Goal: Task Accomplishment & Management: Complete application form

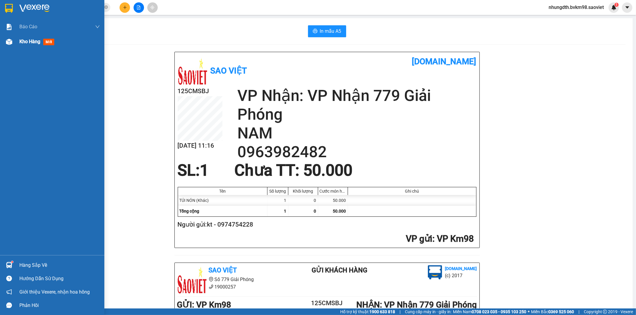
click at [11, 41] on img at bounding box center [9, 42] width 6 height 6
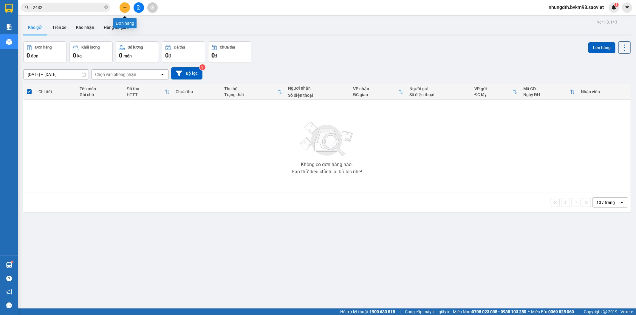
click at [124, 7] on icon "plus" at bounding box center [125, 7] width 4 height 4
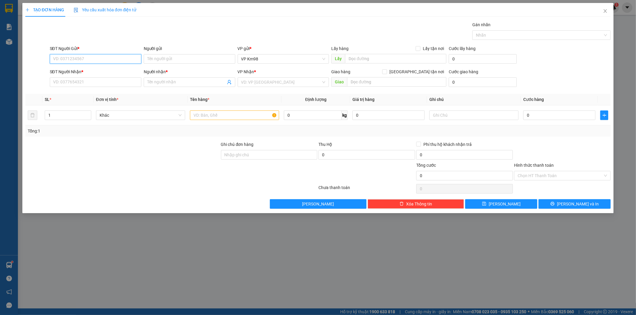
click at [90, 56] on input "SĐT Người Gửi *" at bounding box center [96, 59] width 92 height 10
type input "0976933323"
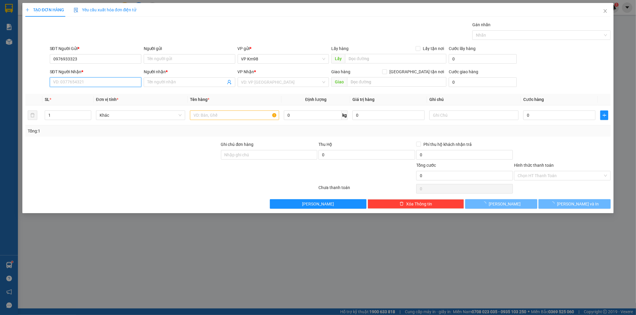
click at [79, 84] on input "SĐT Người Nhận *" at bounding box center [96, 83] width 92 height 10
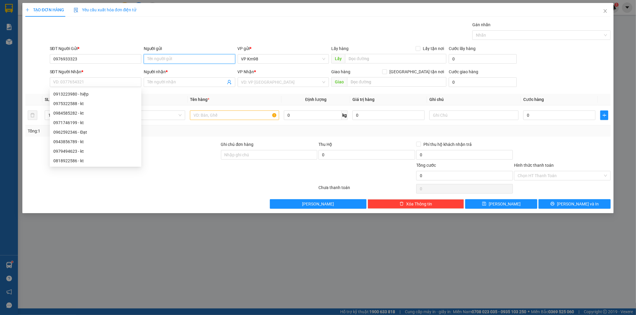
click at [167, 60] on input "Người gửi" at bounding box center [190, 59] width 92 height 10
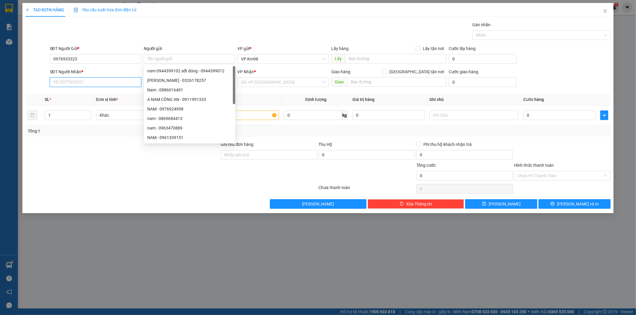
click at [77, 81] on input "SĐT Người Nhận *" at bounding box center [96, 83] width 92 height 10
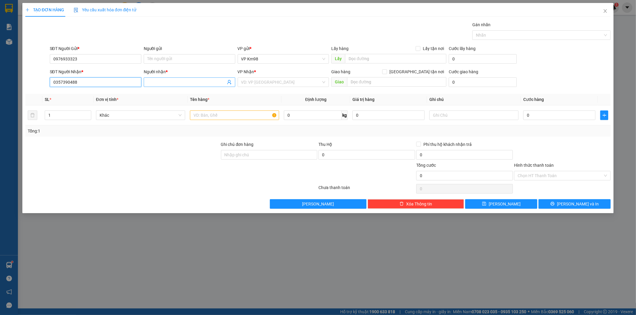
type input "0357390488"
click at [175, 84] on input "Người nhận *" at bounding box center [186, 82] width 78 height 7
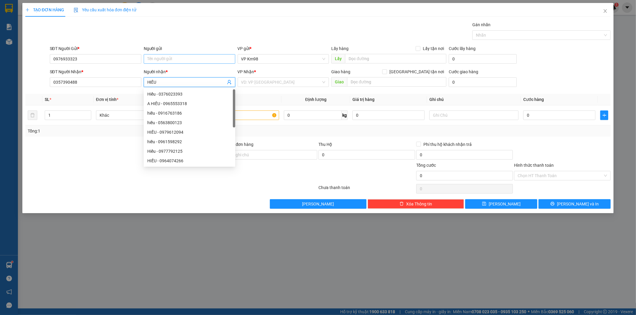
type input "HIẾU"
click at [153, 60] on input "Người gửi" at bounding box center [190, 59] width 92 height 10
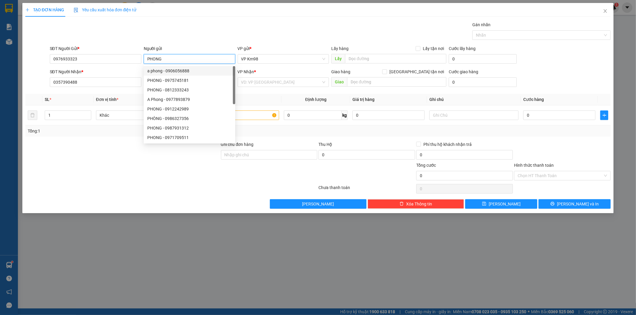
type input "PHONG"
click at [69, 143] on div at bounding box center [123, 151] width 196 height 21
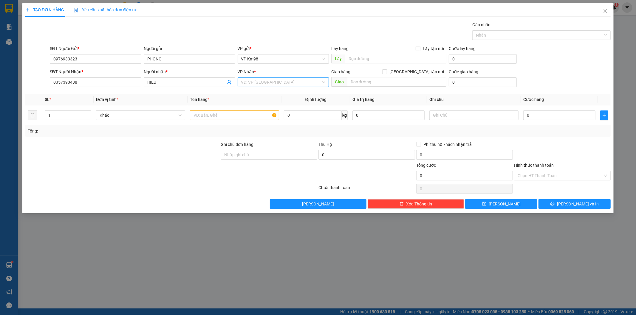
click at [255, 82] on input "search" at bounding box center [281, 82] width 80 height 9
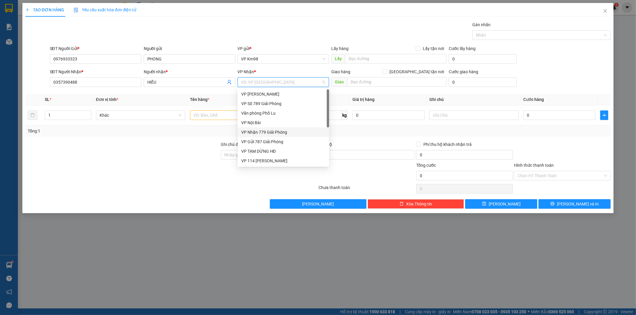
drag, startPoint x: 267, startPoint y: 131, endPoint x: 262, endPoint y: 130, distance: 5.1
click at [265, 132] on div "VP Nhận 779 Giải Phóng" at bounding box center [283, 132] width 84 height 7
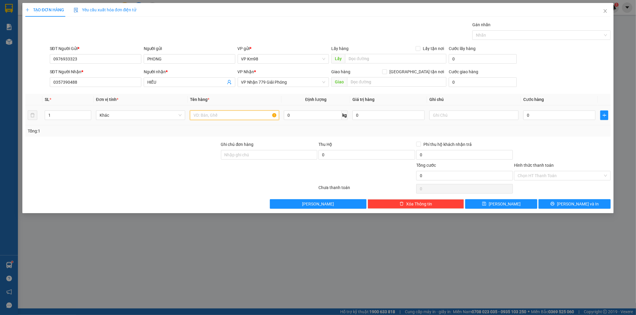
click at [221, 118] on input "text" at bounding box center [234, 116] width 89 height 10
click at [207, 113] on input "text" at bounding box center [234, 116] width 89 height 10
type input "XỐP CÁ CON"
click at [560, 116] on input "0" at bounding box center [559, 116] width 72 height 10
type input "5"
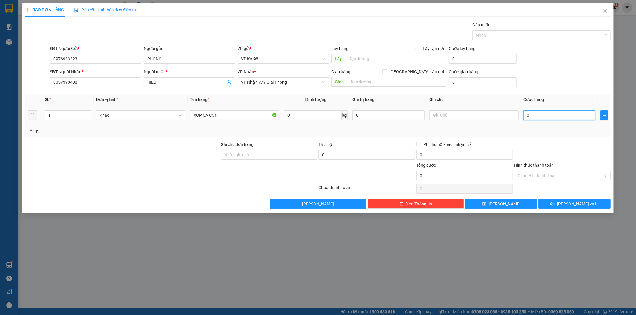
type input "5"
type input "50"
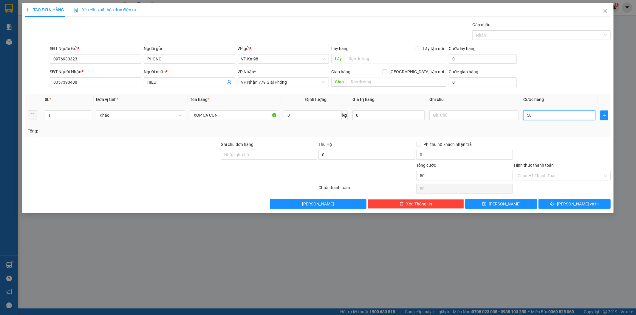
type input "500"
type input "5.000"
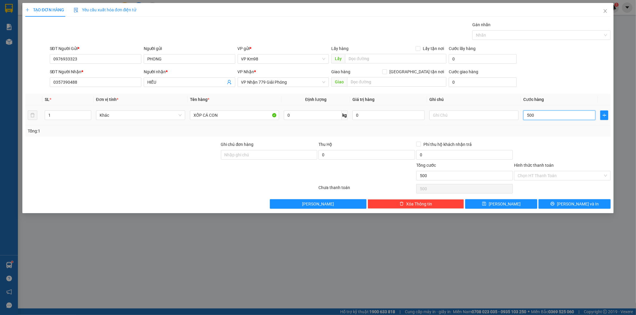
type input "5.000"
type input "50.000"
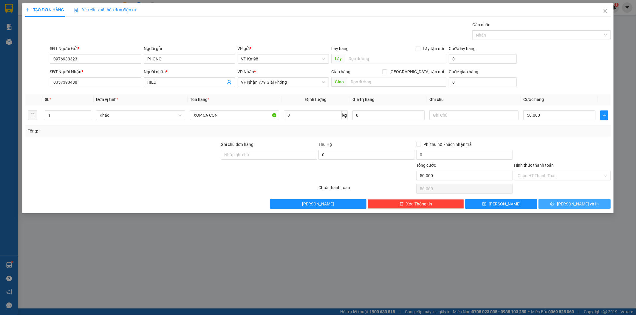
click at [557, 207] on button "[PERSON_NAME] và In" at bounding box center [574, 204] width 72 height 10
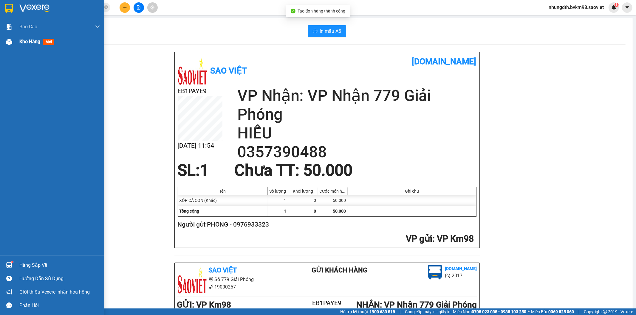
click at [5, 44] on div at bounding box center [9, 42] width 10 height 10
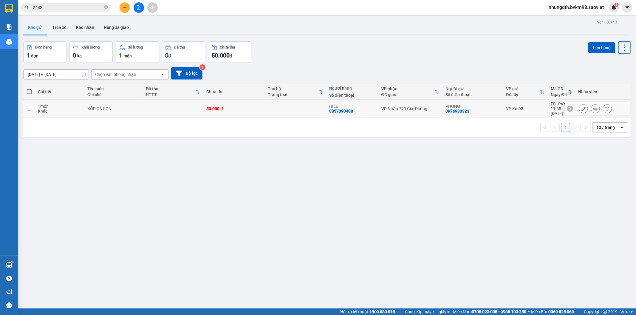
drag, startPoint x: 30, startPoint y: 106, endPoint x: 204, endPoint y: 71, distance: 177.3
click at [29, 106] on input "checkbox" at bounding box center [29, 108] width 4 height 4
checkbox input "true"
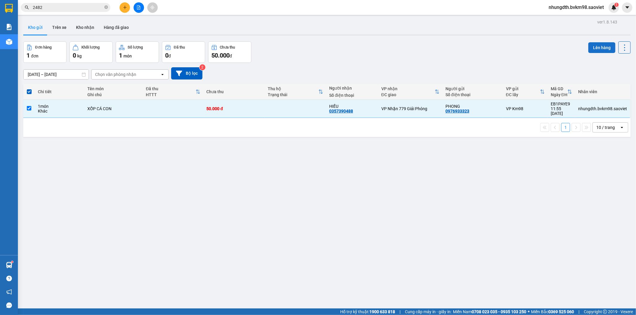
click at [590, 47] on button "Lên hàng" at bounding box center [601, 47] width 27 height 11
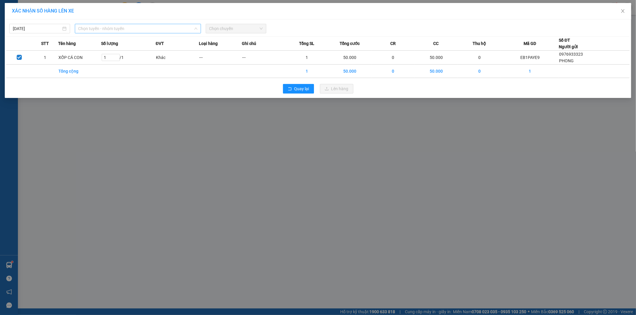
click at [112, 27] on span "Chọn tuyến - nhóm tuyến" at bounding box center [137, 28] width 119 height 9
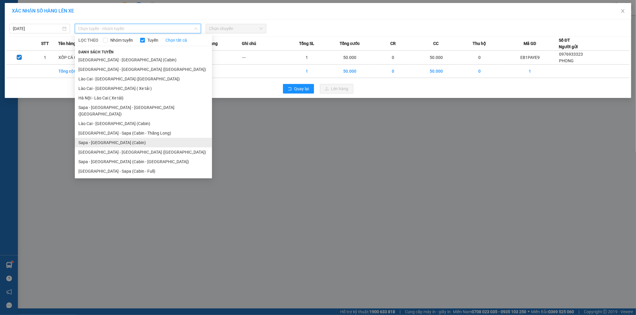
click at [109, 138] on li "Sapa - [GEOGRAPHIC_DATA] (Cabin)" at bounding box center [143, 143] width 137 height 10
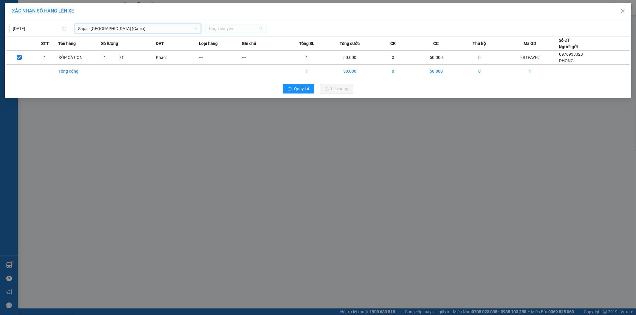
click at [224, 30] on span "Chọn chuyến" at bounding box center [236, 28] width 54 height 9
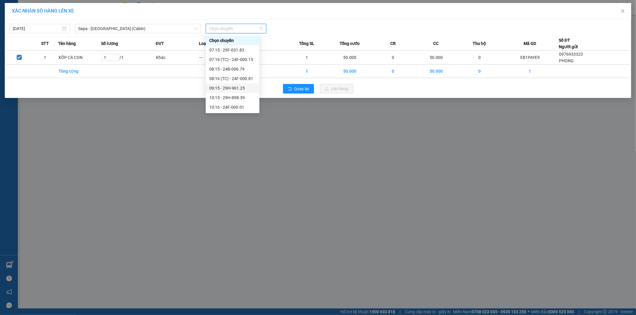
click at [239, 88] on div "09:15 - 29H-961.25" at bounding box center [232, 88] width 47 height 7
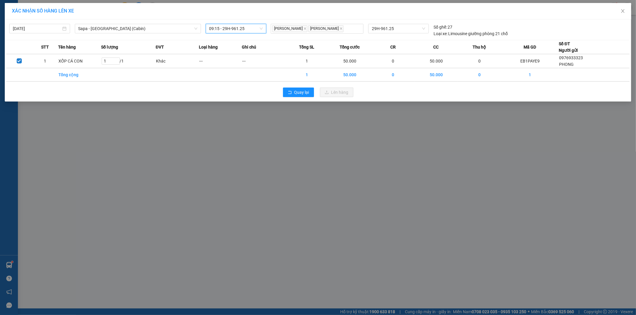
click at [238, 30] on span "09:15 - 29H-961.25" at bounding box center [236, 28] width 54 height 9
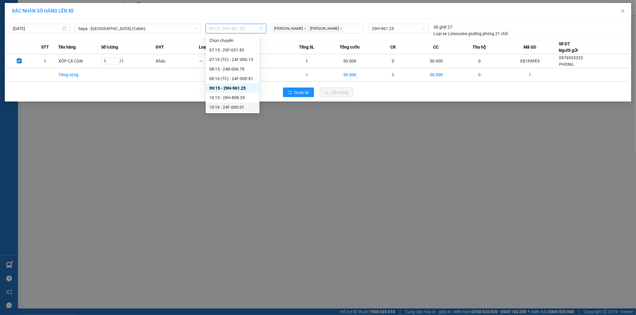
click at [166, 145] on div "XÁC NHẬN SỐ HÀNG LÊN XE [DATE] [GEOGRAPHIC_DATA] - [GEOGRAPHIC_DATA] ([GEOGRAPH…" at bounding box center [318, 157] width 636 height 315
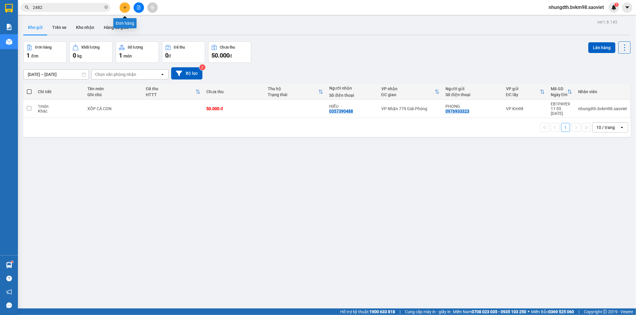
click at [126, 9] on icon "plus" at bounding box center [125, 7] width 4 height 4
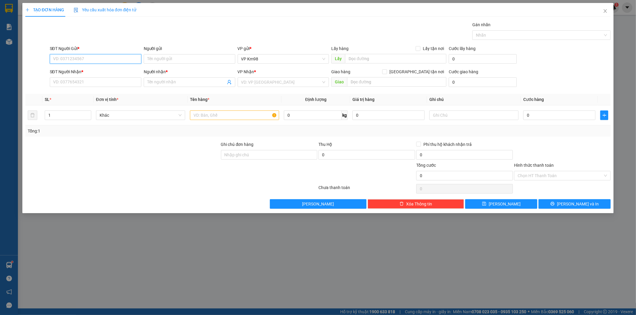
click at [79, 60] on input "SĐT Người Gửi *" at bounding box center [96, 59] width 92 height 10
click at [60, 58] on input "0986933323" at bounding box center [96, 59] width 92 height 10
type input "0976933323"
click at [81, 71] on div "0976933323 - PHONG" at bounding box center [95, 71] width 84 height 7
type input "PHONG"
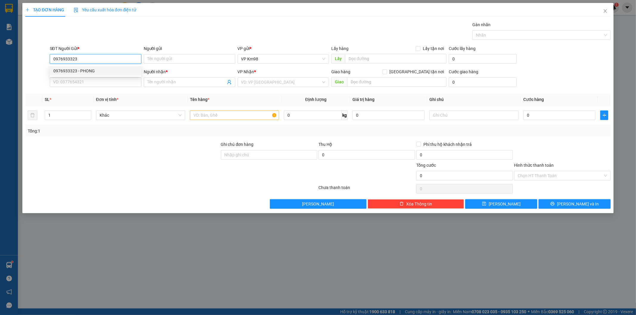
type input "0357390488"
type input "HIẾU"
type input "0976933323"
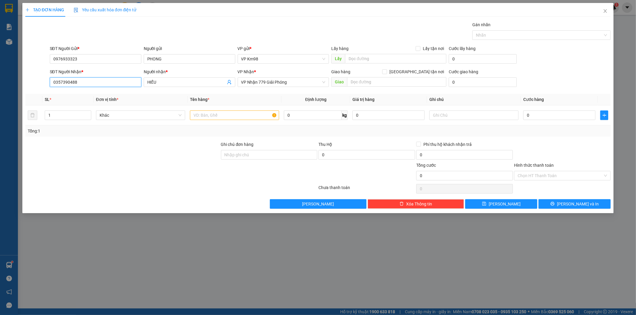
click at [104, 84] on input "0357390488" at bounding box center [96, 83] width 92 height 10
type input "0"
type input "0913558838"
click at [70, 94] on div "0913558838 - KT" at bounding box center [95, 94] width 84 height 7
type input "KT"
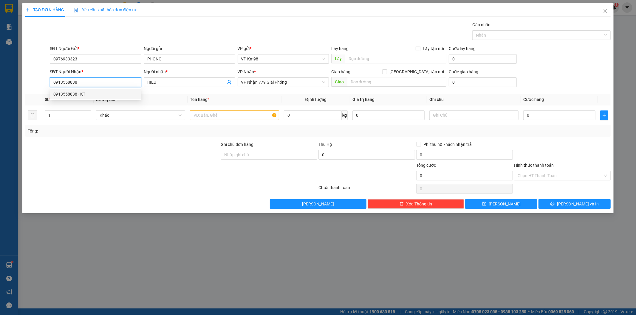
type input "54 nguyen binh khiem"
type input "0913558838"
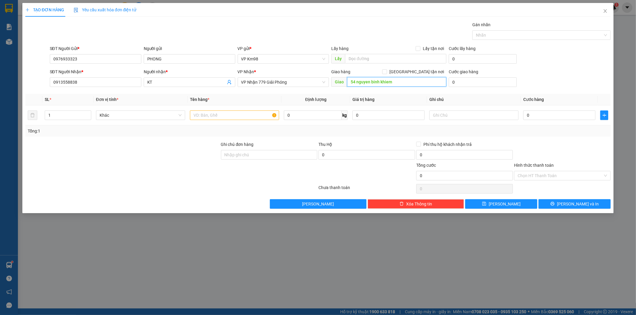
click at [399, 83] on input "54 nguyen binh khiem" at bounding box center [396, 82] width 99 height 10
click at [227, 116] on input "text" at bounding box center [234, 116] width 89 height 10
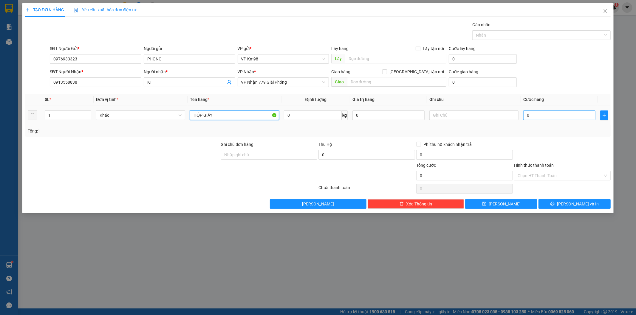
type input "HỘP GIẤY"
click at [548, 112] on input "0" at bounding box center [559, 116] width 72 height 10
type input "5"
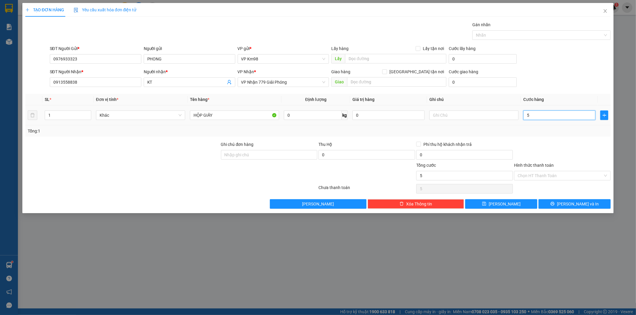
type input "50"
type input "500"
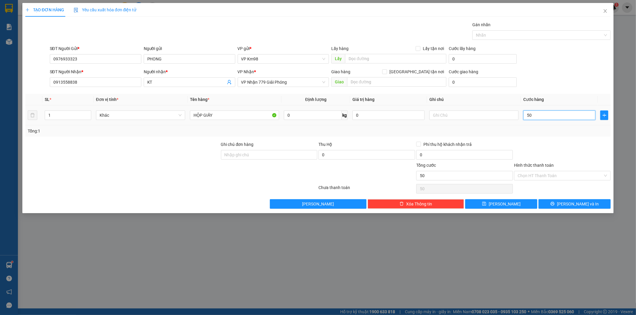
type input "500"
type input "5.000"
type input "50.000"
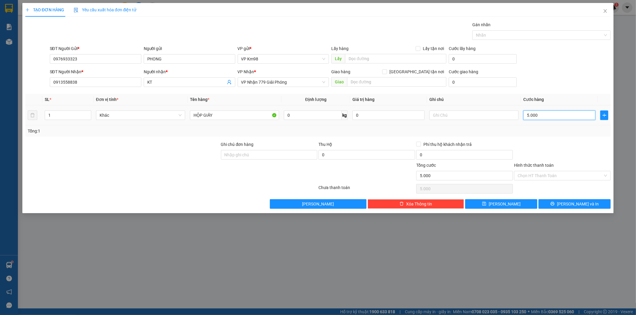
type input "50.000"
click at [554, 204] on icon "printer" at bounding box center [552, 204] width 4 height 4
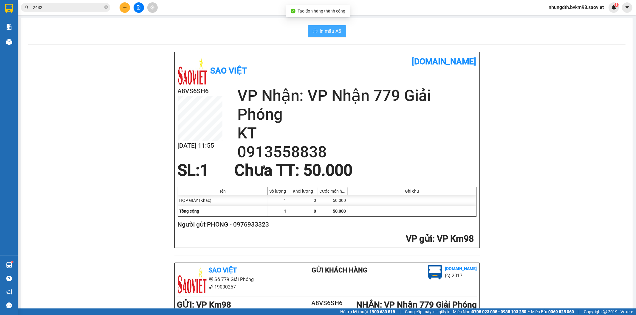
click at [322, 32] on span "In mẫu A5" at bounding box center [330, 30] width 21 height 7
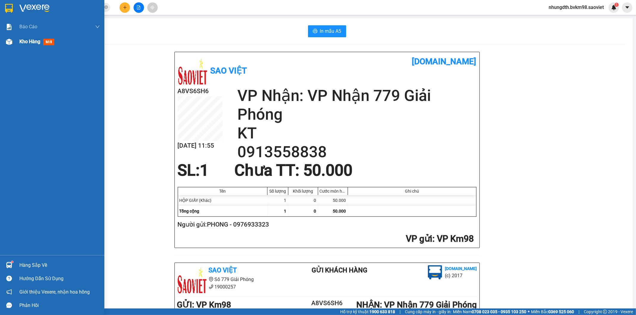
click at [8, 39] on img at bounding box center [9, 42] width 6 height 6
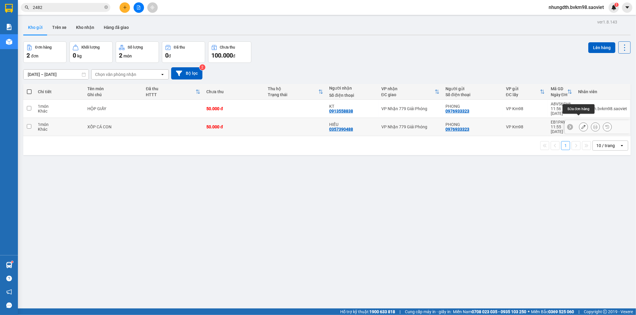
click at [581, 125] on icon at bounding box center [583, 127] width 4 height 4
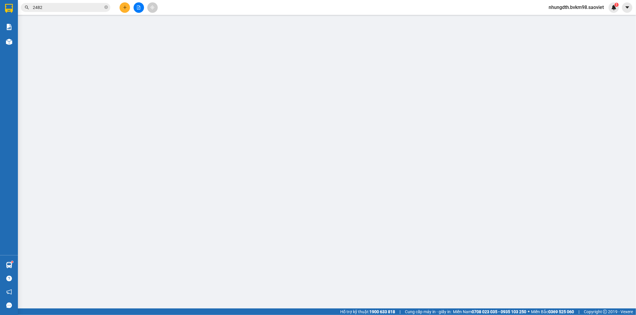
type input "0976933323"
type input "PHONG"
type input "0357390488"
type input "HIẾU"
type input "50.000"
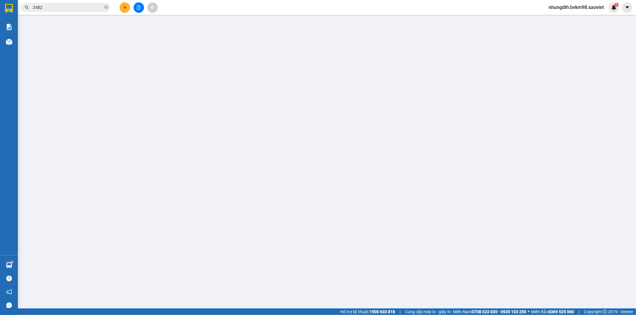
type input "50.000"
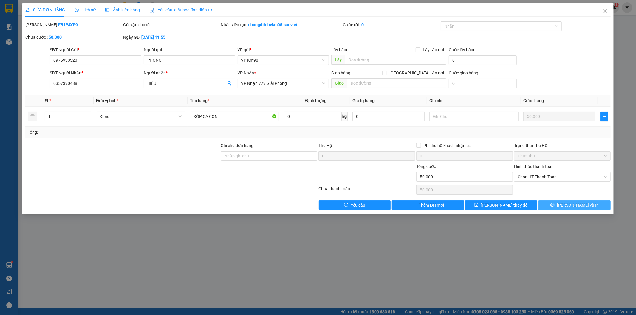
click at [576, 205] on span "[PERSON_NAME] và In" at bounding box center [578, 205] width 42 height 7
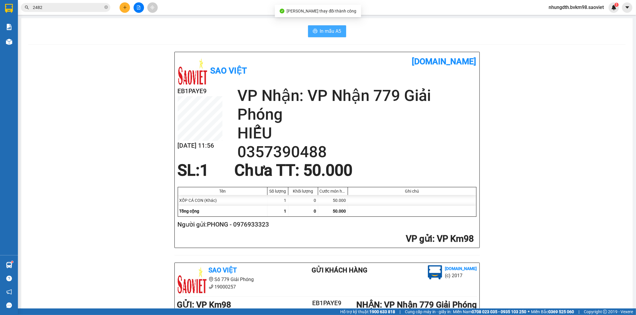
click at [326, 32] on span "In mẫu A5" at bounding box center [330, 30] width 21 height 7
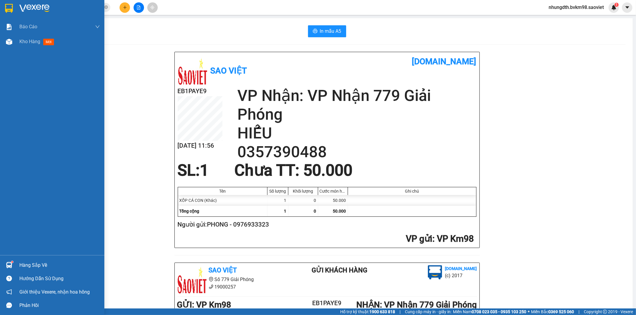
drag, startPoint x: 5, startPoint y: 38, endPoint x: 102, endPoint y: 82, distance: 107.2
click at [5, 38] on div at bounding box center [9, 42] width 10 height 10
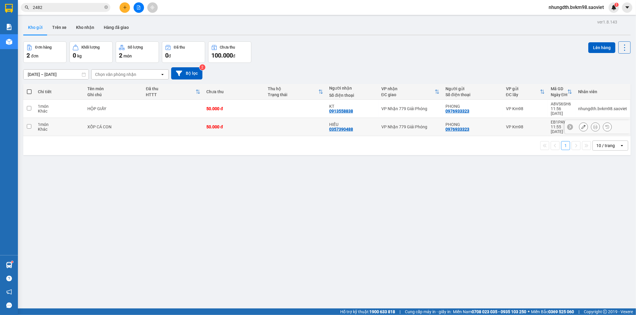
click at [31, 119] on td at bounding box center [29, 127] width 12 height 18
checkbox input "true"
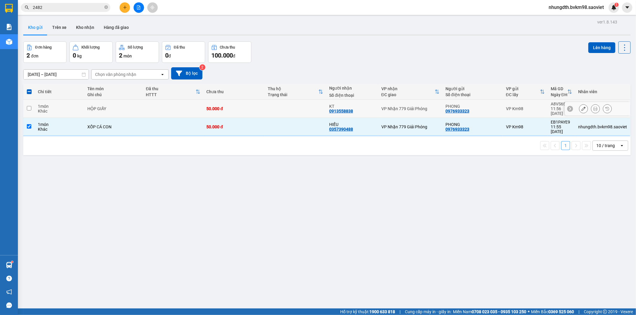
click at [28, 106] on input "checkbox" at bounding box center [29, 108] width 4 height 4
checkbox input "true"
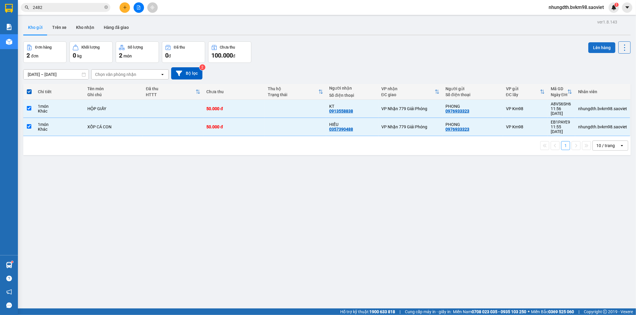
click at [593, 48] on button "Lên hàng" at bounding box center [601, 47] width 27 height 11
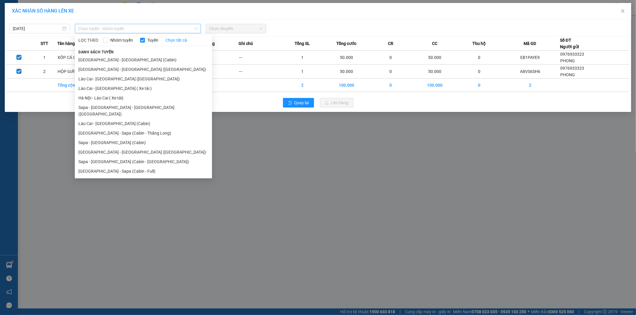
click at [121, 31] on span "Chọn tuyến - nhóm tuyến" at bounding box center [137, 28] width 119 height 9
click at [108, 138] on li "Sapa - [GEOGRAPHIC_DATA] (Cabin)" at bounding box center [143, 143] width 137 height 10
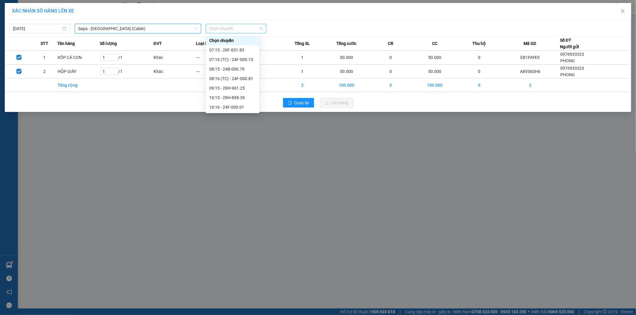
click at [224, 28] on span "Chọn chuyến" at bounding box center [236, 28] width 54 height 9
drag, startPoint x: 233, startPoint y: 97, endPoint x: 249, endPoint y: 97, distance: 16.1
click at [233, 97] on div "10:15 - 29H-898.39" at bounding box center [232, 97] width 47 height 7
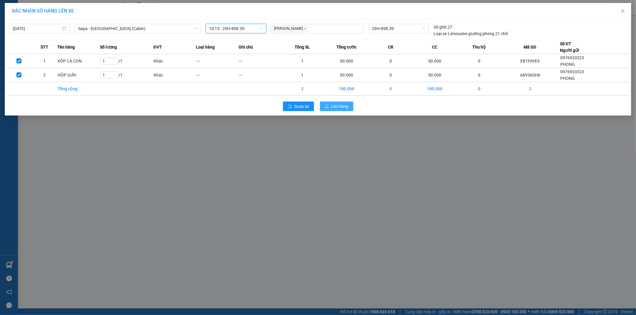
click at [337, 104] on span "Lên hàng" at bounding box center [339, 106] width 17 height 7
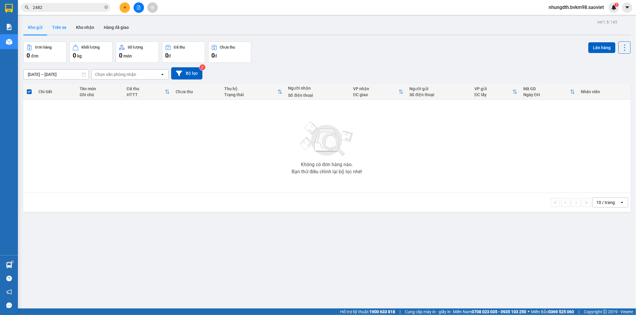
click at [54, 22] on button "Trên xe" at bounding box center [59, 27] width 24 height 14
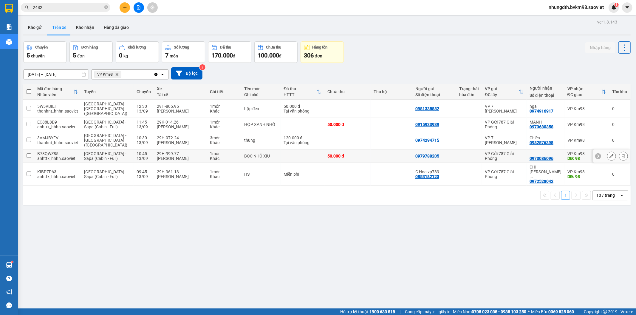
click at [26, 150] on td at bounding box center [28, 156] width 11 height 13
checkbox input "true"
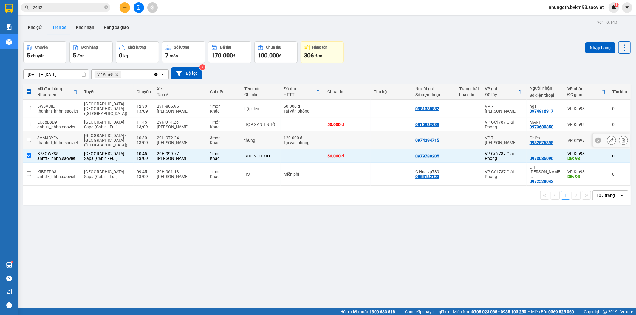
click at [31, 138] on input "checkbox" at bounding box center [29, 140] width 4 height 4
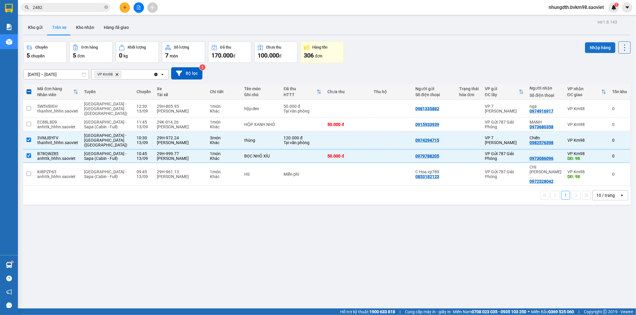
click at [600, 49] on button "Nhập hàng" at bounding box center [600, 47] width 30 height 11
checkbox input "false"
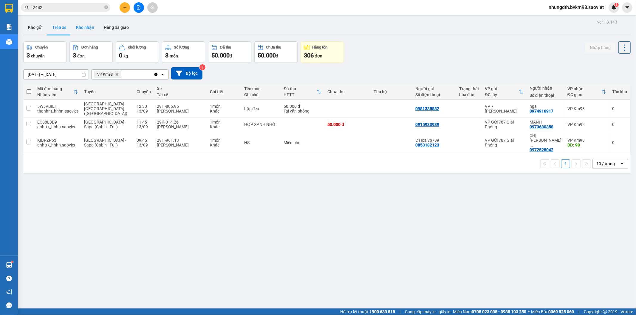
click at [89, 27] on button "Kho nhận" at bounding box center [85, 27] width 28 height 14
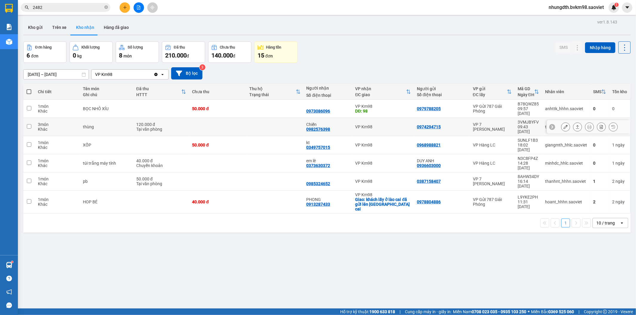
click at [235, 119] on td at bounding box center [217, 127] width 57 height 18
checkbox input "true"
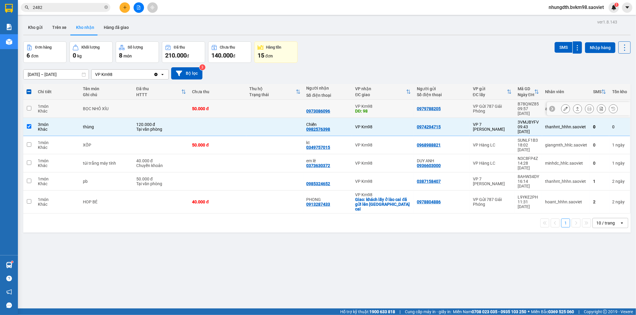
click at [274, 106] on td at bounding box center [274, 109] width 57 height 18
checkbox input "true"
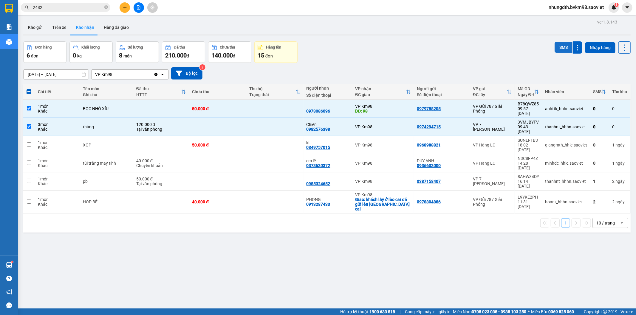
click at [558, 45] on button "SMS" at bounding box center [563, 47] width 18 height 11
click at [563, 125] on icon at bounding box center [565, 127] width 4 height 4
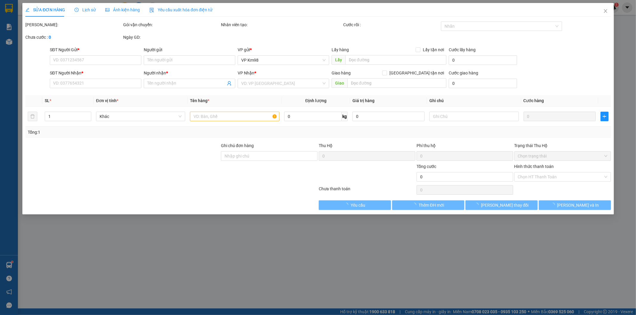
type input "0974294715"
type input "0982576398"
type input "Chiến"
type input "120.000"
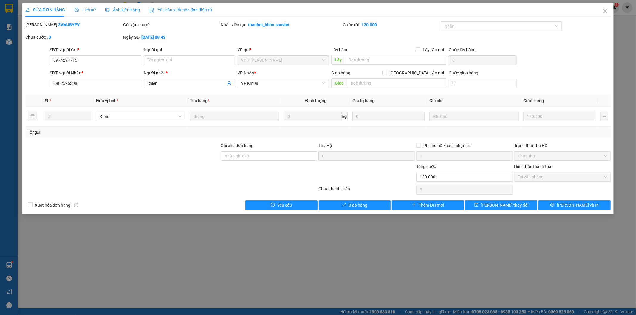
click at [87, 8] on span "Lịch sử" at bounding box center [85, 9] width 21 height 5
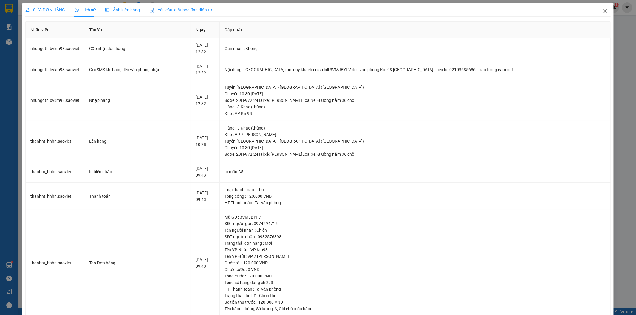
click at [603, 9] on icon "close" at bounding box center [605, 11] width 5 height 5
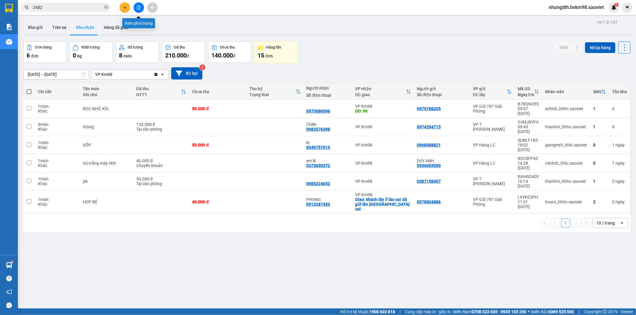
click at [138, 7] on icon "file-add" at bounding box center [139, 7] width 4 height 4
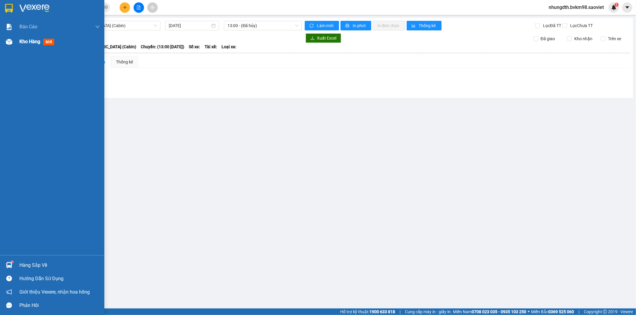
click at [11, 43] on img at bounding box center [9, 42] width 6 height 6
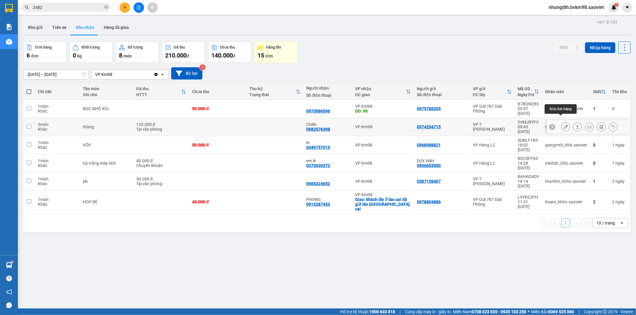
click at [561, 122] on button at bounding box center [565, 127] width 8 height 10
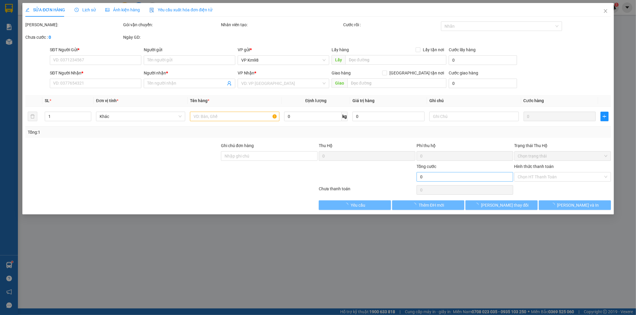
type input "0974294715"
type input "0982576398"
type input "Chiến"
type input "120.000"
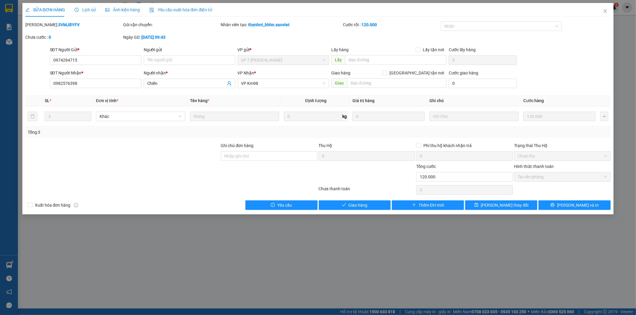
click at [91, 11] on span "Lịch sử" at bounding box center [85, 9] width 21 height 5
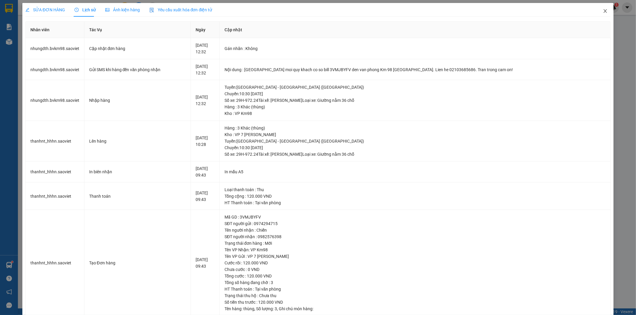
click at [604, 11] on span "Close" at bounding box center [605, 11] width 17 height 17
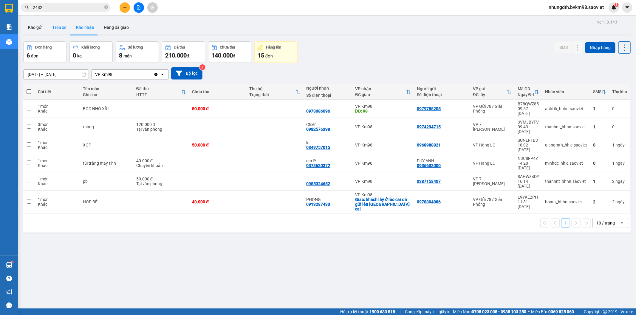
click at [66, 26] on button "Trên xe" at bounding box center [59, 27] width 24 height 14
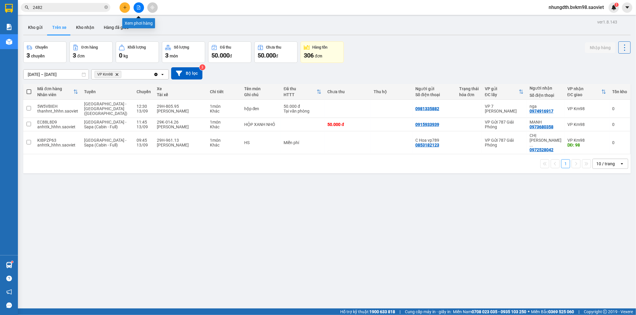
click at [136, 8] on button at bounding box center [139, 7] width 10 height 10
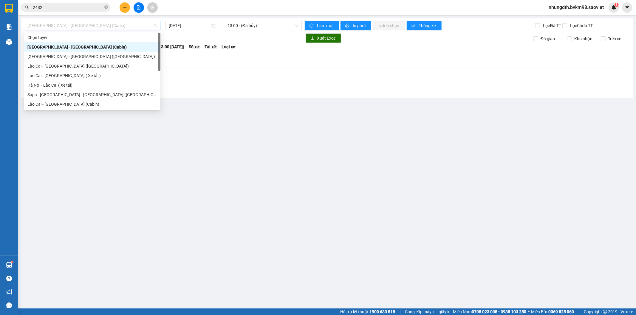
click at [77, 27] on span "[GEOGRAPHIC_DATA] - [GEOGRAPHIC_DATA] (Cabin)" at bounding box center [91, 25] width 129 height 9
drag, startPoint x: 68, startPoint y: 58, endPoint x: 309, endPoint y: 20, distance: 243.8
click at [82, 57] on div "[GEOGRAPHIC_DATA] - [GEOGRAPHIC_DATA] ([GEOGRAPHIC_DATA])" at bounding box center [91, 56] width 129 height 7
type input "[DATE]"
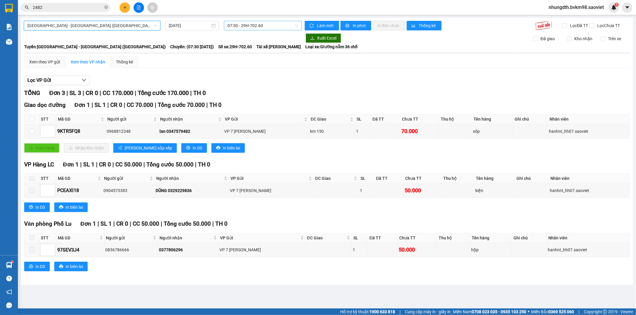
click at [256, 24] on span "07:30 - 29H-702.60" at bounding box center [262, 25] width 70 height 9
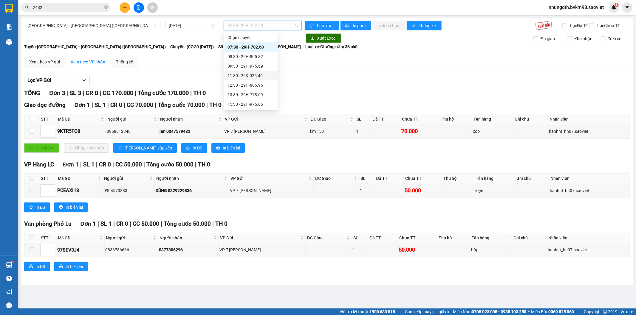
click at [261, 76] on div "11:30 - 29K-025.46" at bounding box center [250, 75] width 47 height 7
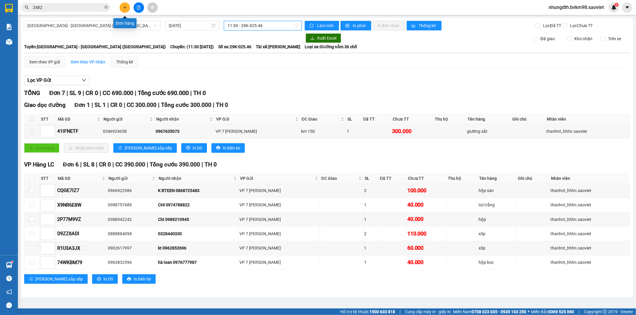
click at [123, 7] on icon "plus" at bounding box center [125, 7] width 4 height 4
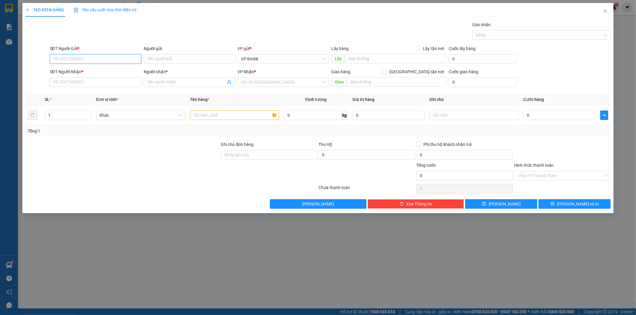
click at [99, 57] on input "SĐT Người Gửi *" at bounding box center [96, 59] width 92 height 10
type input "0977194780"
click at [73, 82] on input "SĐT Người Nhận *" at bounding box center [96, 83] width 92 height 10
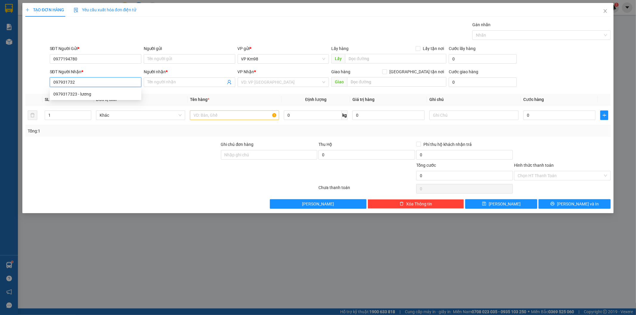
type input "0979317323"
click at [84, 94] on div "0979317323 - lương" at bounding box center [95, 94] width 84 height 7
type input "lương"
type input "0979317323"
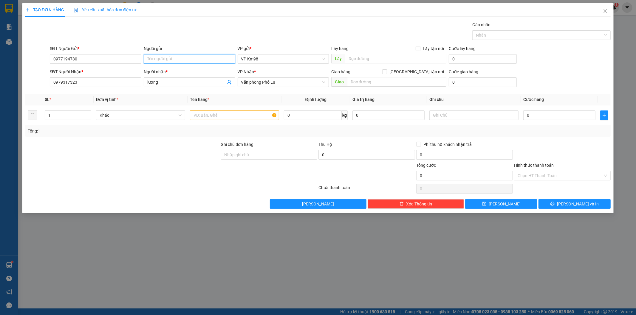
click at [162, 59] on input "Người gửi" at bounding box center [190, 59] width 92 height 10
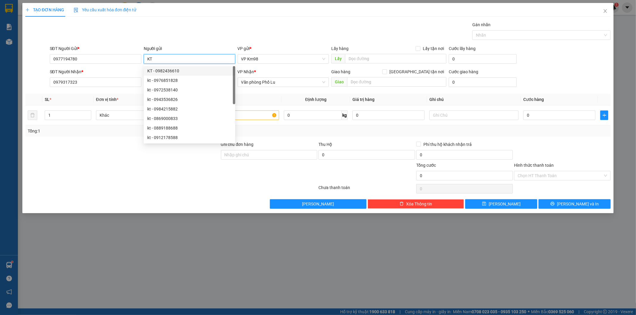
type input "KT"
drag, startPoint x: 75, startPoint y: 148, endPoint x: 167, endPoint y: 151, distance: 91.6
click at [89, 151] on div at bounding box center [123, 151] width 196 height 21
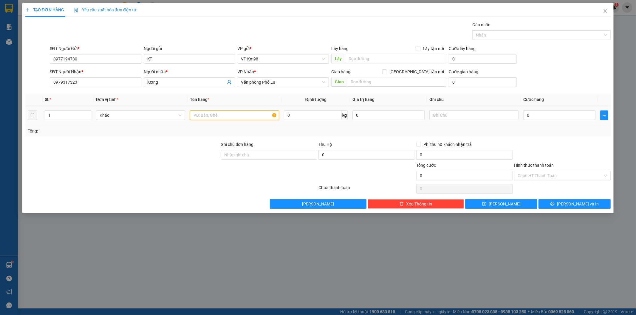
click at [219, 115] on input "text" at bounding box center [234, 116] width 89 height 10
type input "XỐP THỊT"
click at [546, 118] on input "0" at bounding box center [559, 116] width 72 height 10
type input "3"
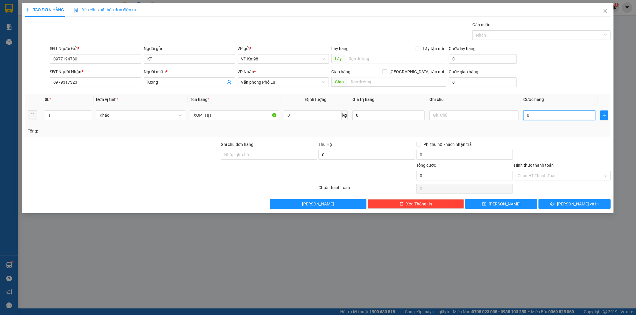
type input "3"
type input "30"
type input "300"
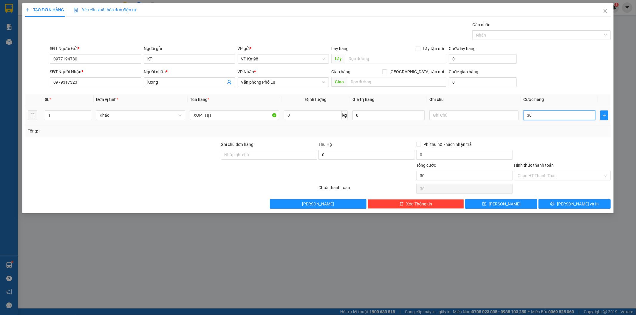
type input "300"
type input "3.000"
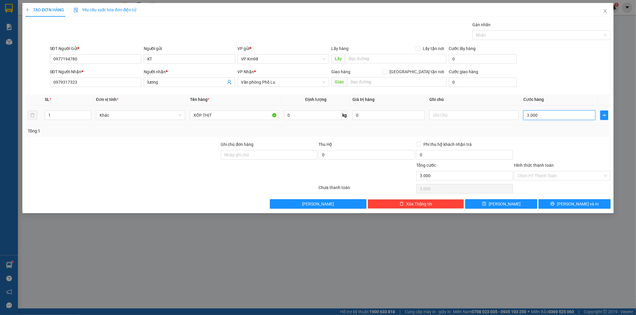
type input "30.000"
type input "300.000"
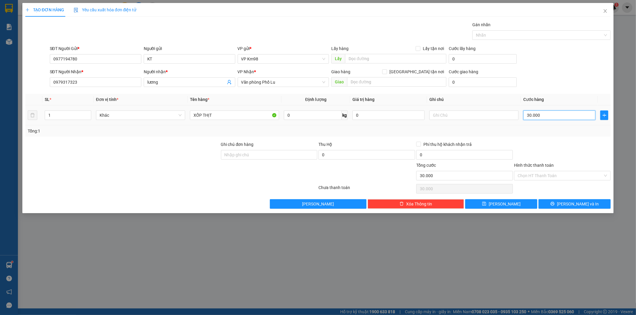
type input "300.000"
click at [459, 116] on input "text" at bounding box center [473, 116] width 89 height 10
type input "GỌI CHO KHÁCH LẤY LUÔN HỘ"
click at [556, 206] on button "[PERSON_NAME] và In" at bounding box center [574, 204] width 72 height 10
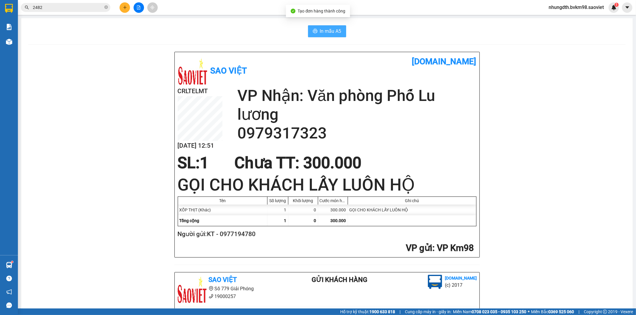
click at [327, 30] on span "In mẫu A5" at bounding box center [330, 30] width 21 height 7
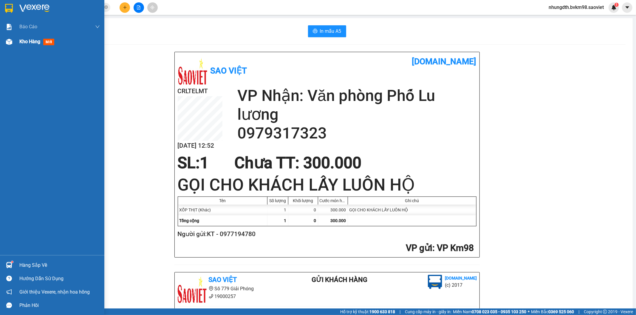
click at [8, 40] on img at bounding box center [9, 42] width 6 height 6
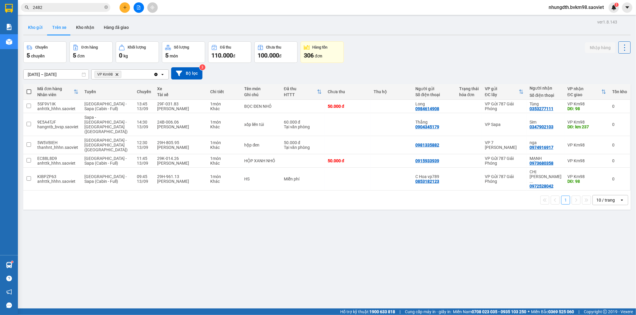
click at [39, 27] on button "Kho gửi" at bounding box center [35, 27] width 24 height 14
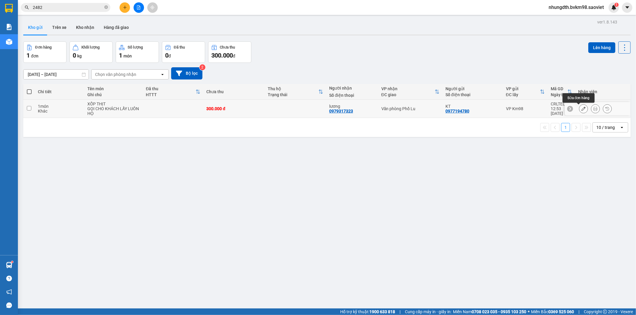
click at [579, 109] on button at bounding box center [583, 109] width 8 height 10
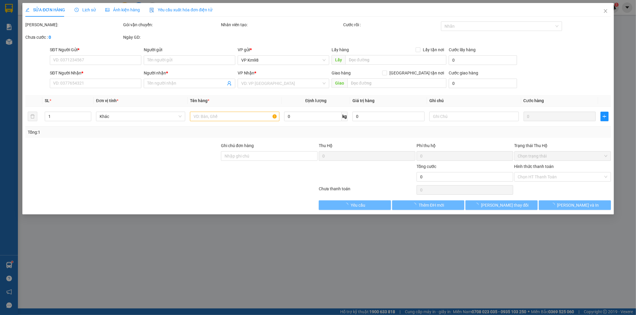
type input "0977194780"
type input "KT"
type input "0979317323"
type input "lương"
type input "300.000"
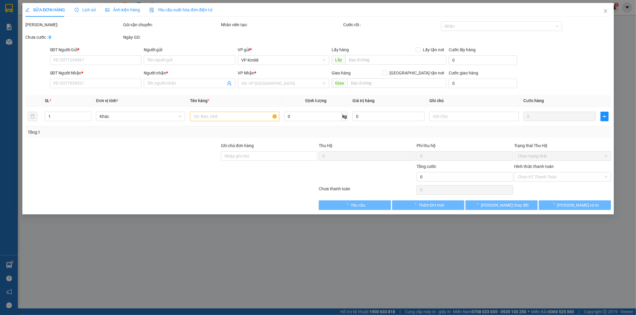
type input "300.000"
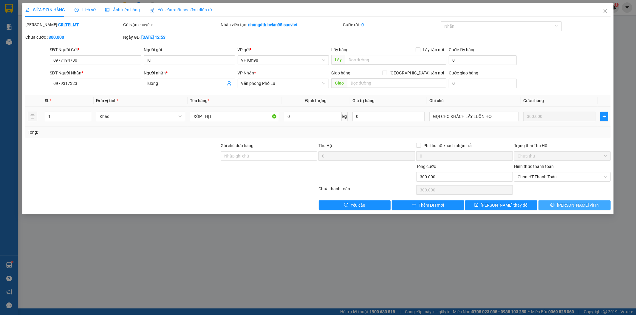
click at [561, 205] on button "[PERSON_NAME] và In" at bounding box center [574, 206] width 72 height 10
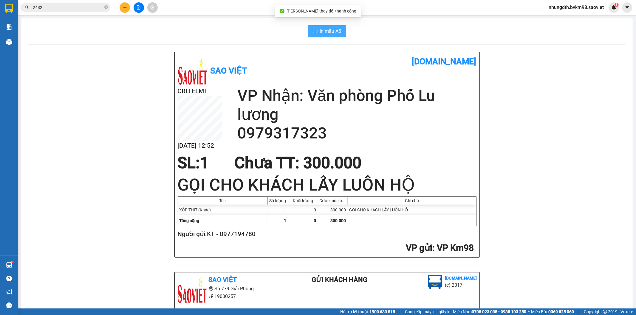
click at [330, 31] on span "In mẫu A5" at bounding box center [330, 30] width 21 height 7
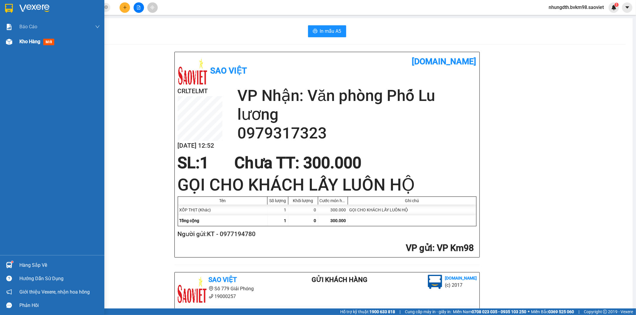
click at [8, 41] on img at bounding box center [9, 42] width 6 height 6
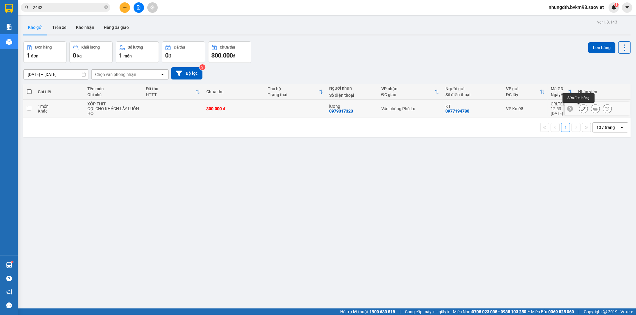
click at [582, 111] on button at bounding box center [583, 109] width 8 height 10
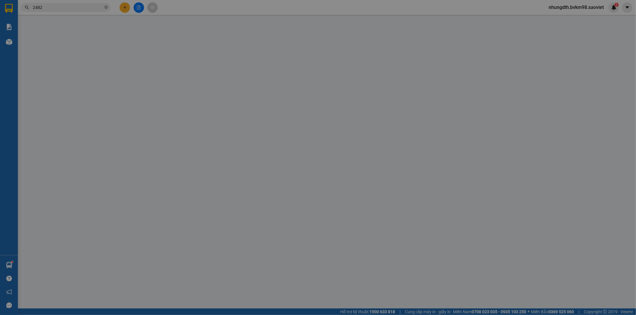
type input "0977194780"
type input "KT"
type input "0979317323"
type input "lương"
type input "300.000"
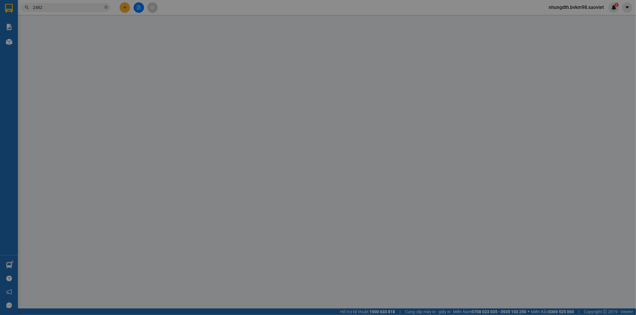
type input "300.000"
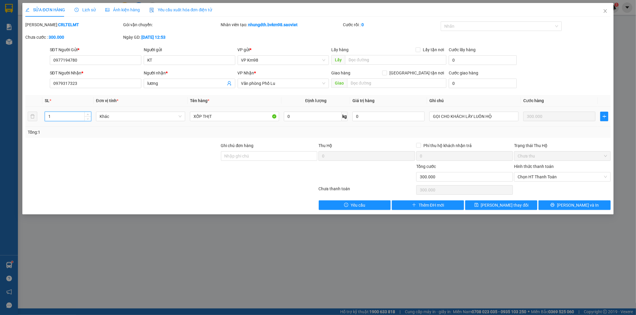
click at [56, 118] on input "1" at bounding box center [68, 116] width 46 height 9
type input "3"
click at [513, 208] on span "[PERSON_NAME] thay đổi" at bounding box center [505, 205] width 48 height 7
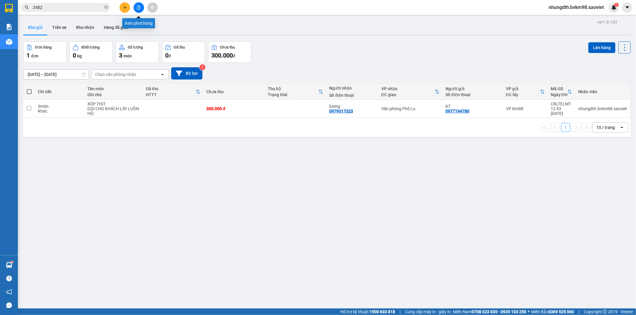
click at [140, 7] on icon "file-add" at bounding box center [138, 7] width 3 height 4
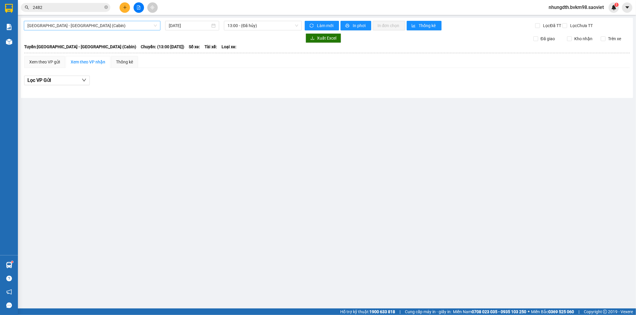
click at [57, 23] on span "[GEOGRAPHIC_DATA] - [GEOGRAPHIC_DATA] (Cabin)" at bounding box center [91, 25] width 129 height 9
click at [140, 7] on icon "file-add" at bounding box center [139, 7] width 4 height 4
click at [81, 28] on span "[GEOGRAPHIC_DATA] - [GEOGRAPHIC_DATA] (Cabin)" at bounding box center [91, 25] width 129 height 9
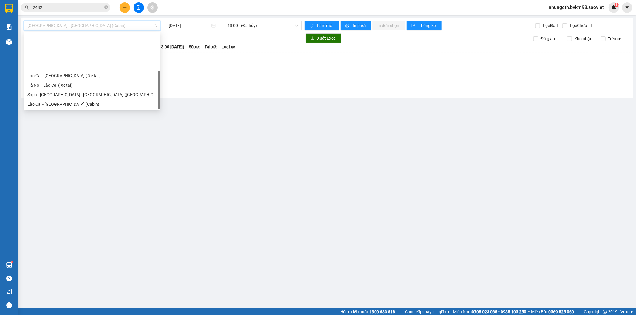
click at [69, 149] on div "[GEOGRAPHIC_DATA] - Sapa (Cabin - Full)" at bounding box center [91, 152] width 129 height 7
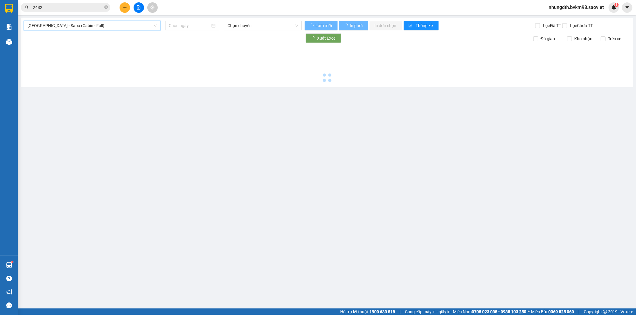
type input "[DATE]"
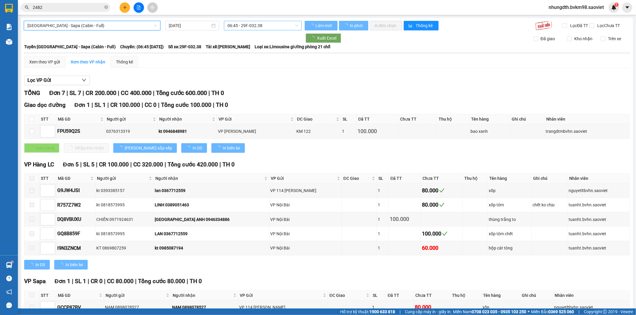
click at [260, 26] on span "06:45 - 29F-032.38" at bounding box center [262, 25] width 70 height 9
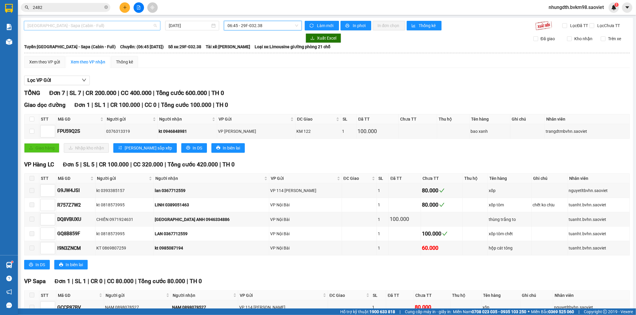
click at [79, 25] on span "[GEOGRAPHIC_DATA] - Sapa (Cabin - Full)" at bounding box center [91, 25] width 129 height 9
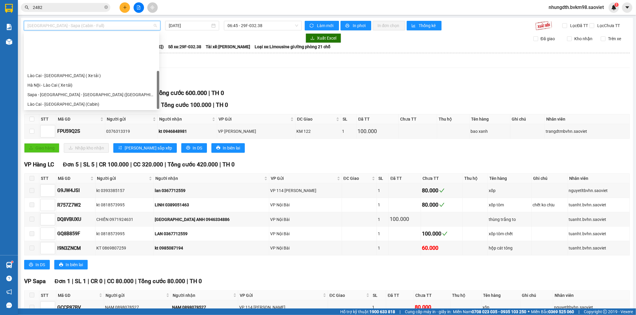
click at [80, 111] on div "[GEOGRAPHIC_DATA] - Sapa (Cabin - Thăng Long)" at bounding box center [91, 114] width 128 height 7
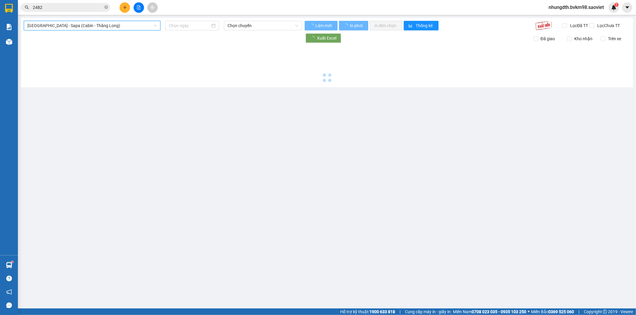
type input "[DATE]"
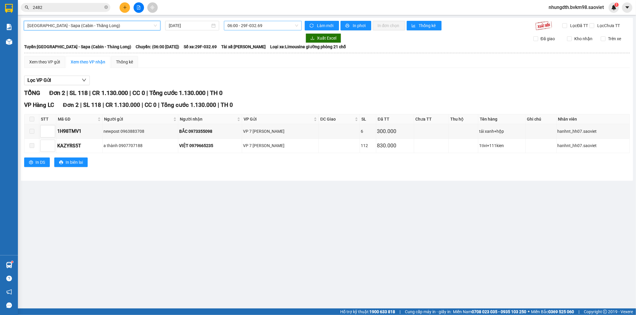
click at [253, 26] on span "06:00 - 29F-032.69" at bounding box center [262, 25] width 70 height 9
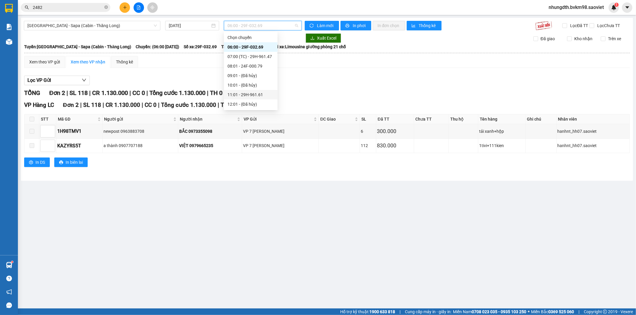
click at [255, 96] on div "11:01 - 29H-961.61" at bounding box center [250, 95] width 47 height 7
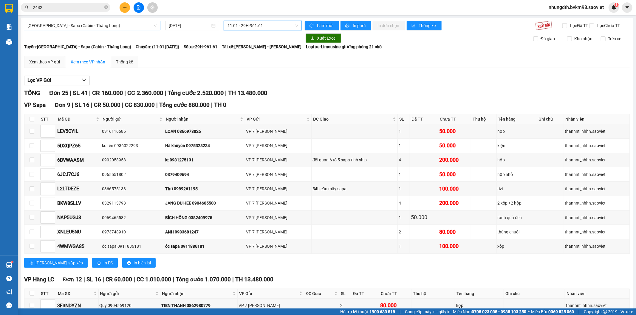
click at [104, 28] on span "[GEOGRAPHIC_DATA] - Sapa (Cabin - Thăng Long)" at bounding box center [91, 25] width 129 height 9
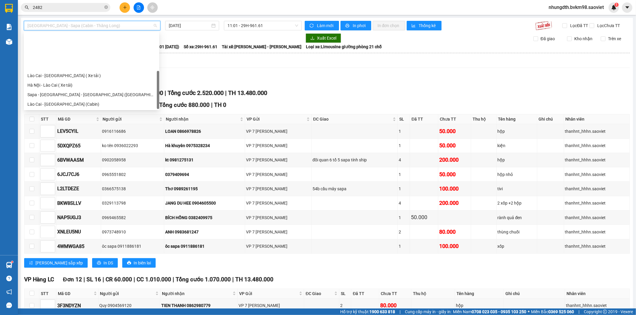
click at [66, 120] on div "Sapa - [GEOGRAPHIC_DATA] (Cabin)" at bounding box center [91, 123] width 128 height 7
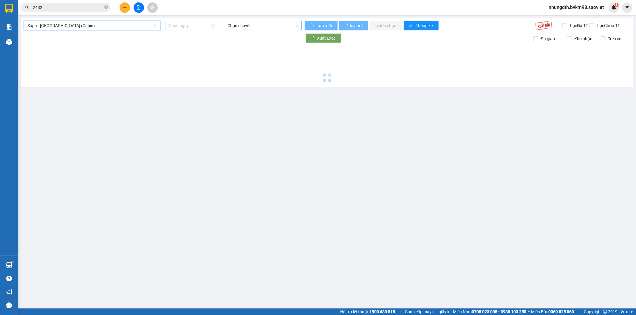
type input "[DATE]"
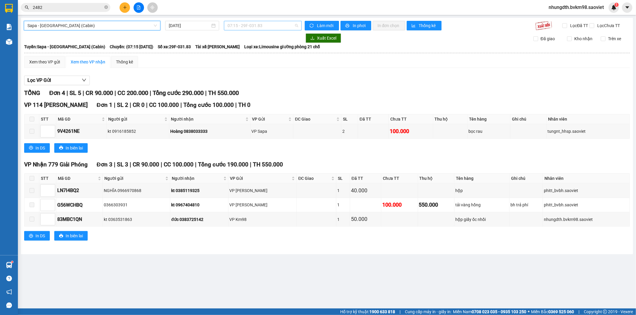
click at [255, 24] on span "07:15 - 29F-031.83" at bounding box center [262, 25] width 70 height 9
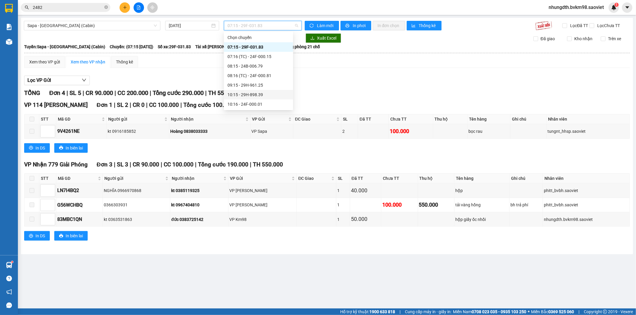
click at [254, 92] on div "10:15 - 29H-898.39" at bounding box center [258, 95] width 62 height 7
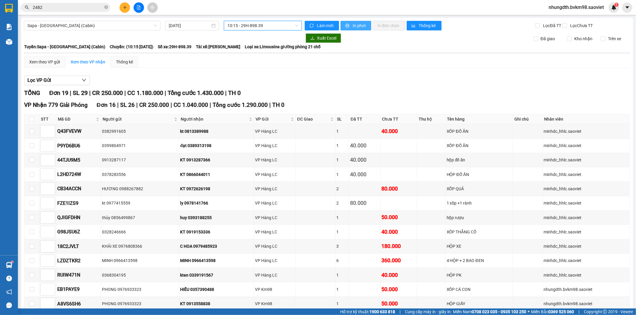
click at [355, 26] on span "In phơi" at bounding box center [360, 25] width 14 height 7
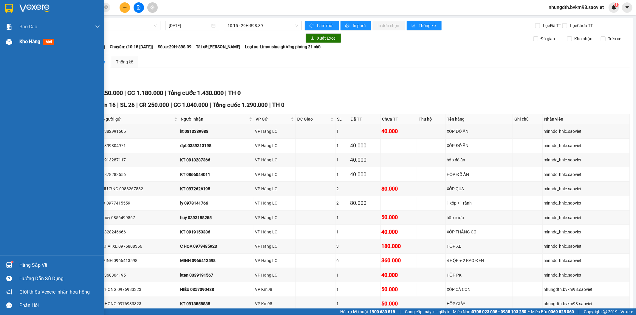
click at [6, 40] on img at bounding box center [9, 42] width 6 height 6
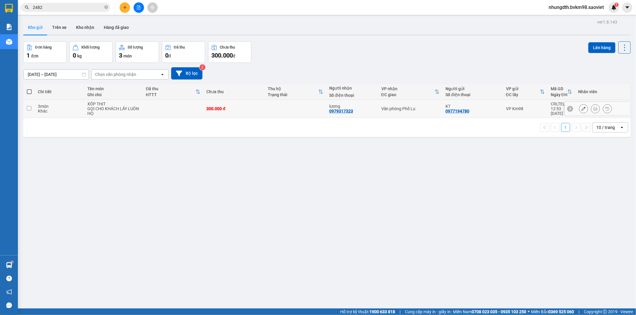
click at [31, 109] on input "checkbox" at bounding box center [29, 108] width 4 height 4
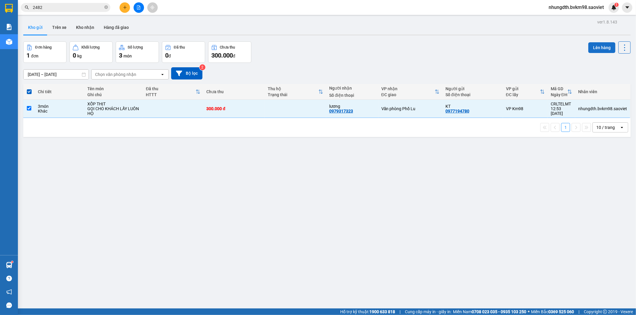
click at [597, 46] on button "Lên hàng" at bounding box center [601, 47] width 27 height 11
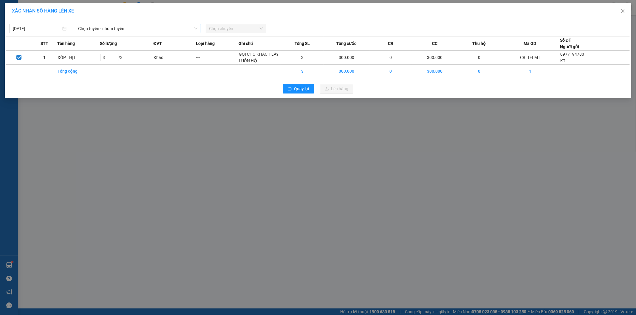
click at [139, 28] on span "Chọn tuyến - nhóm tuyến" at bounding box center [137, 28] width 119 height 9
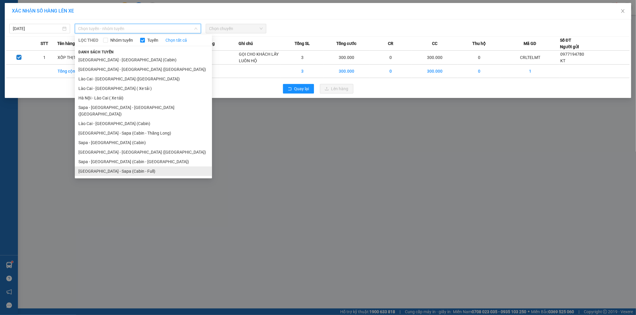
click at [117, 167] on li "[GEOGRAPHIC_DATA] - Sapa (Cabin - Full)" at bounding box center [143, 172] width 137 height 10
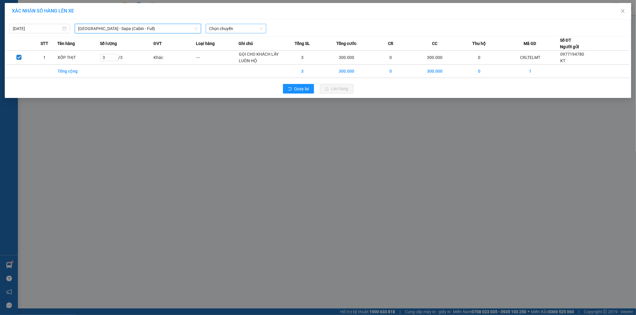
click at [245, 30] on span "Chọn chuyến" at bounding box center [236, 28] width 54 height 9
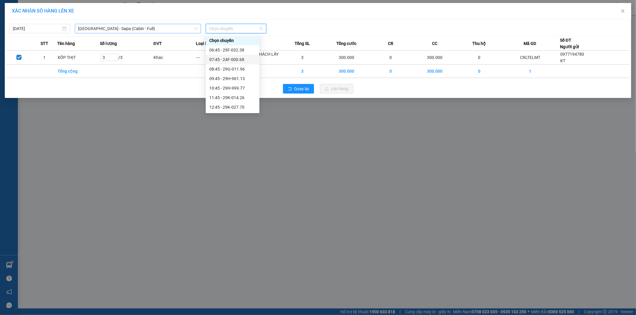
click at [143, 28] on span "[GEOGRAPHIC_DATA] - Sapa (Cabin - Full)" at bounding box center [137, 28] width 119 height 9
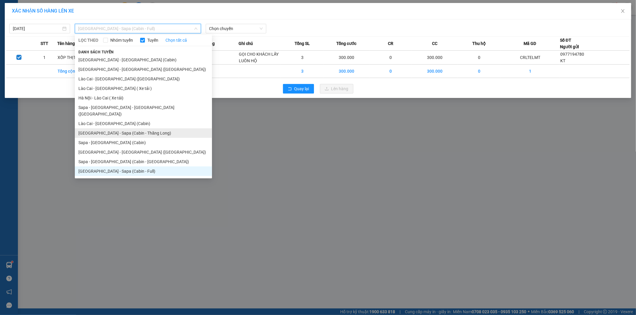
click at [130, 129] on li "[GEOGRAPHIC_DATA] - Sapa (Cabin - Thăng Long)" at bounding box center [143, 133] width 137 height 10
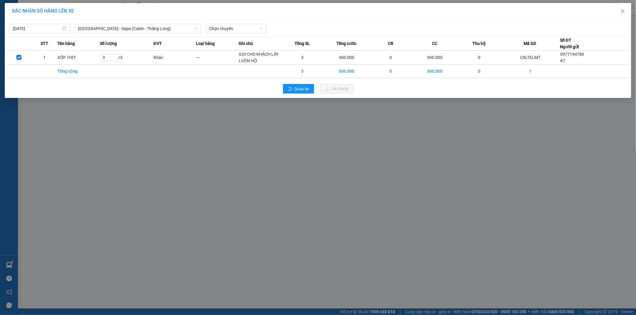
click at [234, 22] on div "[DATE] [GEOGRAPHIC_DATA] - [GEOGRAPHIC_DATA] ([GEOGRAPHIC_DATA] - [GEOGRAPHIC_D…" at bounding box center [317, 27] width 623 height 13
click at [233, 27] on span "Chọn chuyến" at bounding box center [236, 28] width 54 height 9
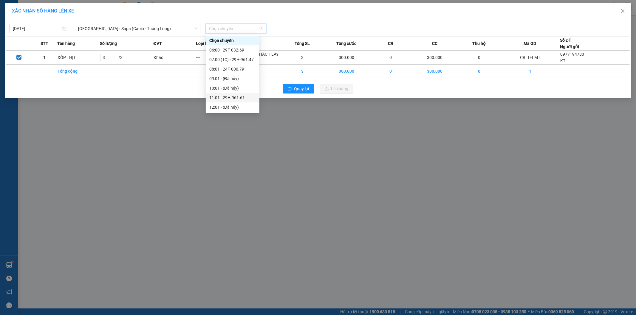
click at [242, 97] on div "11:01 - 29H-961.61" at bounding box center [232, 97] width 47 height 7
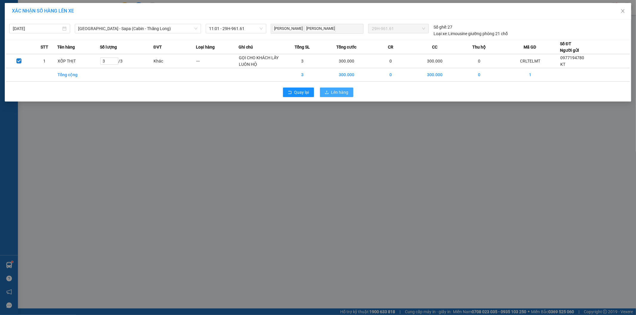
click at [344, 94] on span "Lên hàng" at bounding box center [339, 92] width 17 height 7
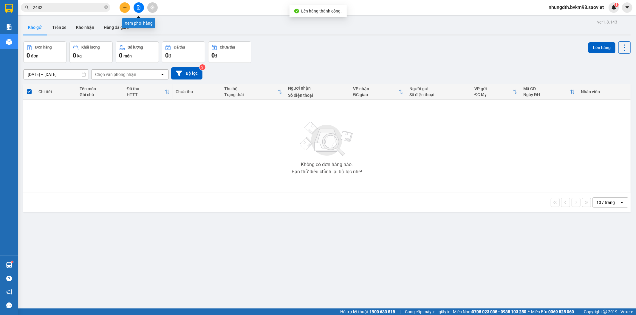
click at [136, 7] on button at bounding box center [139, 7] width 10 height 10
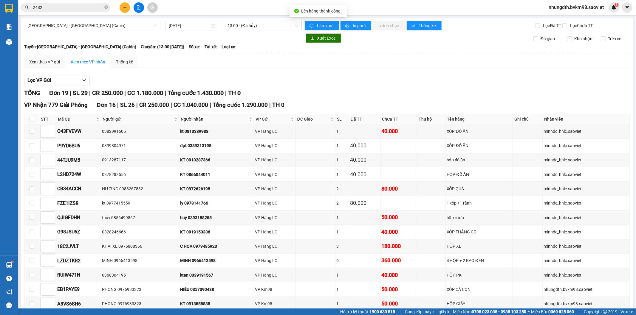
click at [75, 25] on span "[GEOGRAPHIC_DATA] - [GEOGRAPHIC_DATA] (Cabin)" at bounding box center [91, 25] width 129 height 9
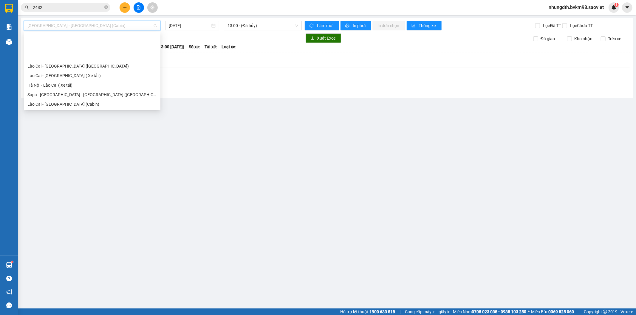
click at [83, 111] on div "[GEOGRAPHIC_DATA] - Sapa (Cabin - Thăng Long)" at bounding box center [91, 114] width 129 height 7
type input "[DATE]"
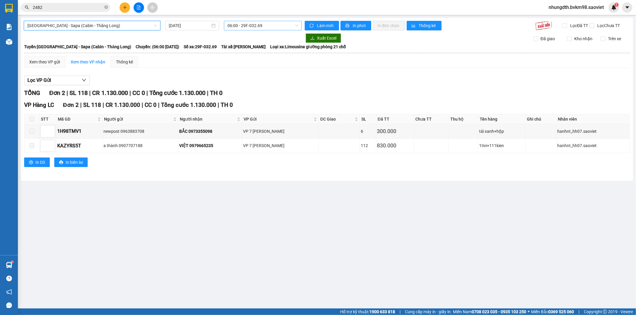
click at [245, 26] on span "06:00 - 29F-032.69" at bounding box center [262, 25] width 70 height 9
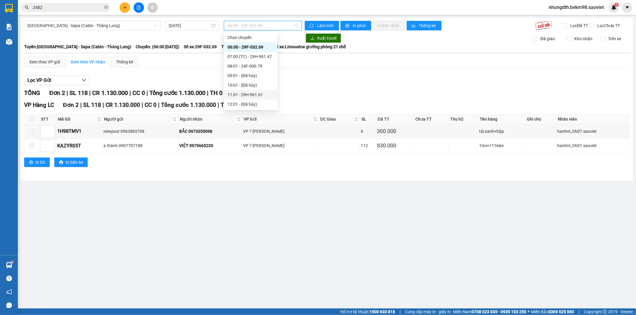
click at [246, 94] on div "11:01 - 29H-961.61" at bounding box center [250, 95] width 47 height 7
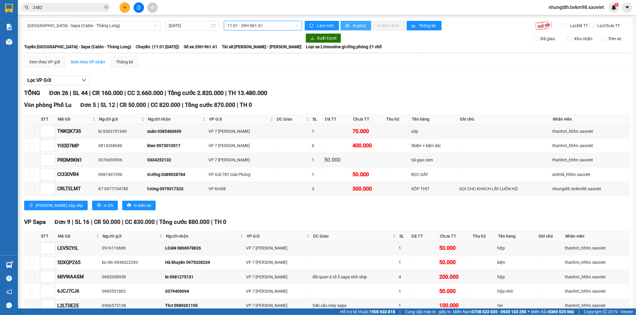
click at [353, 26] on span "In phơi" at bounding box center [360, 25] width 14 height 7
click at [58, 28] on span "[GEOGRAPHIC_DATA] - Sapa (Cabin - Thăng Long)" at bounding box center [91, 25] width 129 height 9
click at [203, 86] on div "Lọc VP Gửi" at bounding box center [326, 81] width 605 height 10
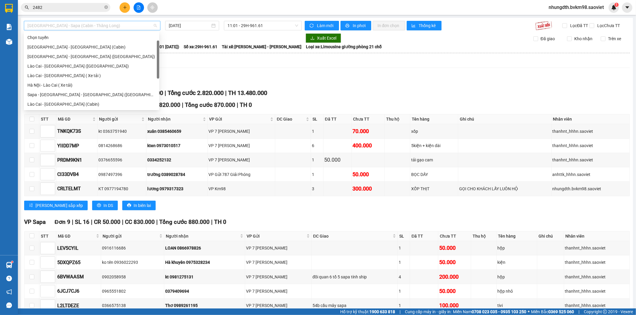
click at [62, 27] on span "[GEOGRAPHIC_DATA] - Sapa (Cabin - Thăng Long)" at bounding box center [91, 25] width 129 height 9
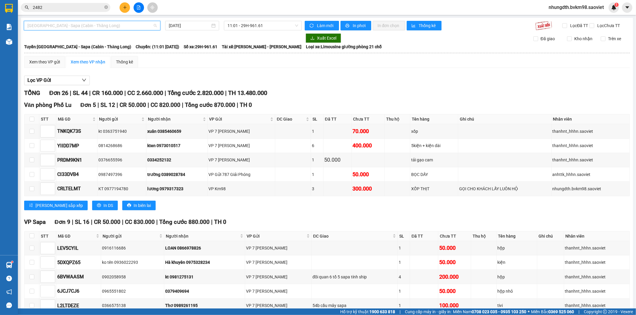
click at [86, 27] on span "[GEOGRAPHIC_DATA] - Sapa (Cabin - Thăng Long)" at bounding box center [91, 25] width 129 height 9
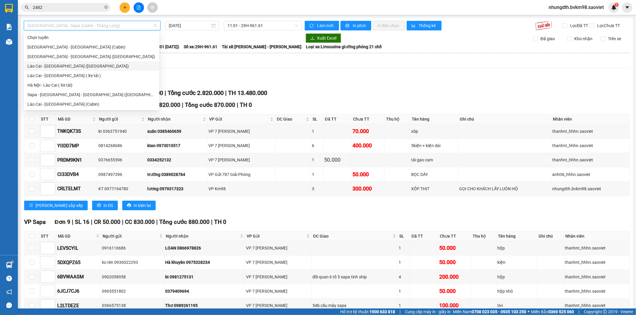
click at [66, 61] on div "Lào Cai - [GEOGRAPHIC_DATA] ([GEOGRAPHIC_DATA])" at bounding box center [91, 66] width 135 height 10
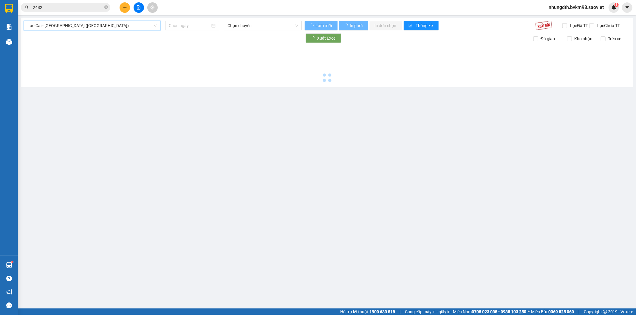
type input "[DATE]"
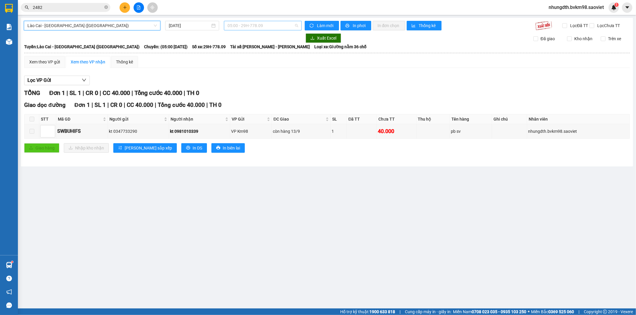
click at [252, 25] on span "05:00 - 29H-778.09" at bounding box center [262, 25] width 70 height 9
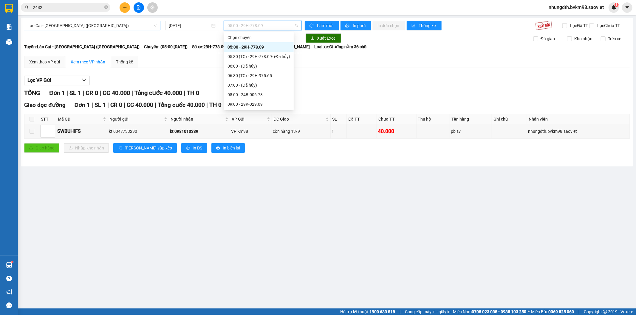
click at [86, 24] on span "Lào Cai - [GEOGRAPHIC_DATA] ([GEOGRAPHIC_DATA])" at bounding box center [91, 25] width 129 height 9
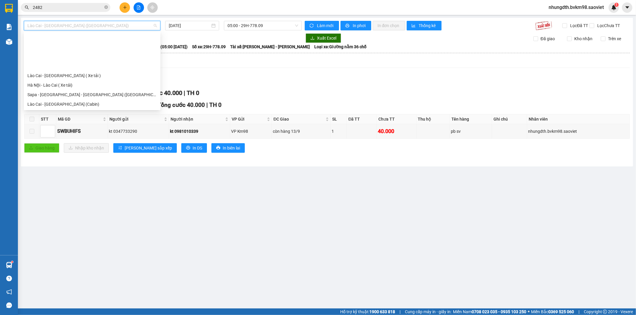
click at [60, 120] on div "Sapa - [GEOGRAPHIC_DATA] (Cabin)" at bounding box center [91, 123] width 129 height 7
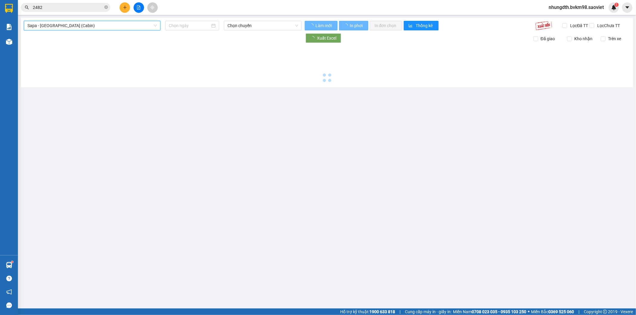
type input "[DATE]"
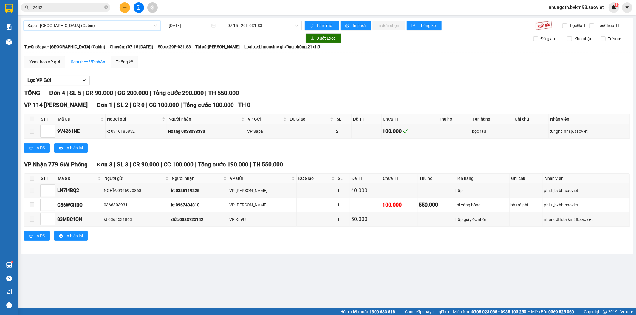
click at [92, 27] on span "Sapa - [GEOGRAPHIC_DATA] (Cabin)" at bounding box center [91, 25] width 129 height 9
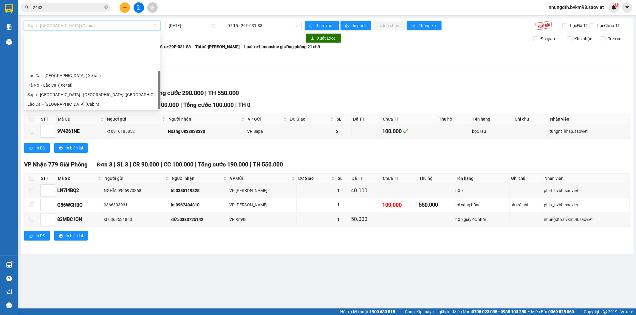
click at [56, 149] on div "[GEOGRAPHIC_DATA] - Sapa (Cabin - Full)" at bounding box center [91, 152] width 129 height 7
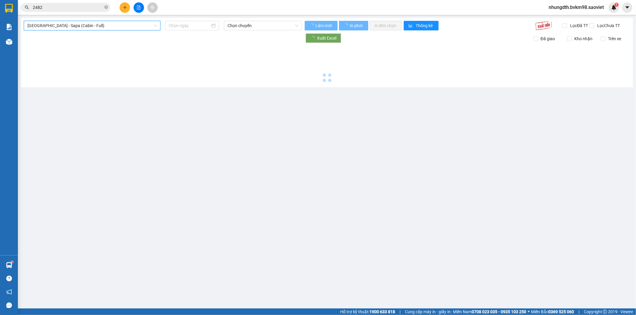
type input "[DATE]"
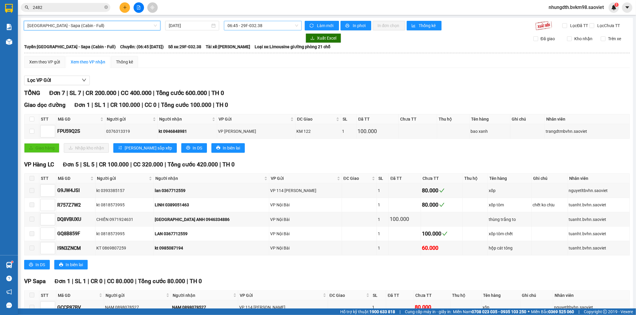
click at [255, 25] on span "06:45 - 29F-032.38" at bounding box center [262, 25] width 70 height 9
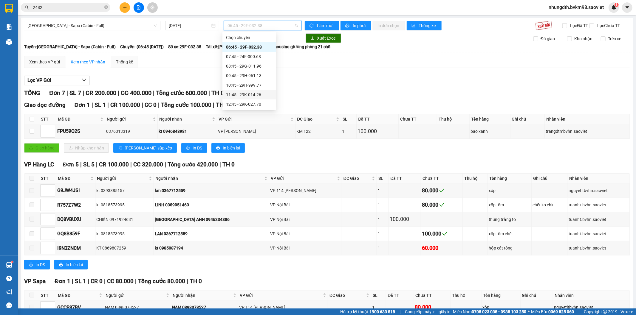
click at [247, 94] on div "11:45 - 29K-014.26" at bounding box center [249, 95] width 47 height 7
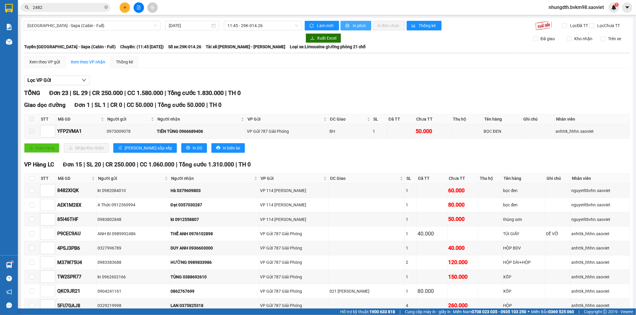
click at [347, 24] on span "printer" at bounding box center [347, 26] width 5 height 5
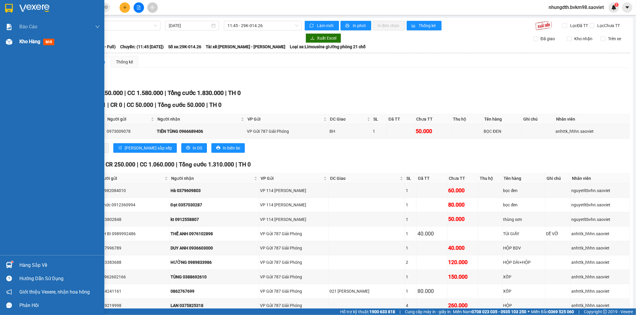
click at [7, 41] on img at bounding box center [9, 42] width 6 height 6
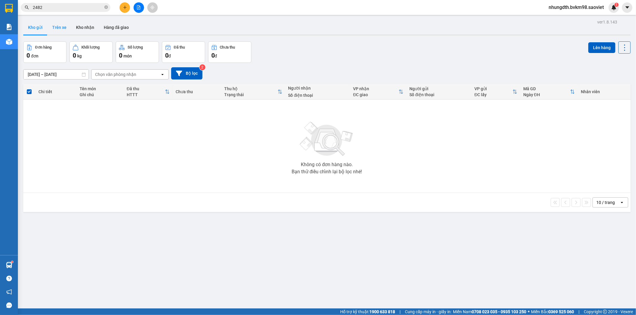
click at [57, 25] on button "Trên xe" at bounding box center [59, 27] width 24 height 14
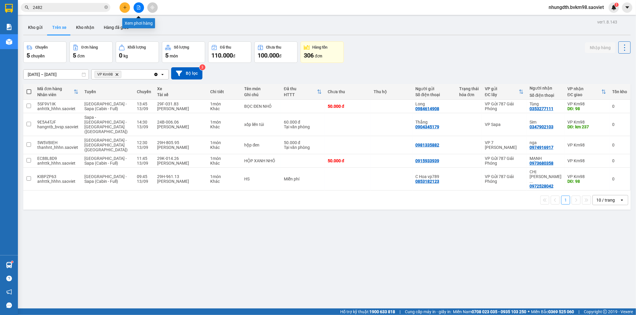
click at [140, 8] on icon "file-add" at bounding box center [138, 7] width 3 height 4
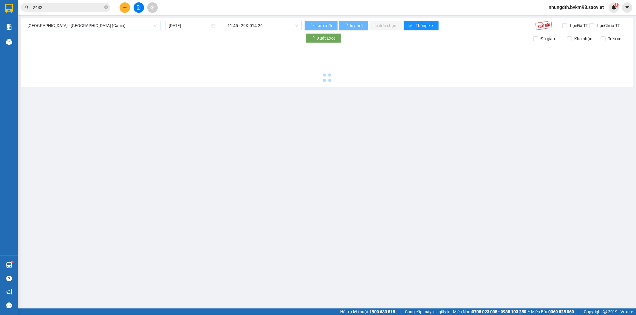
click at [85, 25] on span "[GEOGRAPHIC_DATA] - [GEOGRAPHIC_DATA] (Cabin)" at bounding box center [91, 25] width 129 height 9
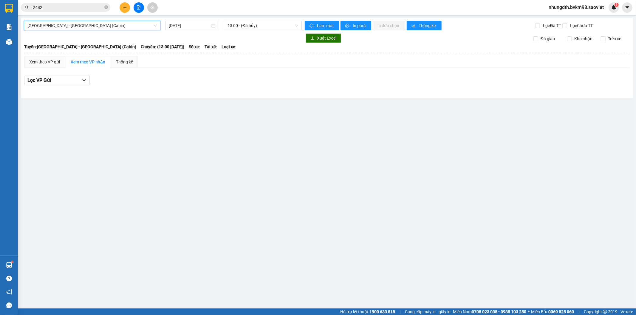
click at [85, 25] on span "[GEOGRAPHIC_DATA] - [GEOGRAPHIC_DATA] (Cabin)" at bounding box center [91, 25] width 129 height 9
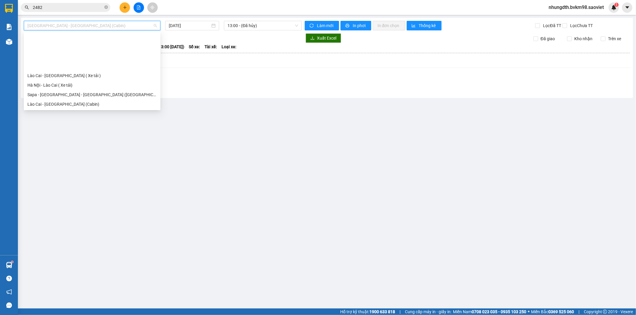
click at [72, 111] on div "[GEOGRAPHIC_DATA] - Sapa (Cabin - Thăng Long)" at bounding box center [91, 114] width 129 height 7
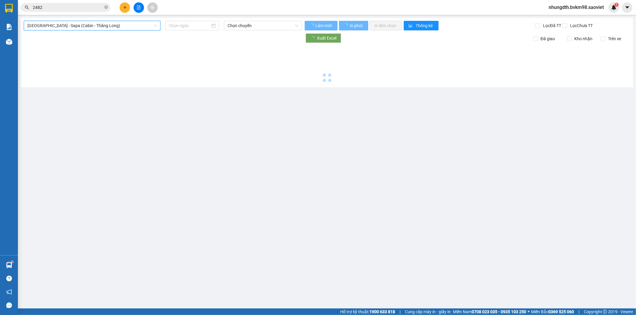
type input "[DATE]"
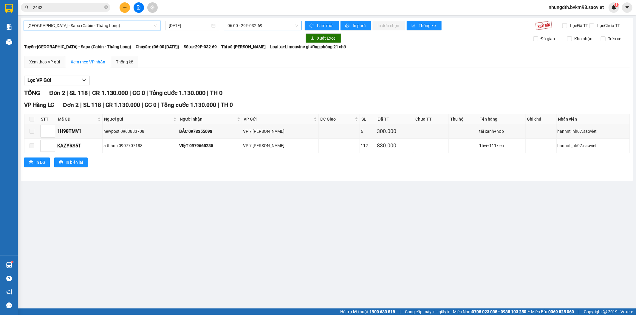
click at [260, 26] on span "06:00 - 29F-032.69" at bounding box center [262, 25] width 70 height 9
click at [72, 25] on span "[GEOGRAPHIC_DATA] - Sapa (Cabin - Thăng Long)" at bounding box center [91, 25] width 129 height 9
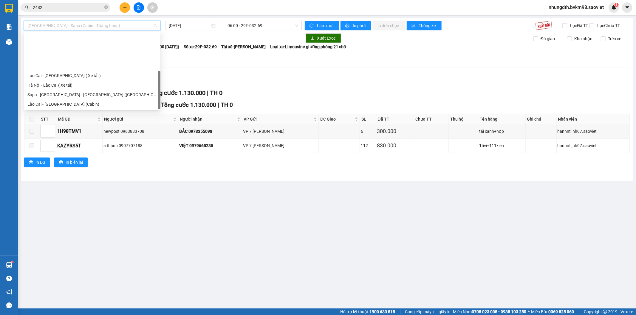
click at [61, 149] on div "[GEOGRAPHIC_DATA] - Sapa (Cabin - Full)" at bounding box center [91, 152] width 129 height 7
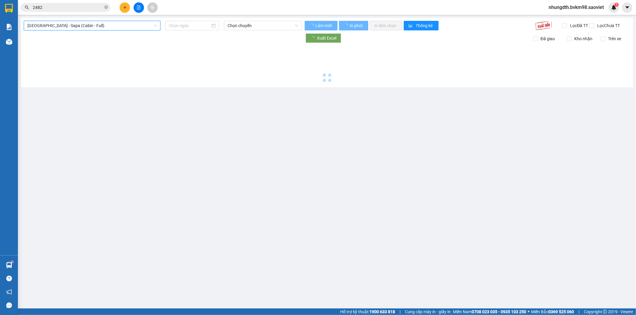
type input "[DATE]"
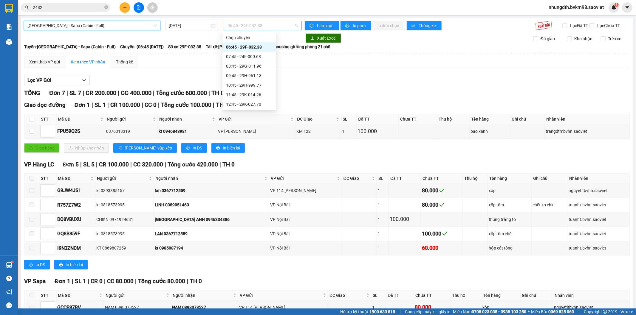
click at [257, 27] on span "06:45 - 29F-032.38" at bounding box center [262, 25] width 70 height 9
click at [250, 92] on div "11:45 - 29K-014.26" at bounding box center [249, 95] width 47 height 7
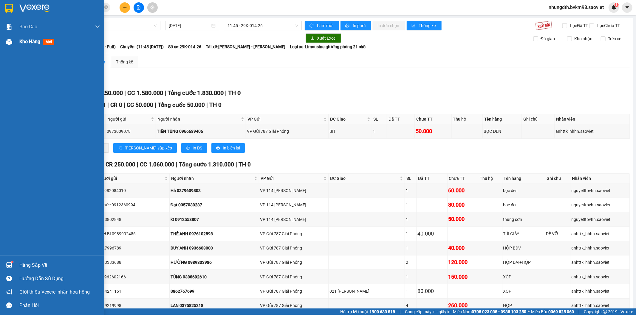
click at [8, 40] on img at bounding box center [9, 42] width 6 height 6
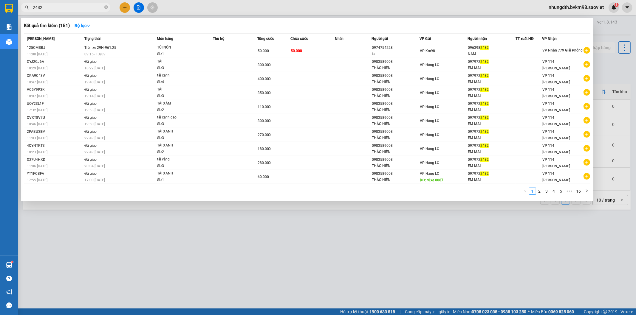
click at [55, 7] on input "2482" at bounding box center [68, 7] width 70 height 7
type input "2"
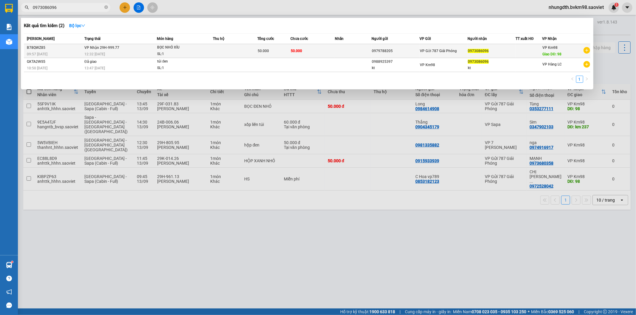
type input "0973086096"
click at [133, 47] on td "VP Nhận 29H-999.77 12:32 [DATE]" at bounding box center [120, 51] width 74 height 14
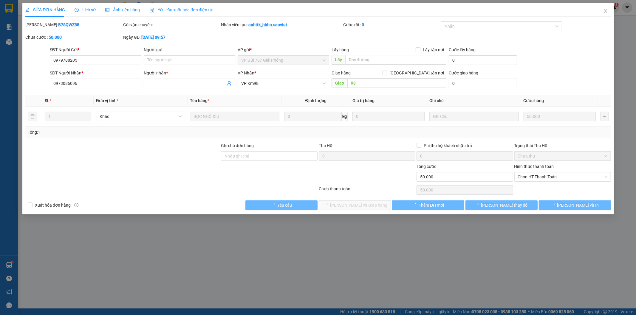
click at [85, 8] on span "Lịch sử" at bounding box center [85, 9] width 21 height 5
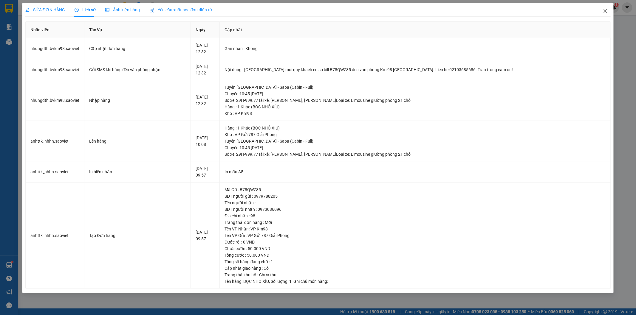
click at [602, 11] on span "Close" at bounding box center [605, 11] width 17 height 17
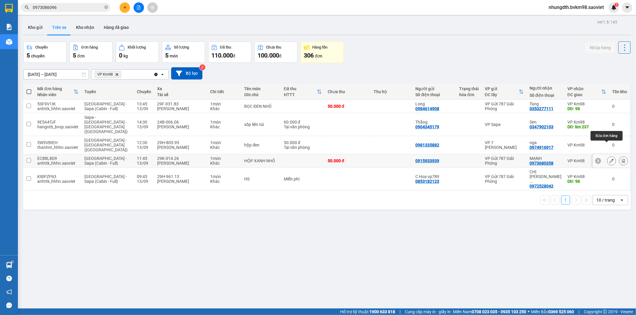
click at [609, 159] on icon at bounding box center [611, 161] width 4 height 4
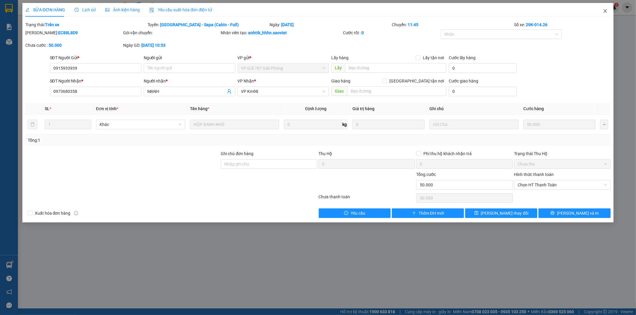
click at [606, 11] on icon "close" at bounding box center [605, 11] width 3 height 4
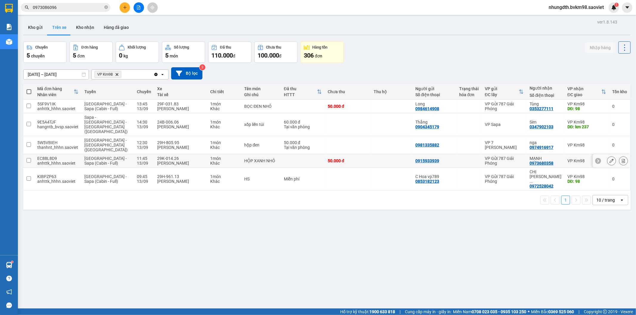
click at [28, 158] on input "checkbox" at bounding box center [29, 160] width 4 height 4
checkbox input "true"
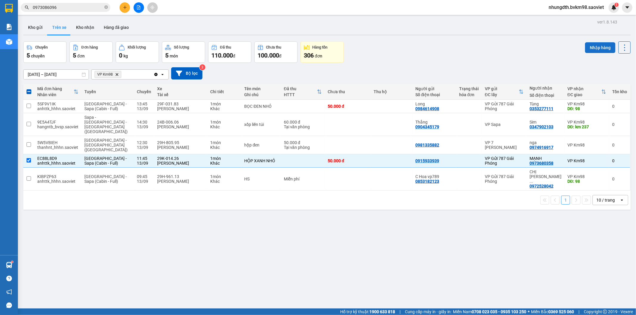
click at [595, 48] on button "Nhập hàng" at bounding box center [600, 47] width 30 height 11
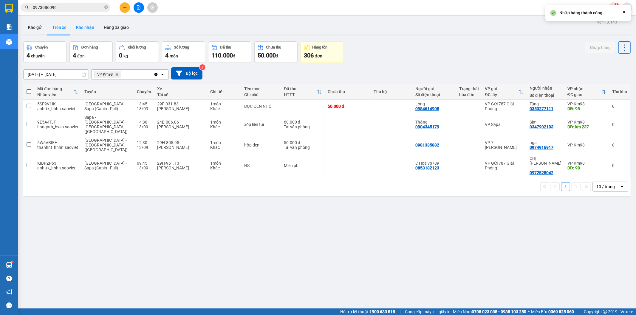
click at [80, 26] on button "Kho nhận" at bounding box center [85, 27] width 28 height 14
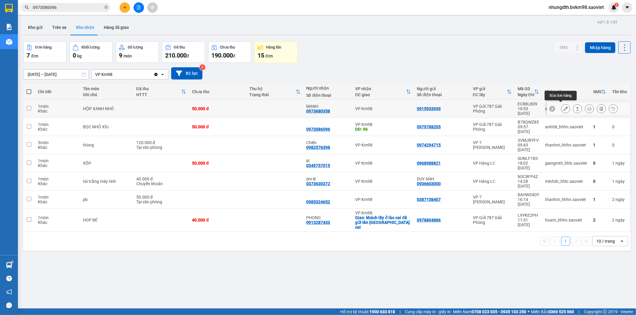
click at [563, 107] on icon at bounding box center [565, 109] width 4 height 4
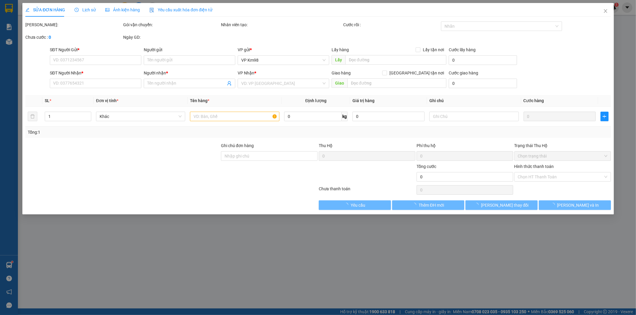
type input "0915933939"
type input "0973680358"
type input "MẠNH"
type input "50.000"
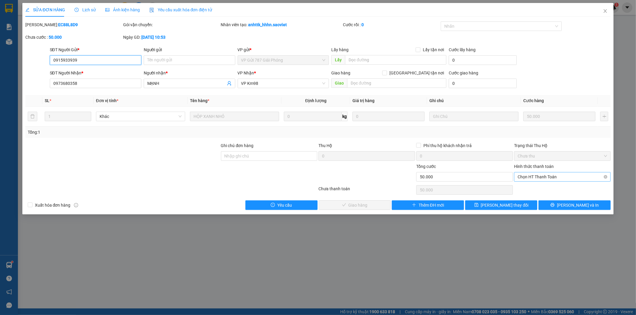
click at [542, 178] on span "Chọn HT Thanh Toán" at bounding box center [562, 177] width 89 height 9
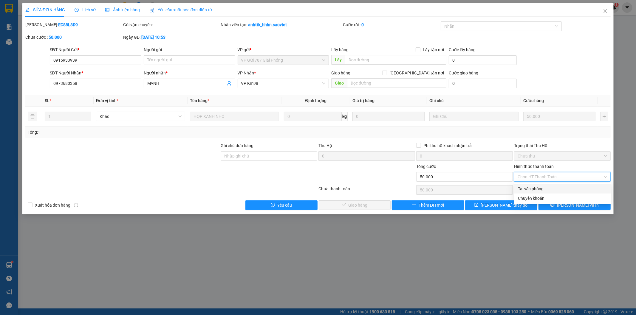
click at [528, 186] on div "Tại văn phòng" at bounding box center [562, 189] width 89 height 7
type input "0"
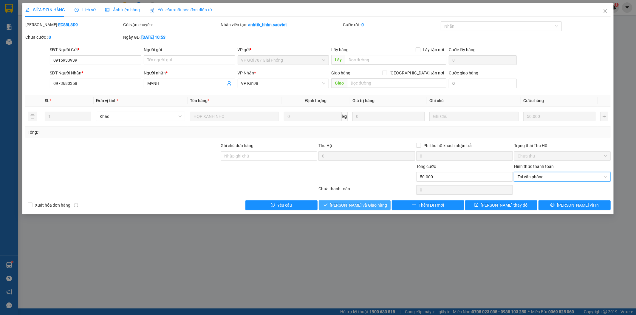
click at [355, 203] on span "[PERSON_NAME] và Giao hàng" at bounding box center [358, 205] width 57 height 7
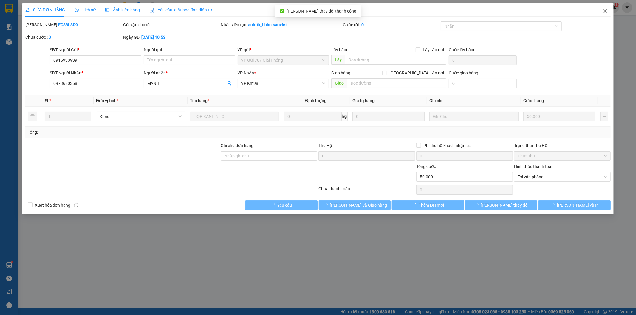
click at [605, 10] on icon "close" at bounding box center [605, 11] width 5 height 5
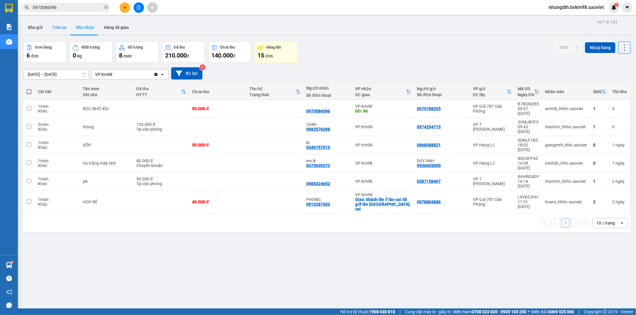
click at [59, 23] on button "Trên xe" at bounding box center [59, 27] width 24 height 14
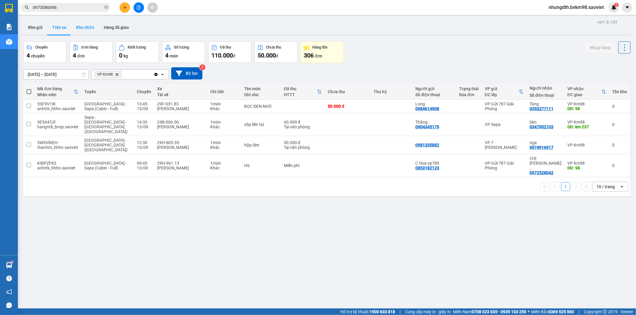
click at [81, 26] on button "Kho nhận" at bounding box center [85, 27] width 28 height 14
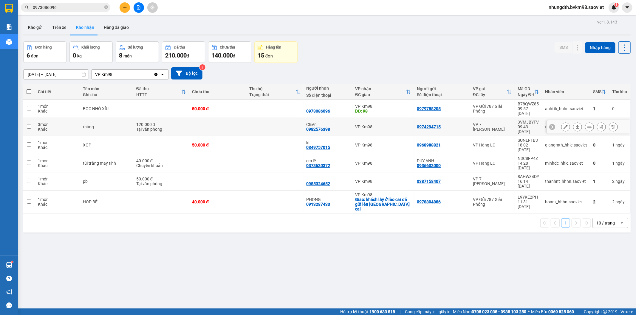
click at [563, 125] on icon at bounding box center [565, 127] width 4 height 4
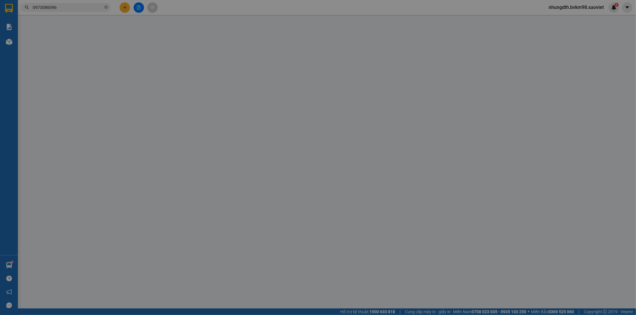
type input "0974294715"
type input "0982576398"
type input "Chiến"
type input "120.000"
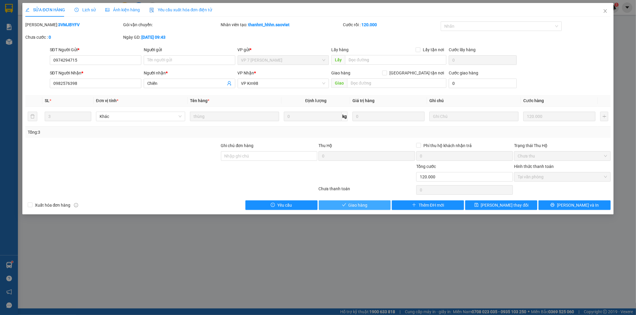
click at [370, 205] on button "Giao hàng" at bounding box center [355, 206] width 72 height 10
click at [359, 207] on span "Giao hàng" at bounding box center [357, 205] width 19 height 7
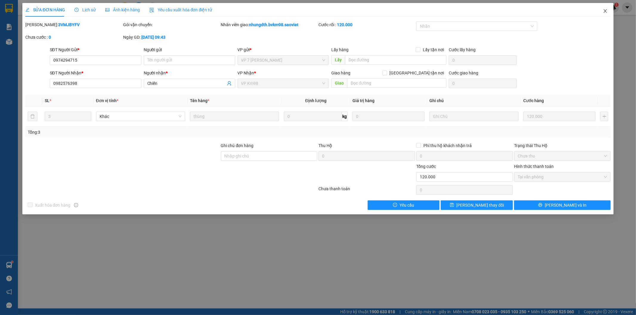
click at [608, 10] on span "Close" at bounding box center [605, 11] width 17 height 17
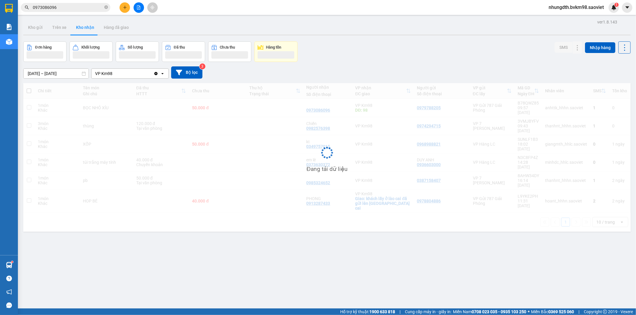
click at [604, 8] on span "nhungdth.bvkm98.saoviet" at bounding box center [576, 7] width 65 height 7
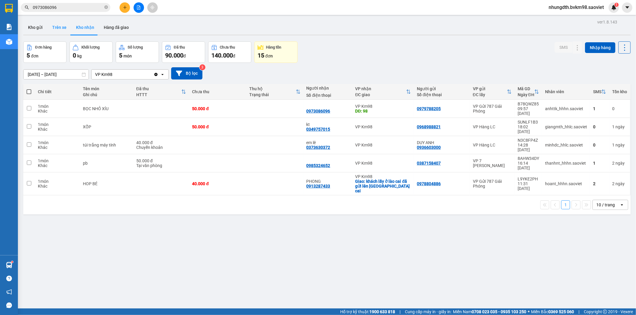
click at [61, 26] on button "Trên xe" at bounding box center [59, 27] width 24 height 14
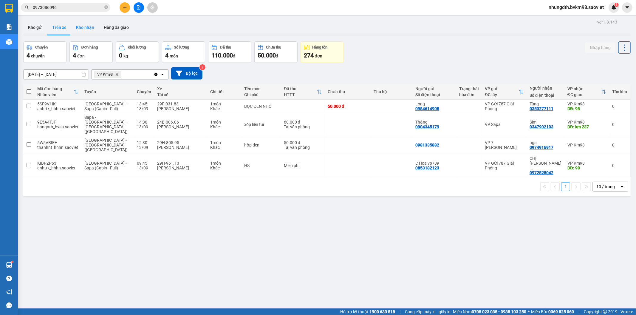
click at [92, 23] on button "Kho nhận" at bounding box center [85, 27] width 28 height 14
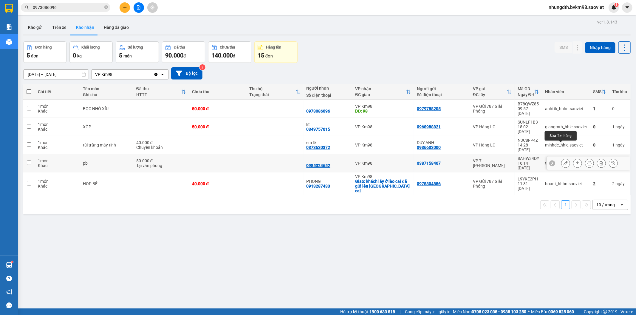
click at [563, 161] on icon at bounding box center [565, 163] width 4 height 4
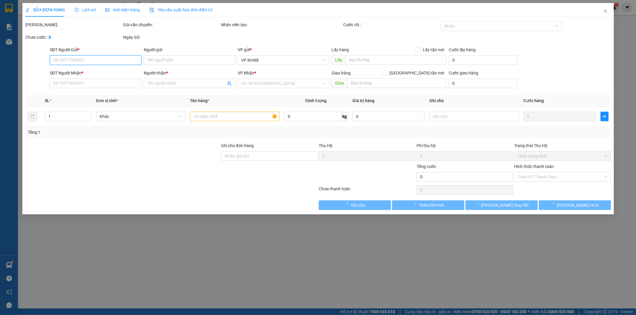
type input "0387158407"
type input "0985324652"
type input "50.000"
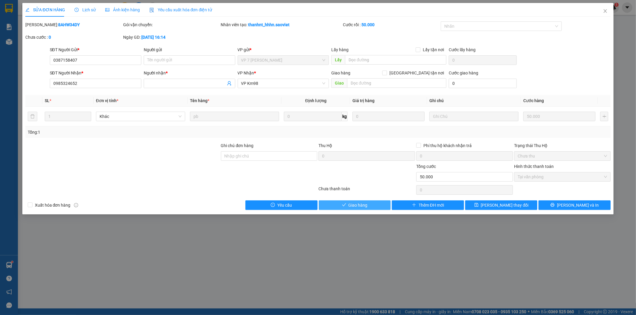
click at [357, 203] on span "Giao hàng" at bounding box center [357, 205] width 19 height 7
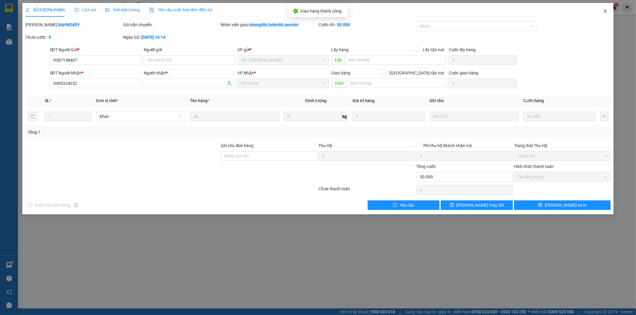
click at [605, 8] on span "Close" at bounding box center [605, 11] width 17 height 17
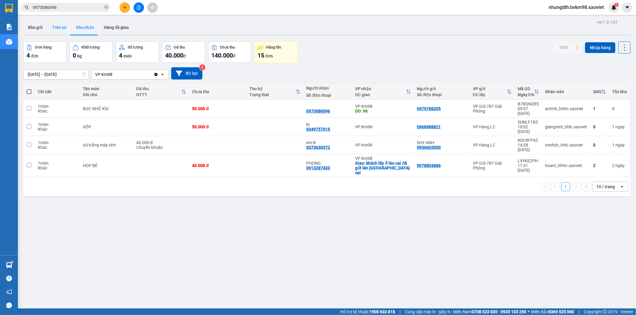
click at [61, 21] on button "Trên xe" at bounding box center [59, 27] width 24 height 14
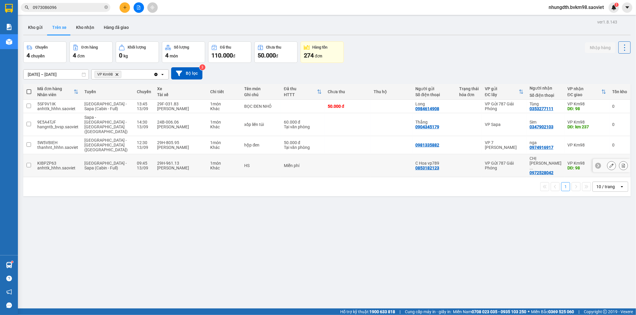
click at [27, 163] on input "checkbox" at bounding box center [29, 165] width 4 height 4
checkbox input "true"
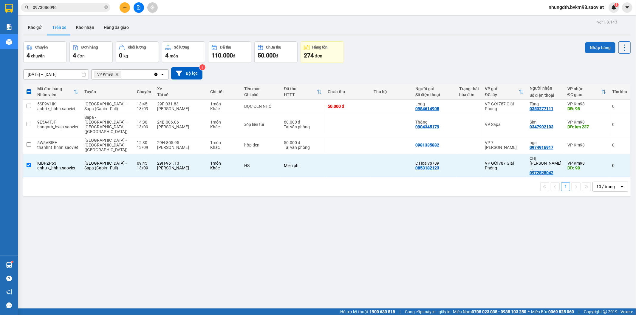
click at [591, 52] on button "Nhập hàng" at bounding box center [600, 47] width 30 height 11
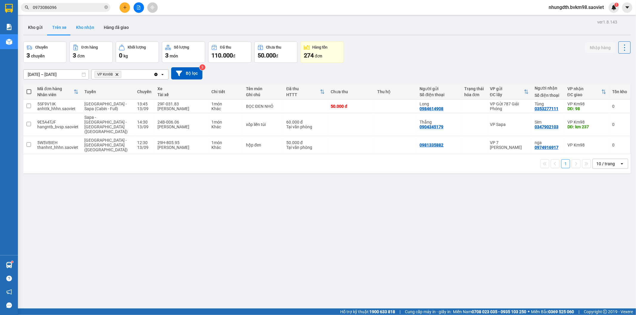
click at [88, 28] on button "Kho nhận" at bounding box center [85, 27] width 28 height 14
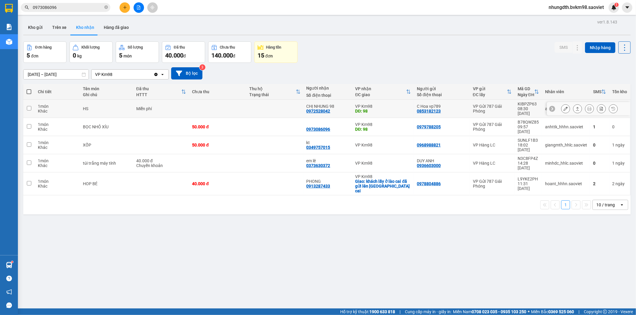
click at [272, 107] on td at bounding box center [274, 109] width 57 height 18
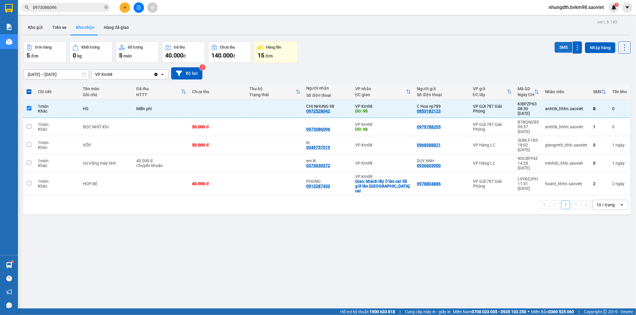
click at [559, 47] on button "SMS" at bounding box center [563, 47] width 18 height 11
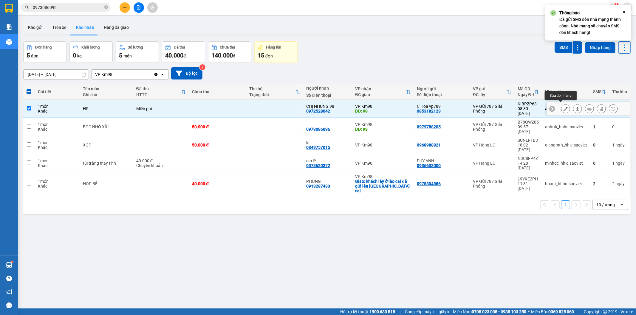
click at [564, 107] on button at bounding box center [565, 109] width 8 height 10
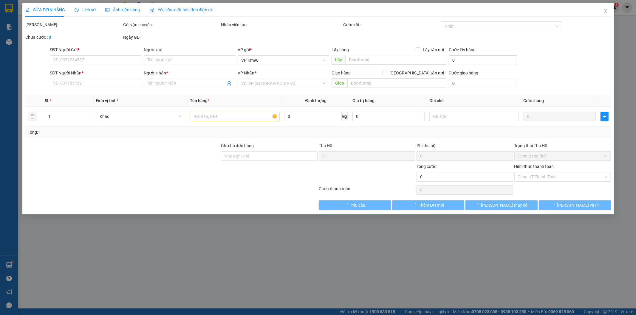
type input "0853182123"
type input "C Hoa vp789"
type input "0972528042"
type input "CHỊ NHUNG 98"
type input "98"
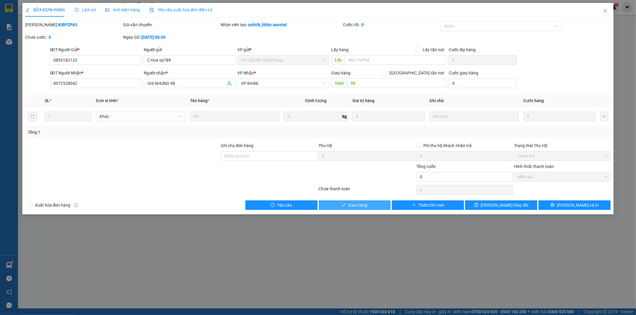
click at [365, 207] on span "Giao hàng" at bounding box center [357, 205] width 19 height 7
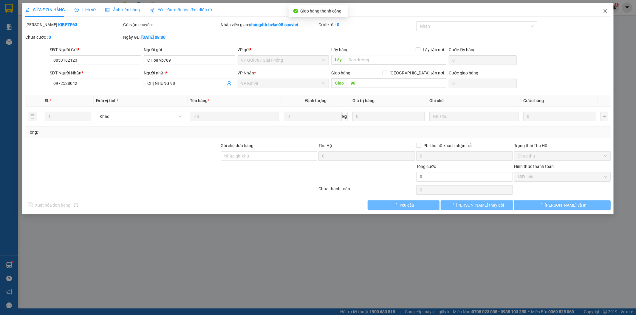
click at [601, 10] on span "Close" at bounding box center [605, 11] width 17 height 17
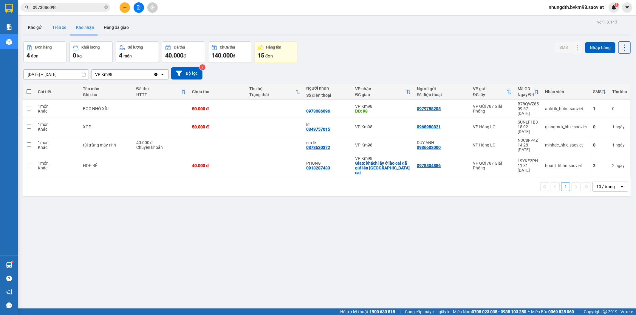
click at [63, 25] on button "Trên xe" at bounding box center [59, 27] width 24 height 14
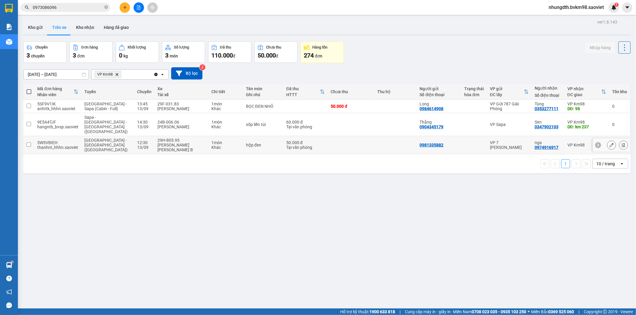
click at [26, 136] on td at bounding box center [28, 145] width 11 height 18
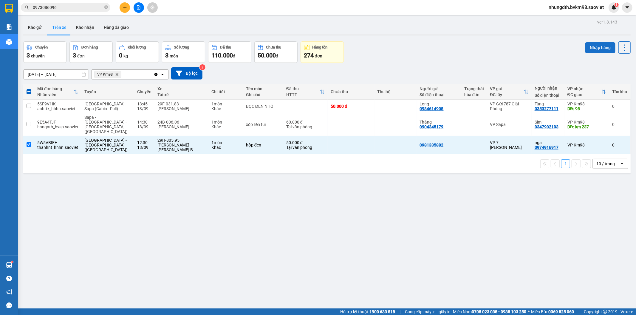
click at [595, 45] on button "Nhập hàng" at bounding box center [600, 47] width 30 height 11
checkbox input "false"
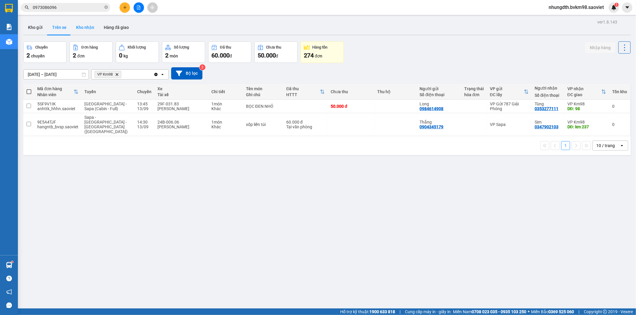
click at [87, 28] on button "Kho nhận" at bounding box center [85, 27] width 28 height 14
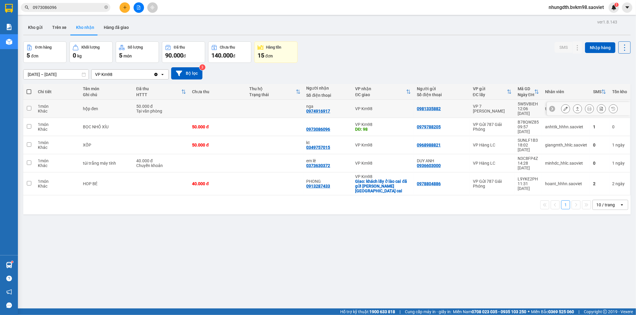
click at [275, 104] on td at bounding box center [274, 109] width 57 height 18
checkbox input "true"
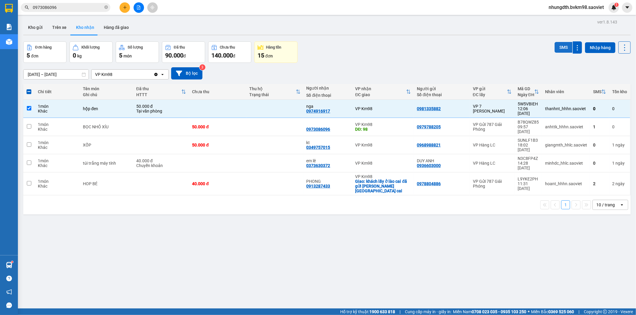
click at [560, 45] on button "SMS" at bounding box center [563, 47] width 18 height 11
click at [55, 27] on button "Trên xe" at bounding box center [59, 27] width 24 height 14
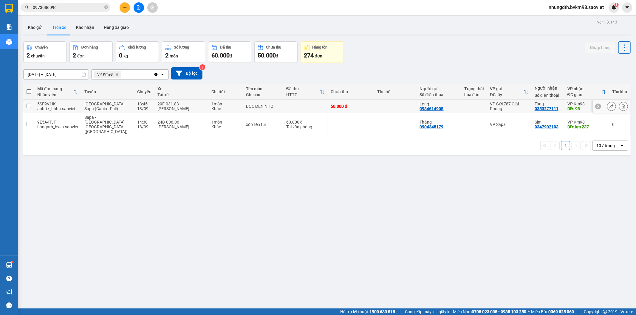
click at [28, 106] on input "checkbox" at bounding box center [29, 106] width 4 height 4
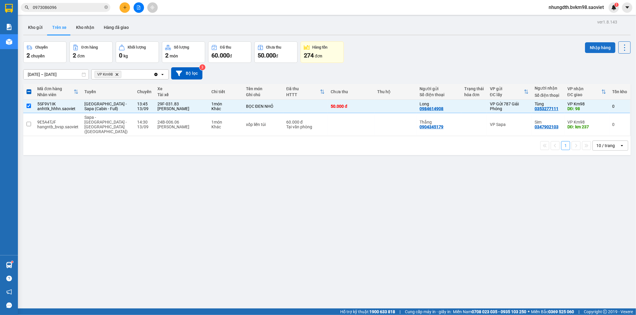
click at [590, 45] on button "Nhập hàng" at bounding box center [600, 47] width 30 height 11
checkbox input "false"
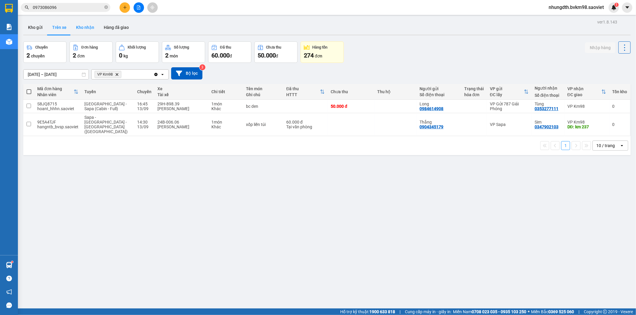
click at [84, 27] on button "Kho nhận" at bounding box center [85, 27] width 28 height 14
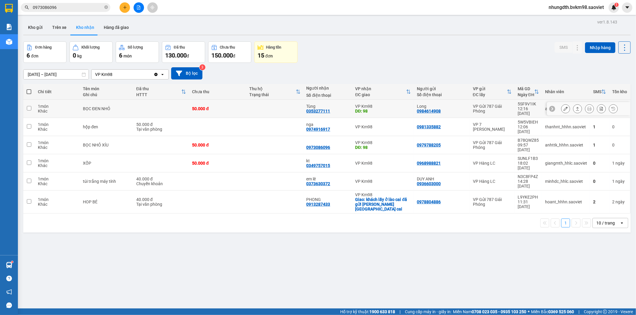
click at [246, 105] on td at bounding box center [274, 109] width 57 height 18
checkbox input "true"
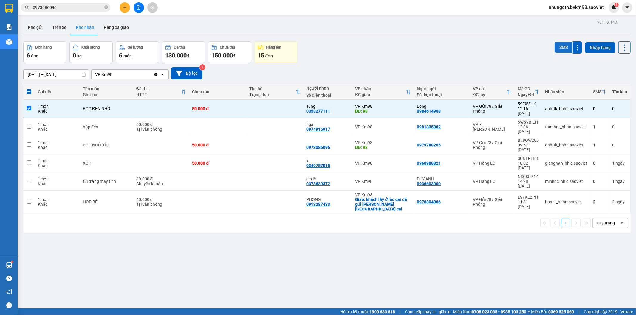
click at [560, 48] on button "SMS" at bounding box center [563, 47] width 18 height 11
click at [561, 122] on button at bounding box center [565, 127] width 8 height 10
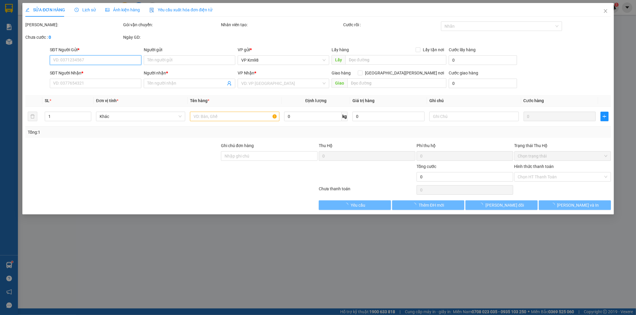
type input "0981335882"
type input "0974916917"
type input "nga"
type input "50.000"
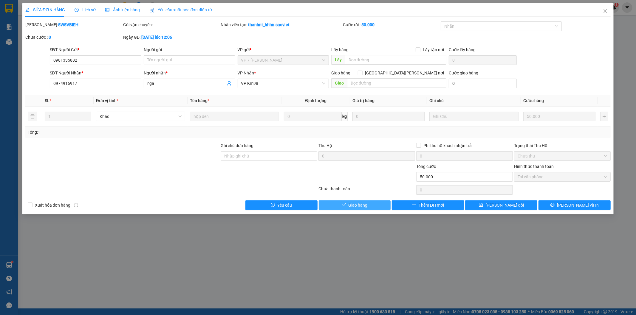
click at [354, 206] on span "Giao hàng" at bounding box center [357, 205] width 19 height 7
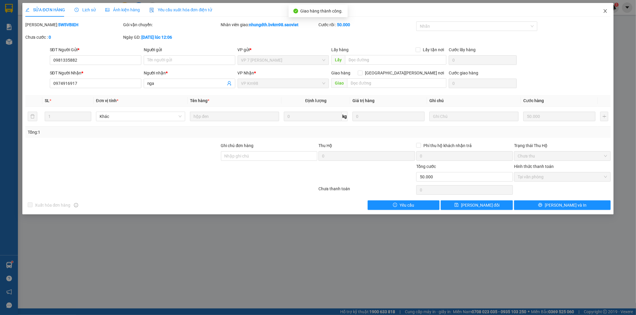
click at [605, 9] on icon "close" at bounding box center [605, 11] width 5 height 5
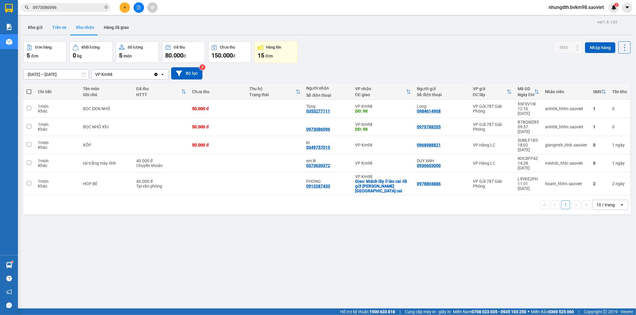
click at [53, 29] on button "Trên xe" at bounding box center [59, 27] width 24 height 14
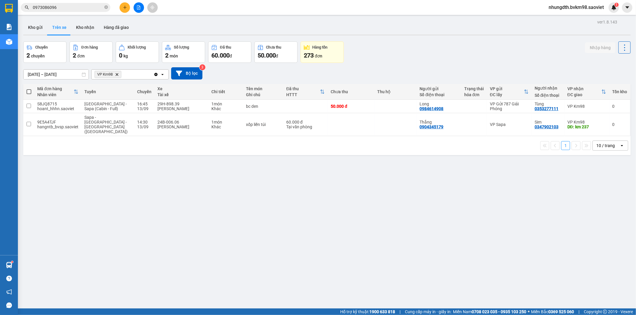
click at [125, 7] on icon "plus" at bounding box center [124, 7] width 3 height 0
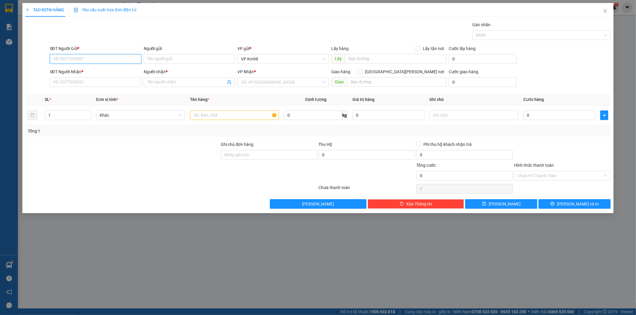
click at [96, 61] on input "SĐT Người Gửi *" at bounding box center [96, 59] width 92 height 10
type input "0987032854"
drag, startPoint x: 70, startPoint y: 70, endPoint x: 97, endPoint y: 83, distance: 29.5
click at [72, 72] on div "0987032854" at bounding box center [95, 71] width 84 height 7
type input "0357110380"
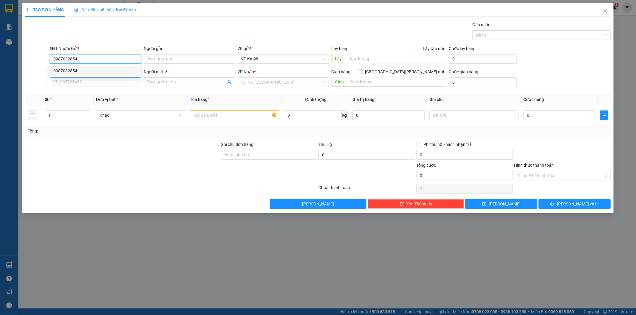
type input "a túy"
type input "0987032854"
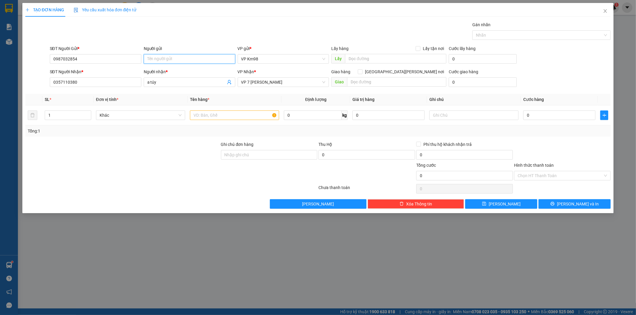
click at [168, 58] on input "Người gửi" at bounding box center [190, 59] width 92 height 10
type input "KT"
click at [63, 163] on div at bounding box center [123, 172] width 196 height 21
click at [102, 84] on input "0357110380" at bounding box center [96, 83] width 92 height 10
type input "0"
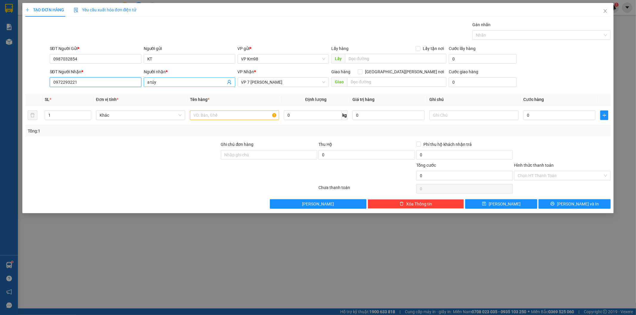
type input "0972293221"
click at [171, 83] on input "a túy" at bounding box center [186, 82] width 78 height 7
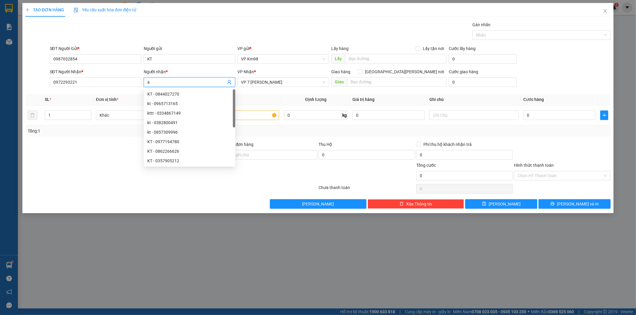
type input "a"
type input "KT"
drag, startPoint x: 90, startPoint y: 174, endPoint x: 134, endPoint y: 166, distance: 44.9
click at [111, 172] on div at bounding box center [123, 172] width 196 height 21
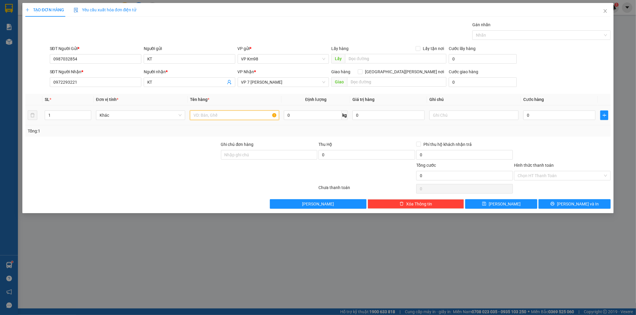
click at [234, 117] on input "text" at bounding box center [234, 116] width 89 height 10
type input "XỐP ĐỒ ĂN"
click at [554, 116] on input "0" at bounding box center [559, 116] width 72 height 10
type input "7"
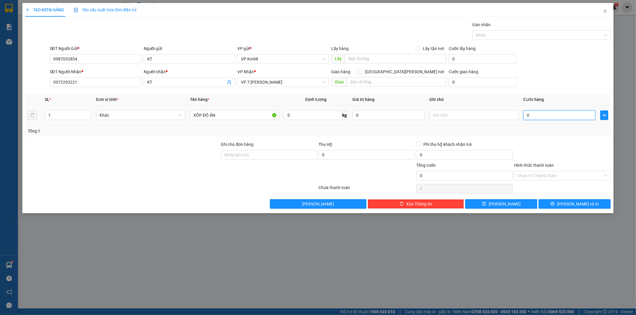
type input "7"
type input "70"
type input "700"
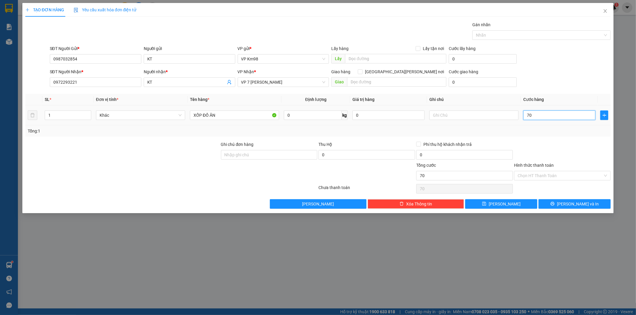
type input "700"
type input "7.000"
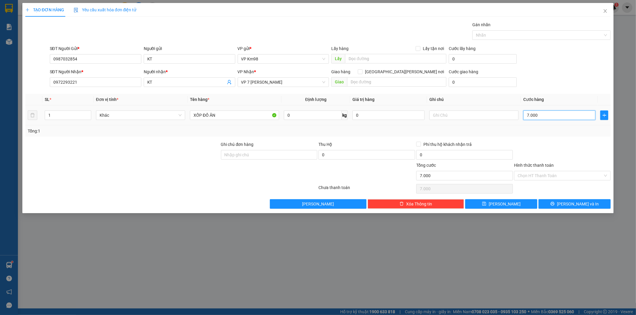
type input "70.000"
click at [571, 204] on span "[PERSON_NAME] và In" at bounding box center [578, 204] width 42 height 7
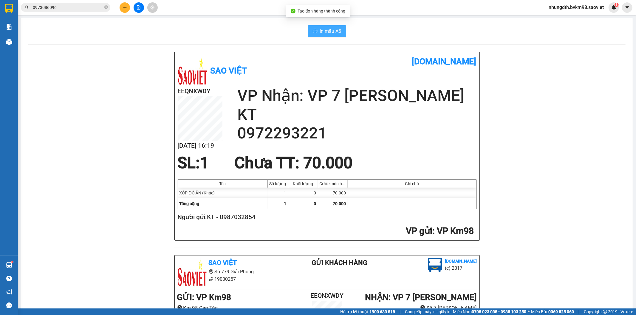
click at [320, 30] on span "In mẫu A5" at bounding box center [330, 30] width 21 height 7
click at [137, 8] on icon "file-add" at bounding box center [138, 7] width 3 height 4
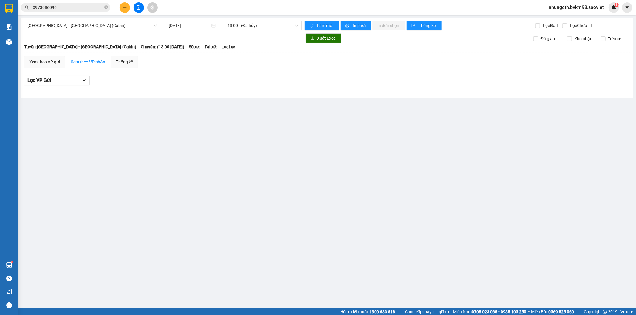
click at [82, 25] on span "[GEOGRAPHIC_DATA] - [GEOGRAPHIC_DATA] (Cabin)" at bounding box center [91, 25] width 129 height 9
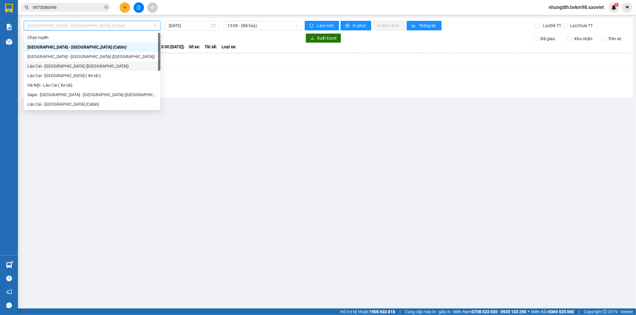
scroll to position [33, 0]
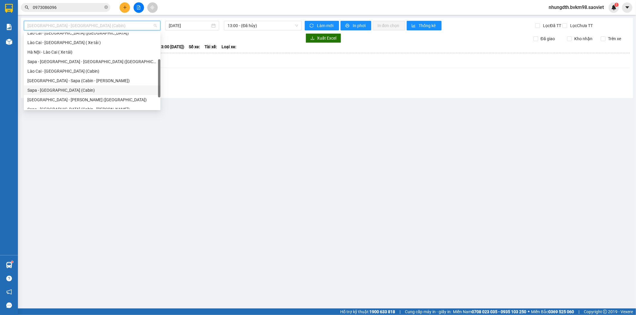
click at [63, 91] on div "Sapa - [GEOGRAPHIC_DATA] (Cabin)" at bounding box center [91, 90] width 129 height 7
type input "[DATE]"
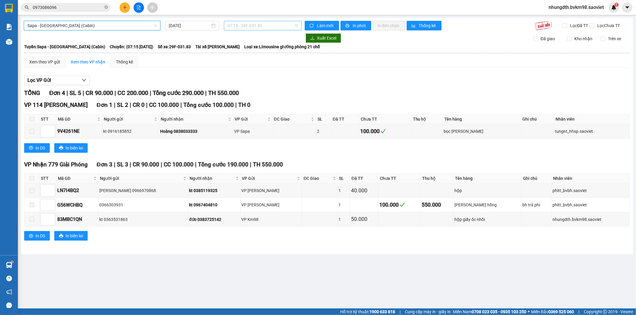
click at [244, 26] on span "07:15 - 29F-031.83" at bounding box center [262, 25] width 70 height 9
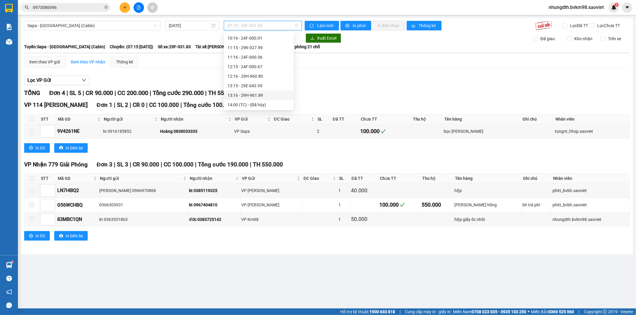
scroll to position [99, 0]
click at [263, 80] on div "14:15 - 29H-897.72" at bounding box center [258, 81] width 63 height 7
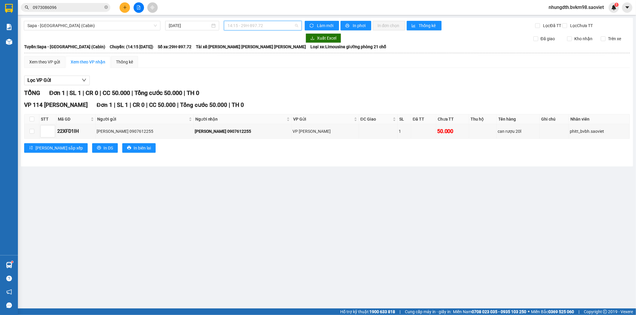
click at [258, 23] on span "14:15 - 29H-897.72" at bounding box center [262, 25] width 70 height 9
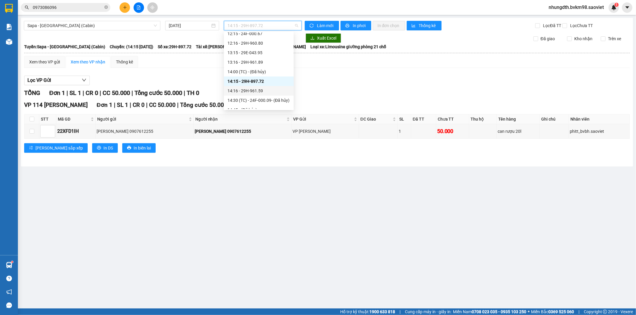
click at [255, 89] on div "14:16 - 29H-961.59" at bounding box center [258, 91] width 63 height 7
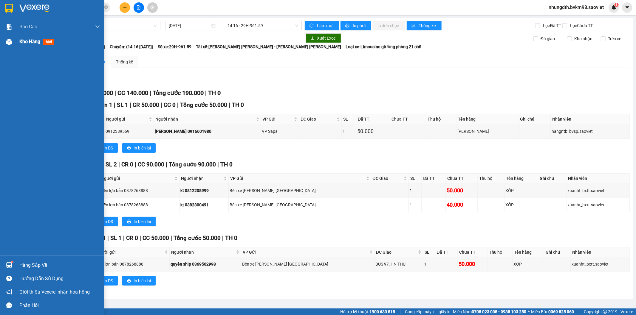
click at [9, 41] on img at bounding box center [9, 42] width 6 height 6
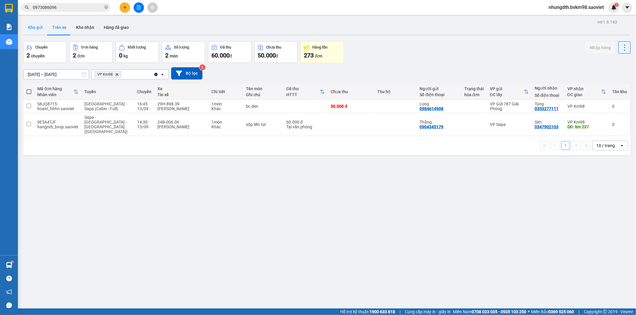
click at [37, 29] on button "Kho gửi" at bounding box center [35, 27] width 24 height 14
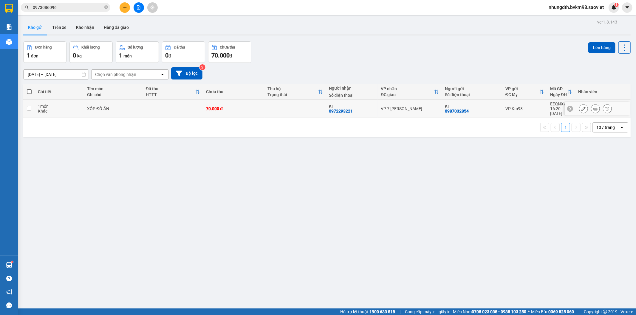
click at [30, 106] on input "checkbox" at bounding box center [29, 108] width 4 height 4
checkbox input "true"
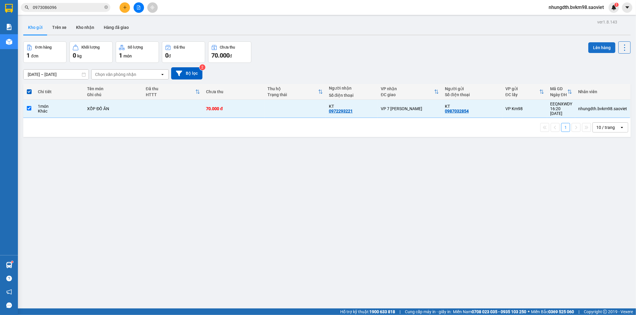
click at [588, 48] on button "Lên hàng" at bounding box center [601, 47] width 27 height 11
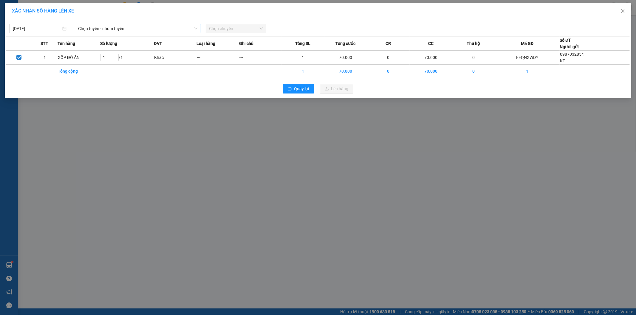
click at [134, 28] on span "Chọn tuyến - nhóm tuyến" at bounding box center [137, 28] width 119 height 9
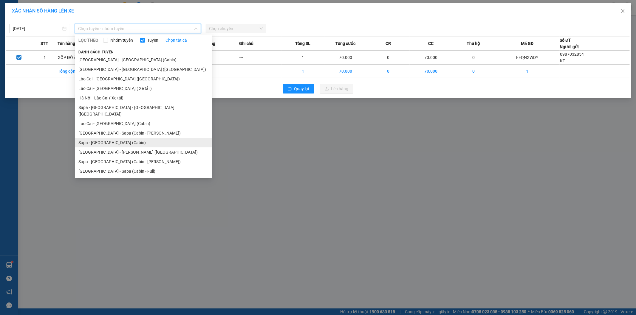
click at [97, 138] on li "Sapa - [GEOGRAPHIC_DATA] (Cabin)" at bounding box center [143, 143] width 137 height 10
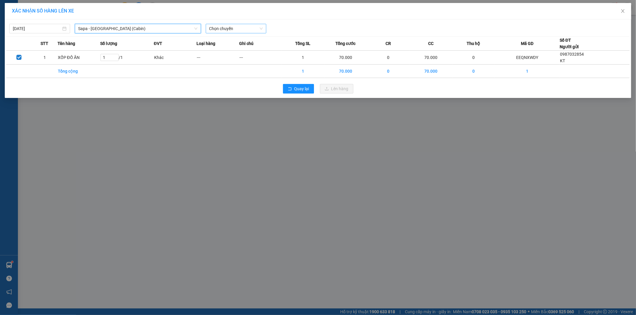
click at [230, 28] on span "Chọn chuyến" at bounding box center [236, 28] width 54 height 9
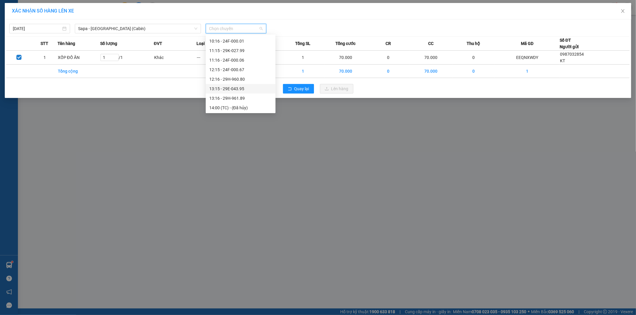
scroll to position [99, 0]
click at [240, 95] on div "14:16 - 29H-961.59" at bounding box center [240, 94] width 63 height 7
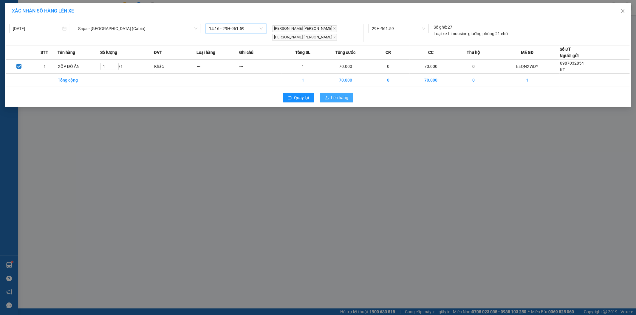
click at [329, 96] on icon "upload" at bounding box center [327, 97] width 4 height 3
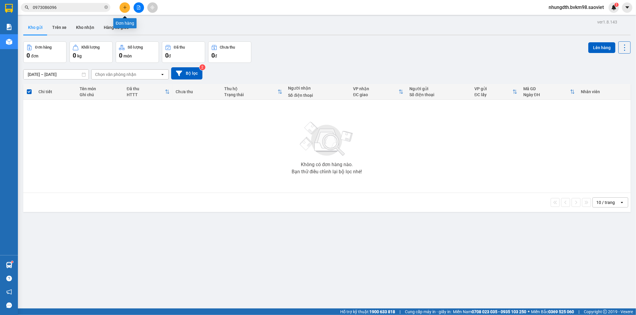
click at [124, 5] on icon "plus" at bounding box center [125, 7] width 4 height 4
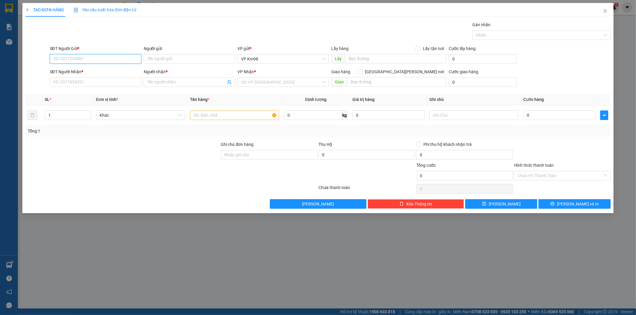
click at [99, 62] on input "SĐT Người Gửi *" at bounding box center [96, 59] width 92 height 10
type input "0986583287"
click at [58, 83] on input "SĐT Người Nhận *" at bounding box center [96, 83] width 92 height 10
type input "0961185963"
click at [167, 62] on input "Người gửi" at bounding box center [190, 59] width 92 height 10
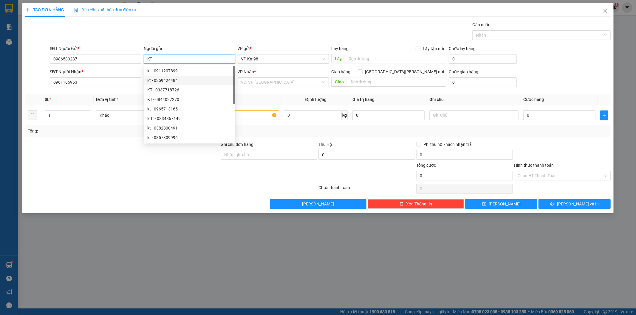
type input "KT"
click at [82, 134] on div "Tổng: 1" at bounding box center [137, 131] width 218 height 7
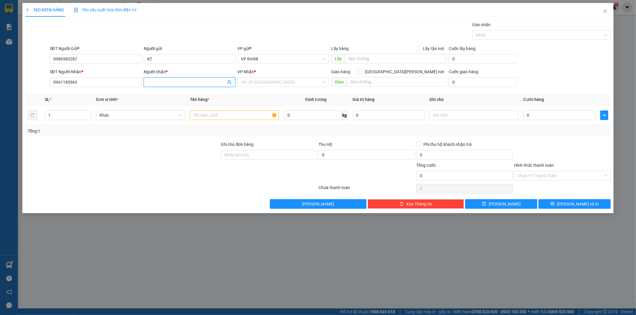
click at [162, 82] on input "Người nhận *" at bounding box center [186, 82] width 78 height 7
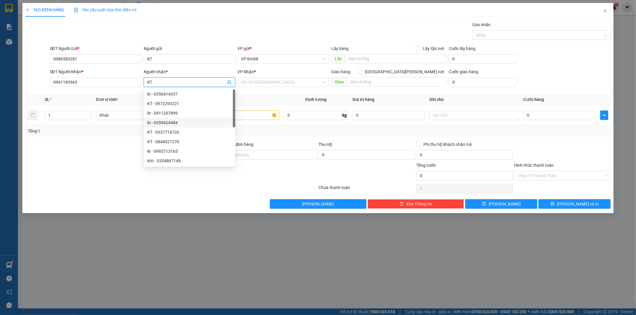
type input "KT"
click at [104, 168] on div at bounding box center [123, 172] width 196 height 21
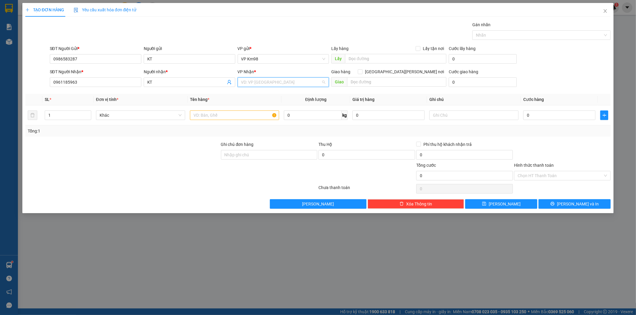
click at [258, 81] on input "search" at bounding box center [281, 82] width 80 height 9
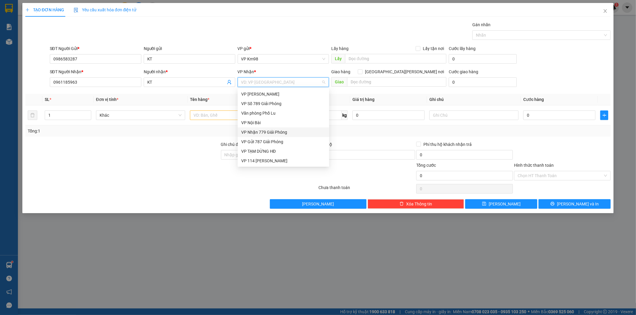
click at [279, 133] on div "VP Nhận 779 Giải Phóng" at bounding box center [283, 132] width 84 height 7
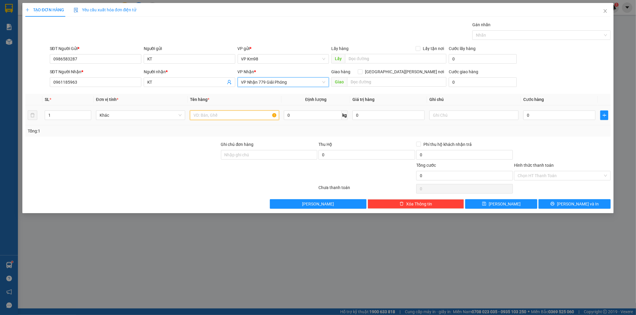
click at [214, 116] on input "text" at bounding box center [234, 116] width 89 height 10
type input "HỘP MÁY TÍNH"
click at [555, 117] on input "0" at bounding box center [559, 116] width 72 height 10
click at [440, 115] on input "text" at bounding box center [473, 116] width 89 height 10
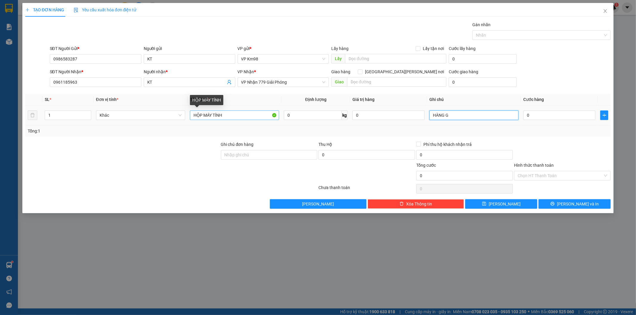
type input "HÀNG G"
click at [231, 118] on input "HỘP MÁY TÍNH" at bounding box center [234, 116] width 89 height 10
type input "HỘP"
click at [461, 117] on input "HÀNG G" at bounding box center [473, 116] width 89 height 10
type input "H"
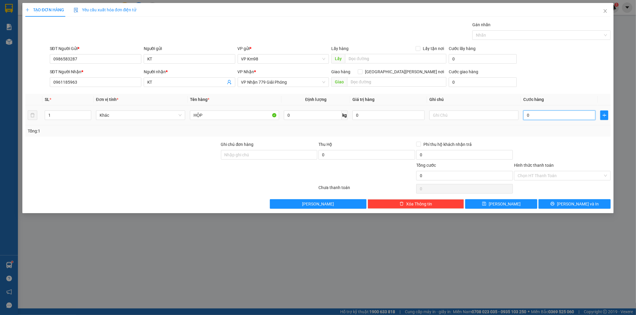
click at [535, 112] on input "0" at bounding box center [559, 116] width 72 height 10
type input "5"
type input "50"
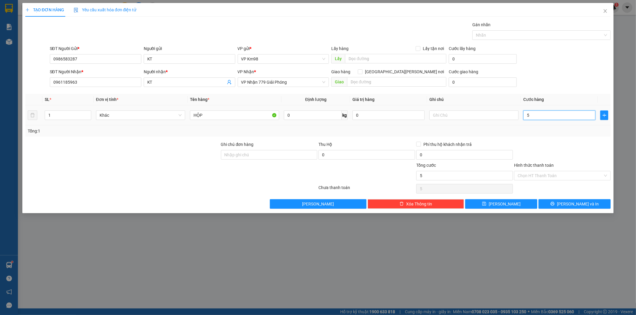
type input "50"
type input "500"
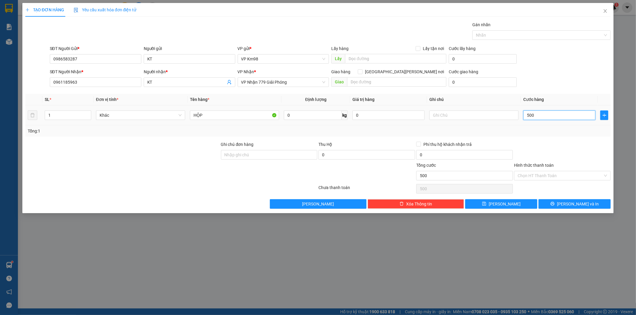
type input "5.000"
type input "50.000"
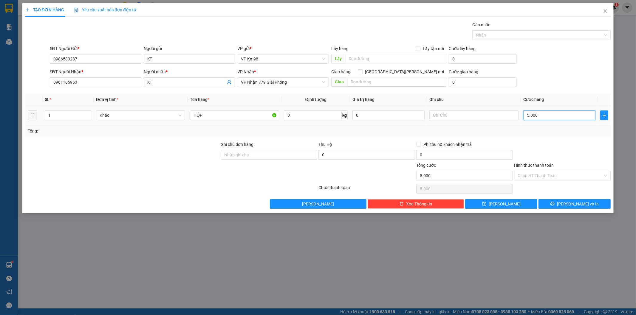
type input "50.000"
type input "500.000"
type input "50.000"
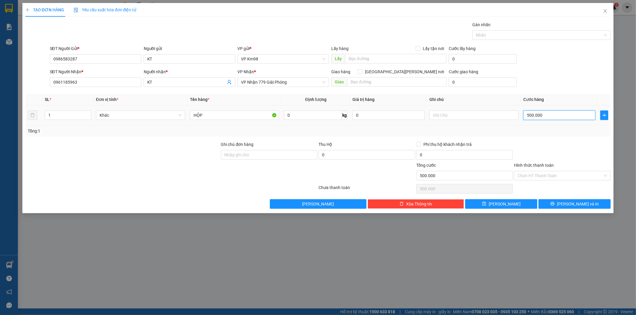
type input "50.000"
click at [538, 165] on label "Hình thức thanh toán" at bounding box center [534, 165] width 40 height 5
click at [538, 171] on input "Hình thức thanh toán" at bounding box center [560, 175] width 85 height 9
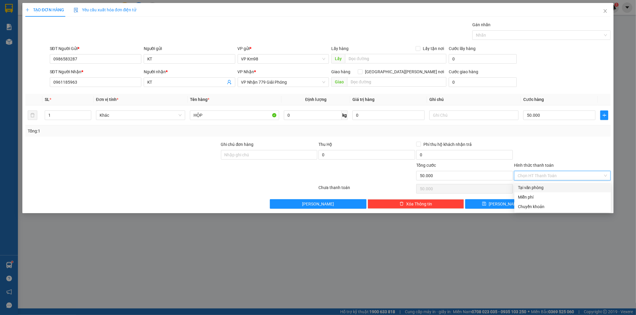
click at [540, 189] on div "Tại văn phòng" at bounding box center [562, 188] width 89 height 7
type input "0"
click at [559, 202] on button "[PERSON_NAME] và In" at bounding box center [574, 204] width 72 height 10
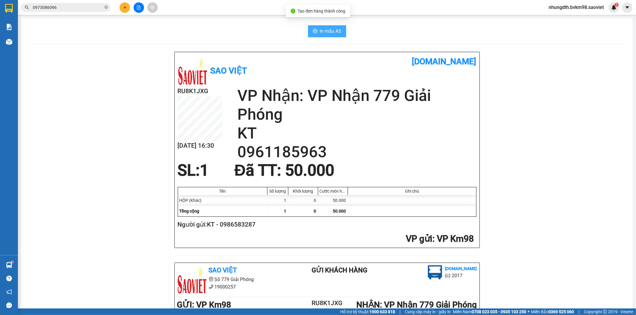
click at [332, 31] on span "In mẫu A5" at bounding box center [330, 30] width 21 height 7
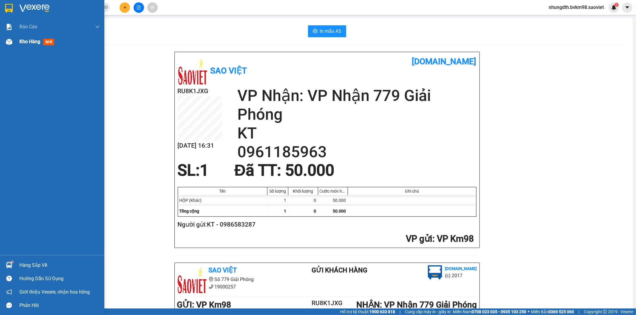
click at [9, 42] on img at bounding box center [9, 42] width 6 height 6
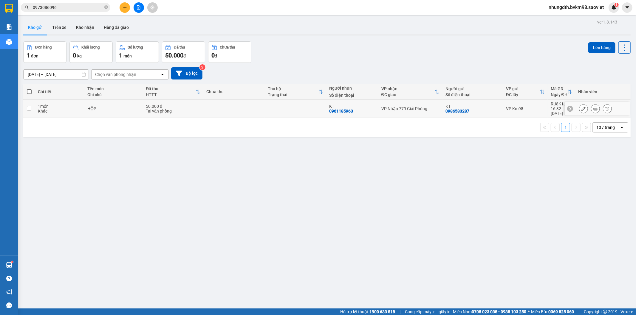
click at [30, 106] on input "checkbox" at bounding box center [29, 108] width 4 height 4
checkbox input "true"
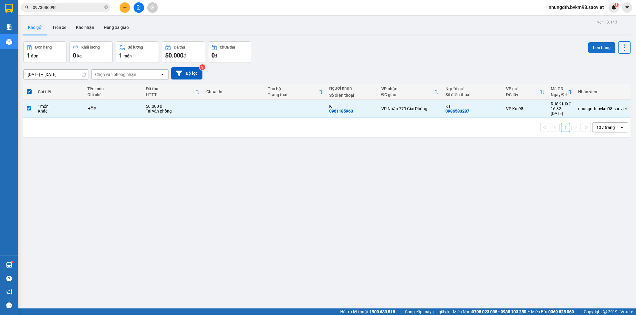
click at [591, 42] on button "Lên hàng" at bounding box center [601, 47] width 27 height 11
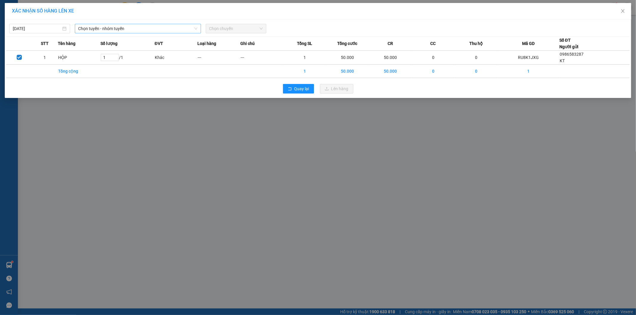
click at [137, 29] on span "Chọn tuyến - nhóm tuyến" at bounding box center [137, 28] width 119 height 9
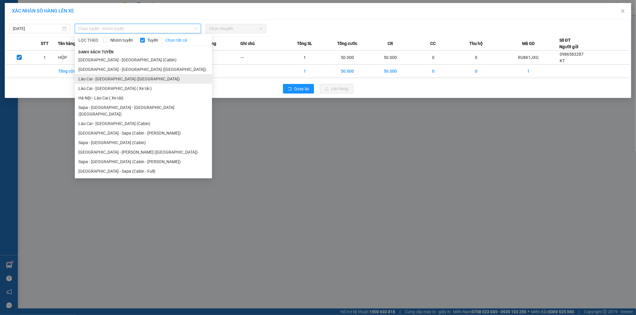
click at [114, 78] on li "Lào Cai - [GEOGRAPHIC_DATA] ([GEOGRAPHIC_DATA])" at bounding box center [143, 79] width 137 height 10
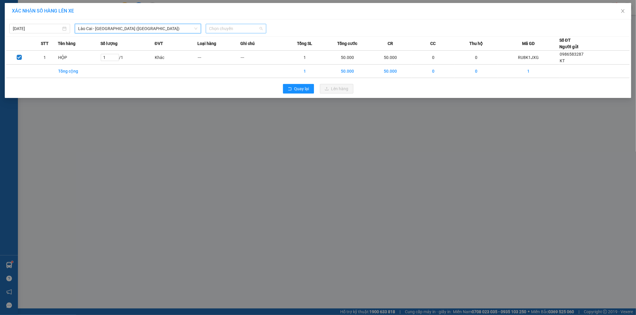
click at [221, 32] on span "Chọn chuyến" at bounding box center [236, 28] width 54 height 9
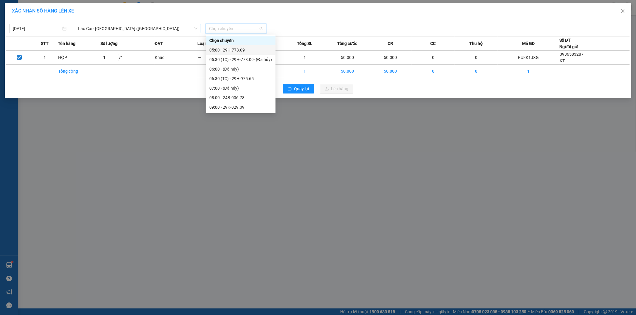
click at [128, 29] on span "Lào Cai - [GEOGRAPHIC_DATA] ([GEOGRAPHIC_DATA])" at bounding box center [137, 28] width 119 height 9
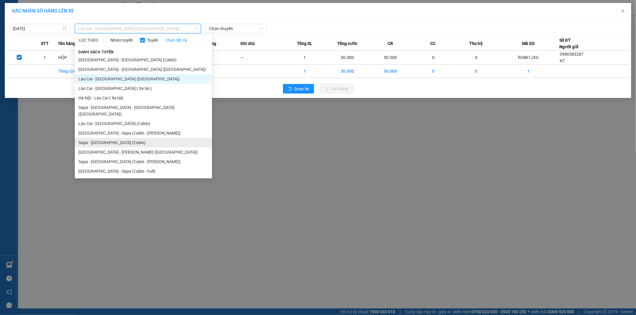
click at [110, 138] on li "Sapa - [GEOGRAPHIC_DATA] (Cabin)" at bounding box center [143, 143] width 137 height 10
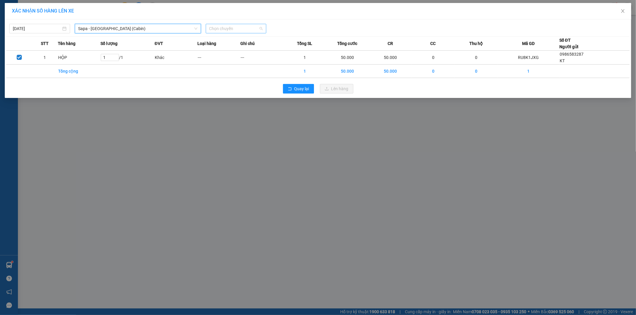
click at [227, 27] on span "Chọn chuyến" at bounding box center [236, 28] width 54 height 9
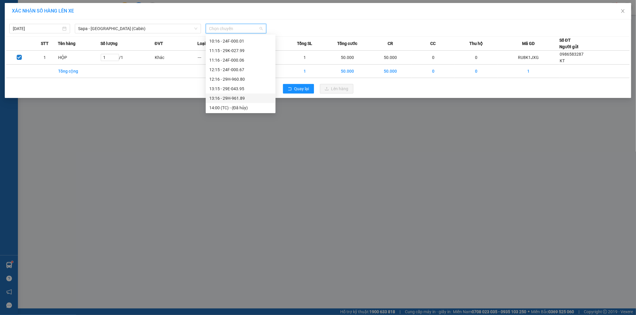
scroll to position [132, 0]
click at [237, 61] on div "14:16 - 29H-961.59" at bounding box center [240, 61] width 63 height 7
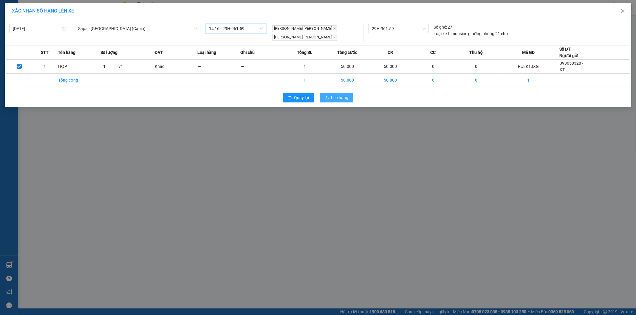
click at [329, 96] on icon "upload" at bounding box center [327, 98] width 4 height 4
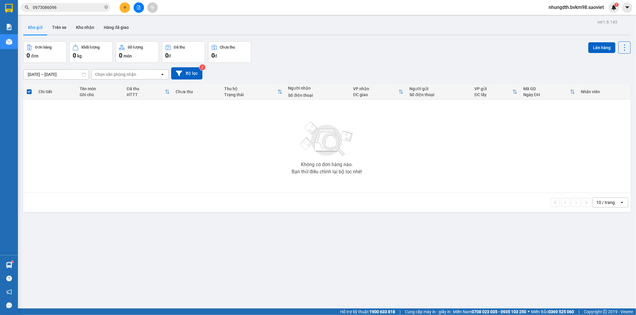
click at [58, 9] on input "0973086096" at bounding box center [68, 7] width 70 height 7
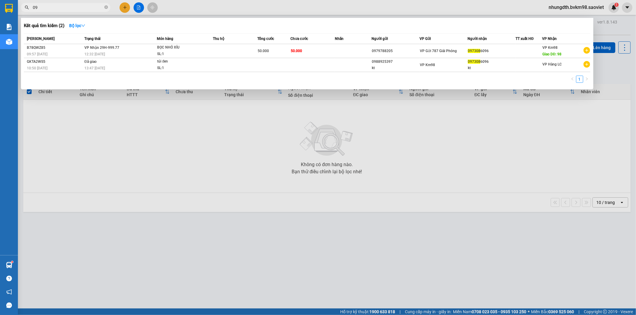
type input "0"
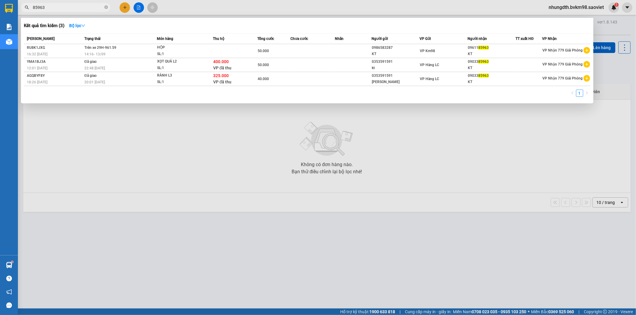
click at [173, 133] on div at bounding box center [318, 157] width 636 height 315
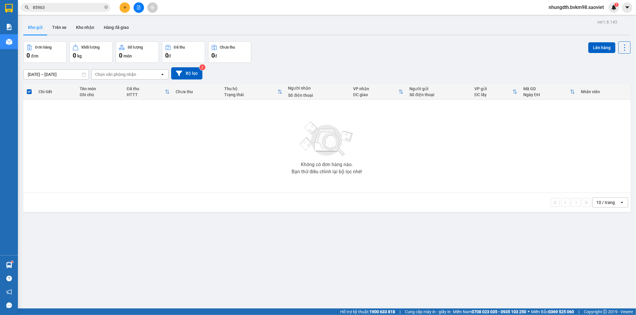
click at [72, 7] on input "85963" at bounding box center [68, 7] width 70 height 7
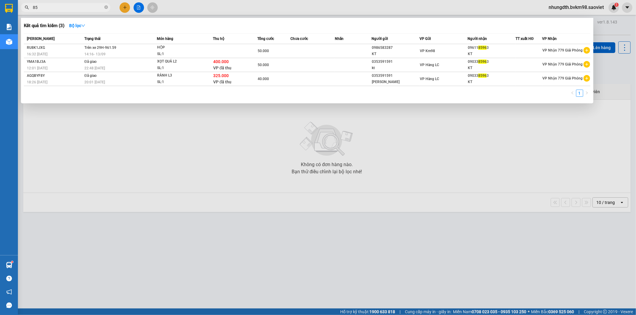
type input "8"
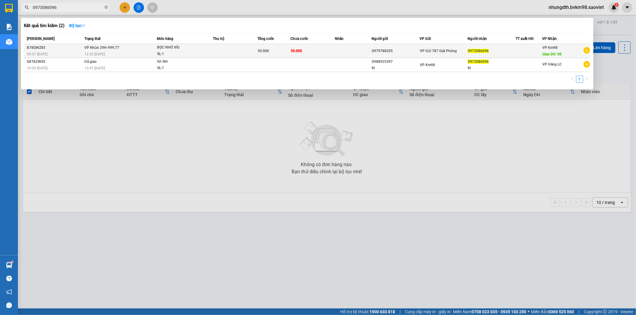
type input "0973086096"
click at [317, 51] on td "50.000" at bounding box center [312, 51] width 44 height 14
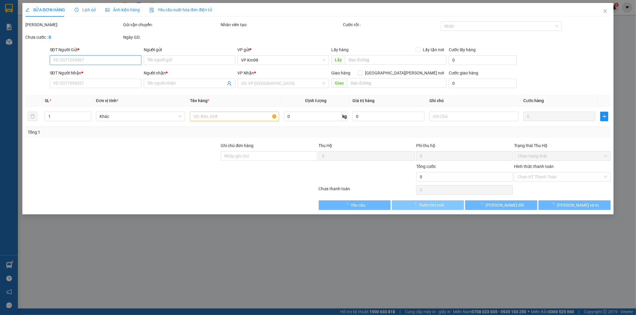
type input "0979788205"
type input "0973086096"
type input "98"
type input "50.000"
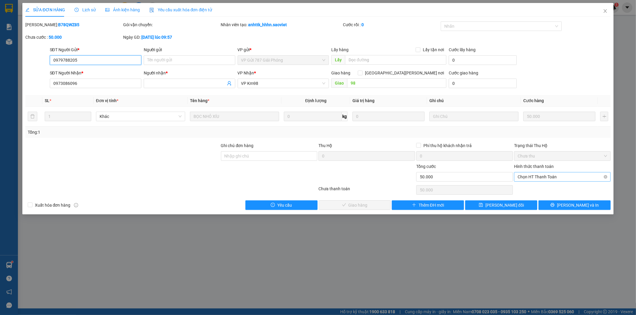
click at [540, 177] on span "Chọn HT Thanh Toán" at bounding box center [562, 177] width 89 height 9
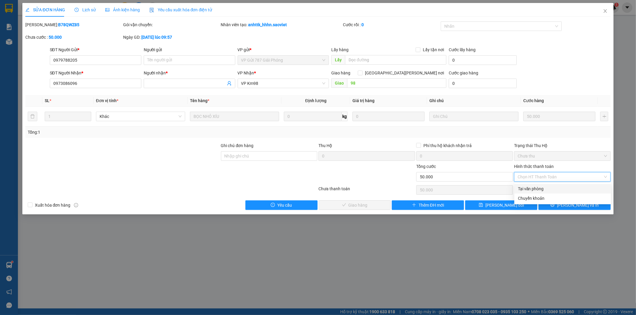
click at [531, 187] on div "Tại văn phòng" at bounding box center [562, 189] width 89 height 7
type input "0"
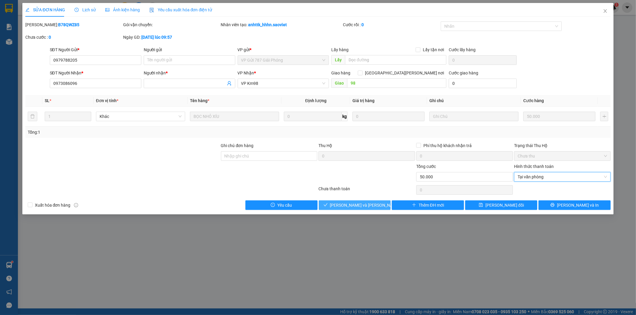
click at [364, 204] on span "[PERSON_NAME] và Giao hàng" at bounding box center [370, 205] width 80 height 7
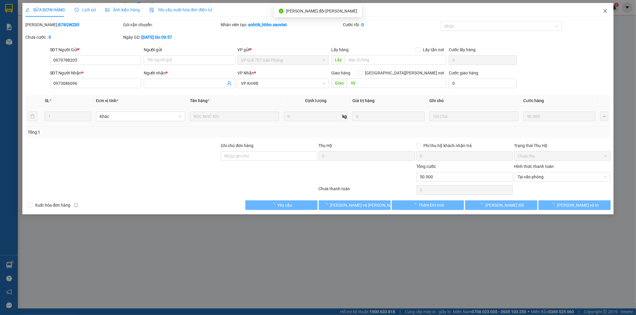
click at [604, 13] on icon "close" at bounding box center [605, 11] width 5 height 5
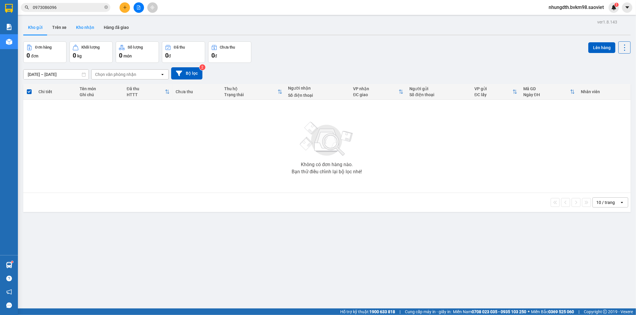
click at [83, 31] on button "Kho nhận" at bounding box center [85, 27] width 28 height 14
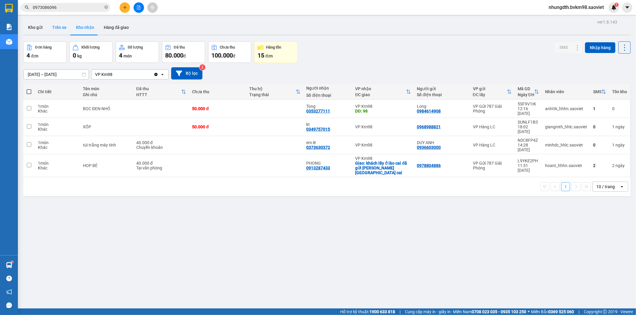
click at [59, 27] on button "Trên xe" at bounding box center [59, 27] width 24 height 14
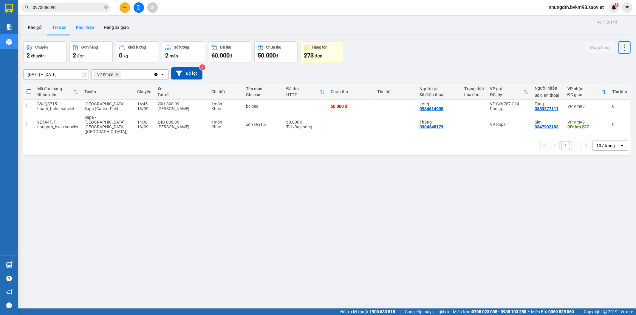
click at [90, 29] on button "Kho nhận" at bounding box center [85, 27] width 28 height 14
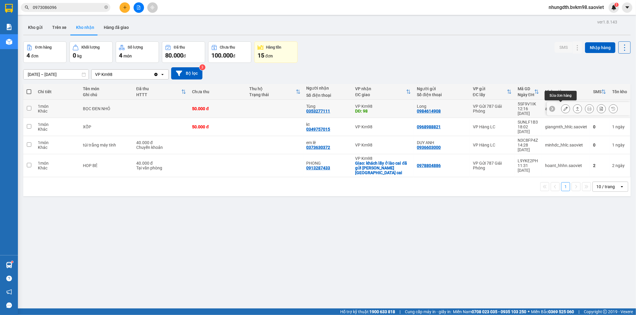
click at [561, 109] on button at bounding box center [565, 109] width 8 height 10
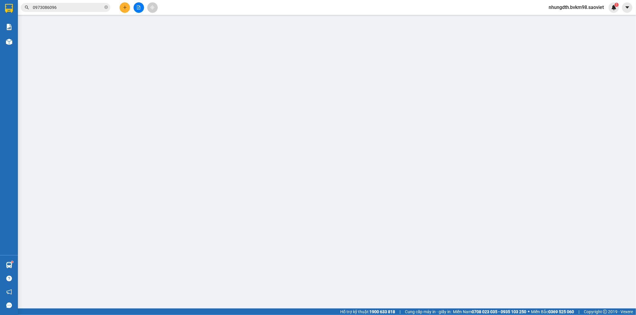
type input "0984614908"
type input "Long"
type input "0353277111"
type input "Tùng"
type input "98"
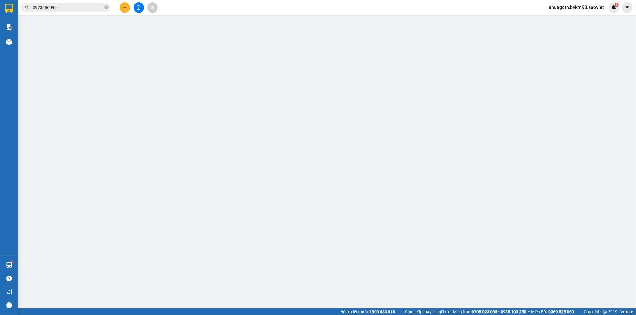
type input "50.000"
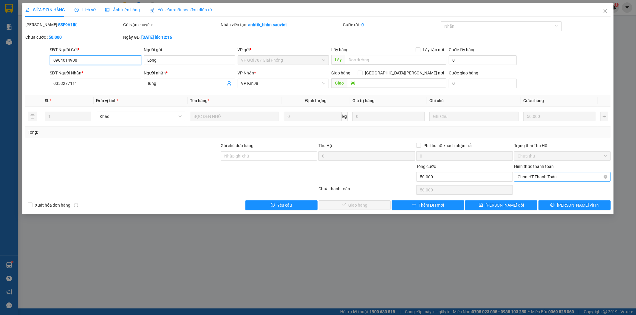
click at [531, 175] on span "Chọn HT Thanh Toán" at bounding box center [562, 177] width 89 height 9
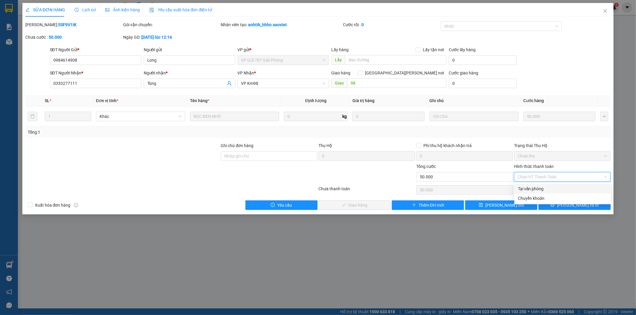
click at [529, 187] on div "Tại văn phòng" at bounding box center [562, 189] width 89 height 7
type input "0"
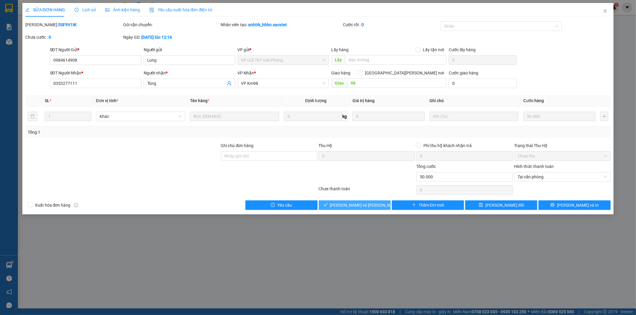
click at [371, 202] on span "[PERSON_NAME] và Giao hàng" at bounding box center [370, 205] width 80 height 7
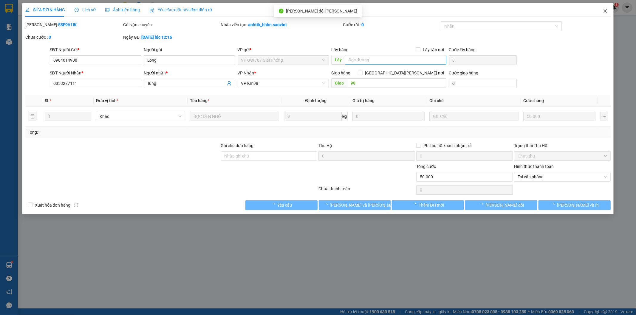
click at [606, 9] on icon "close" at bounding box center [605, 11] width 5 height 5
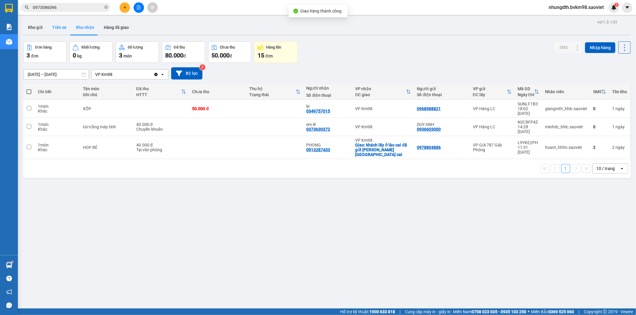
click at [55, 24] on button "Trên xe" at bounding box center [59, 27] width 24 height 14
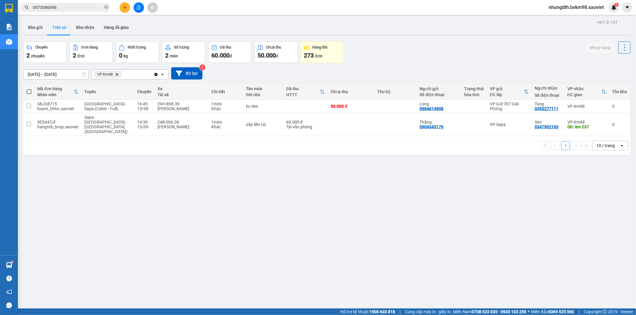
click at [139, 5] on icon "file-add" at bounding box center [139, 7] width 4 height 4
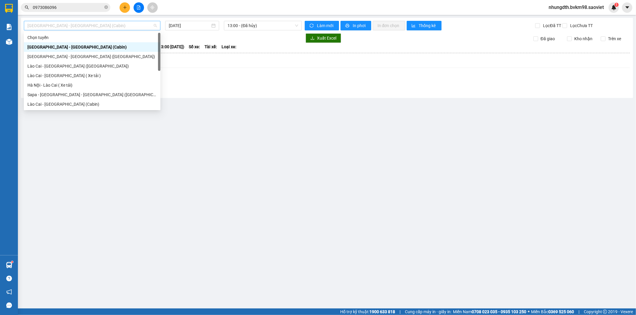
click at [73, 28] on span "[GEOGRAPHIC_DATA] - [GEOGRAPHIC_DATA] (Cabin)" at bounding box center [91, 25] width 129 height 9
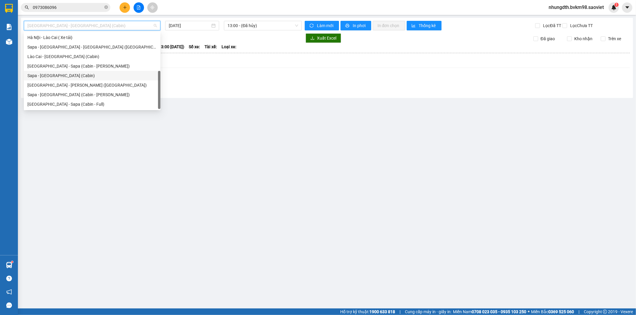
click at [58, 76] on div "Sapa - [GEOGRAPHIC_DATA] (Cabin)" at bounding box center [91, 75] width 129 height 7
type input "[DATE]"
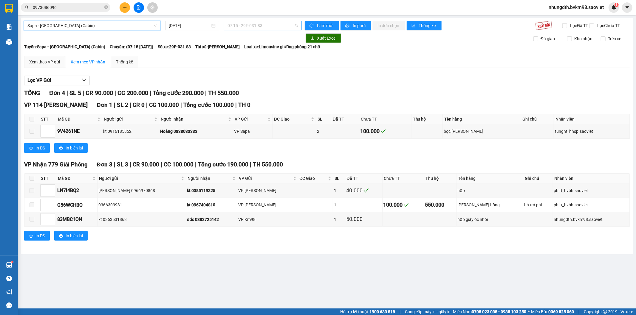
click at [252, 28] on span "07:15 - 29F-031.83" at bounding box center [262, 25] width 70 height 9
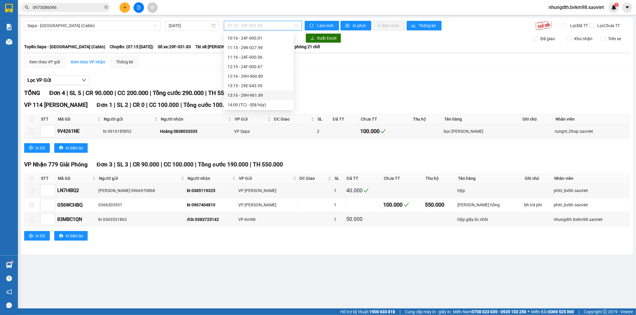
scroll to position [132, 0]
click at [251, 55] on div "14:16 - 29H-961.59" at bounding box center [258, 58] width 63 height 7
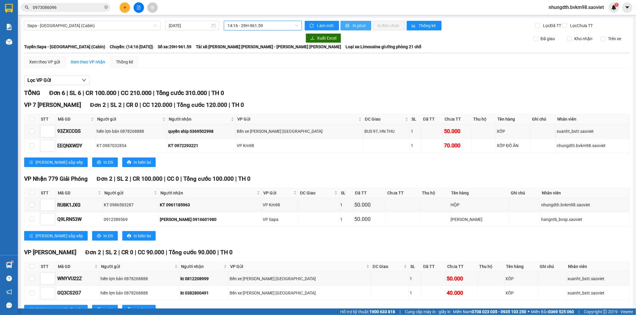
click at [356, 25] on span "In phơi" at bounding box center [360, 25] width 14 height 7
click at [83, 21] on span "Sapa - [GEOGRAPHIC_DATA] (Cabin)" at bounding box center [91, 25] width 129 height 9
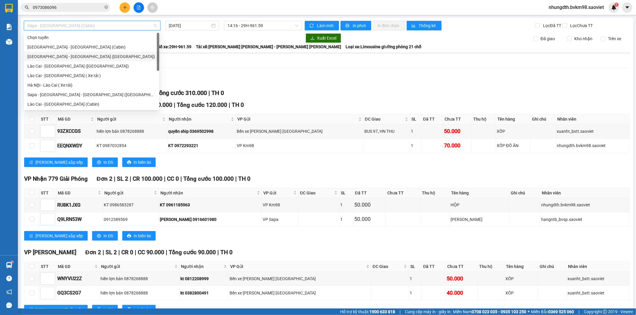
click at [66, 55] on div "[GEOGRAPHIC_DATA] - [GEOGRAPHIC_DATA] ([GEOGRAPHIC_DATA])" at bounding box center [91, 56] width 128 height 7
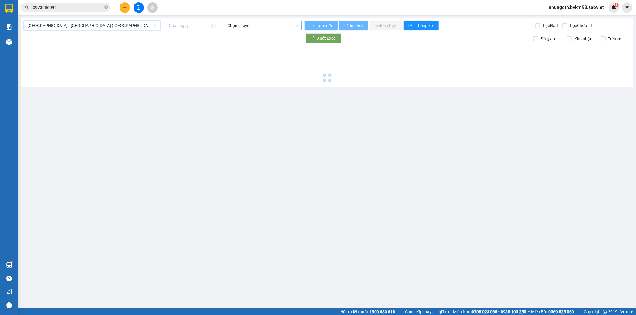
type input "[DATE]"
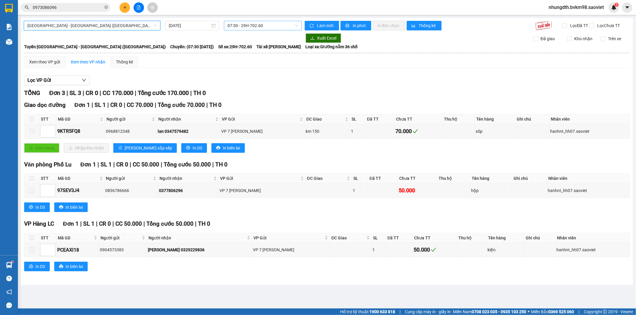
scroll to position [10, 0]
click at [259, 25] on span "07:30 - 29H-702.60" at bounding box center [262, 25] width 70 height 9
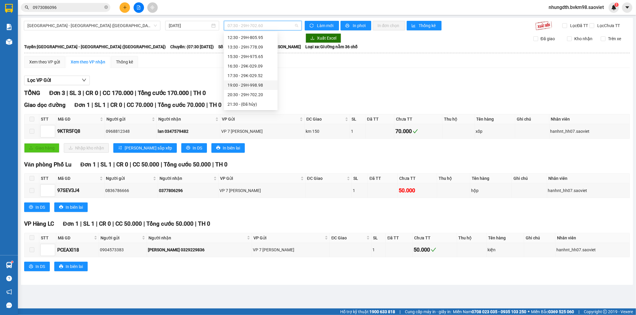
scroll to position [0, 0]
click at [85, 27] on span "[GEOGRAPHIC_DATA] - [GEOGRAPHIC_DATA] ([GEOGRAPHIC_DATA])" at bounding box center [91, 25] width 129 height 9
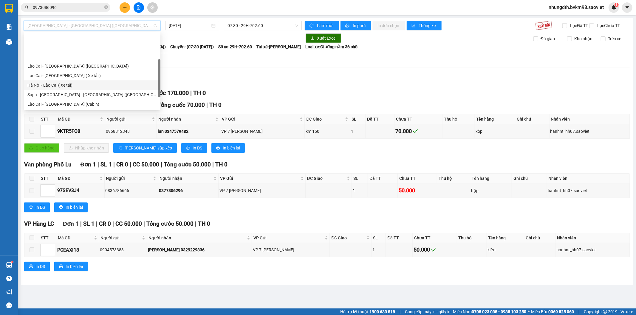
scroll to position [33, 0]
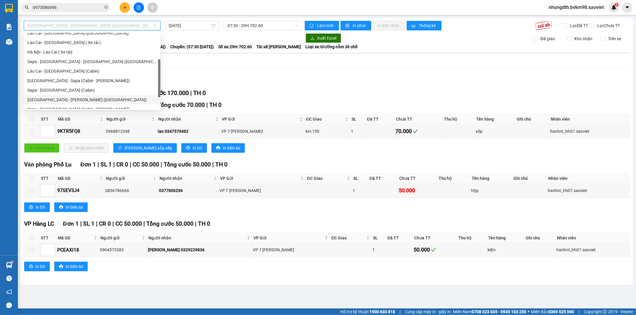
drag, startPoint x: 73, startPoint y: 100, endPoint x: 124, endPoint y: 89, distance: 51.9
click at [75, 100] on div "[GEOGRAPHIC_DATA] - [GEOGRAPHIC_DATA] ([GEOGRAPHIC_DATA])" at bounding box center [91, 100] width 129 height 7
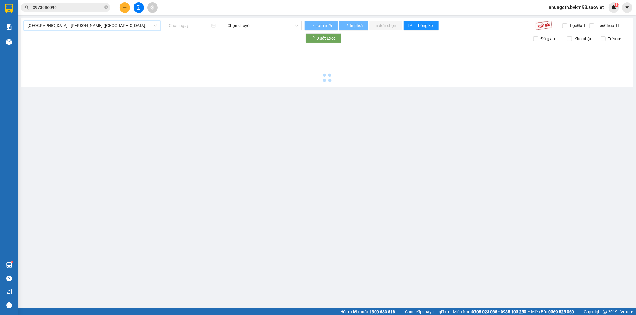
type input "[DATE]"
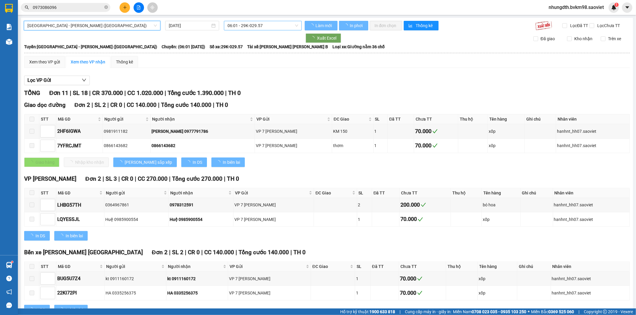
click at [257, 26] on span "06:01 - 29K-029.57" at bounding box center [262, 25] width 70 height 9
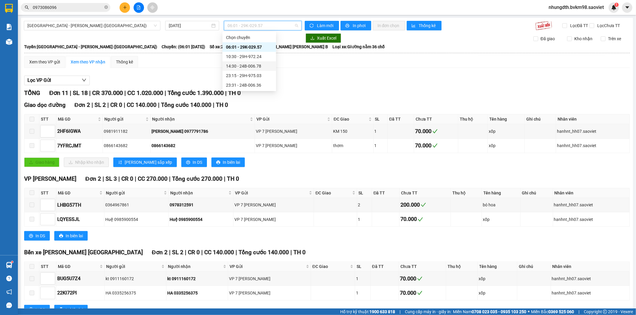
click at [246, 66] on div "14:30 - 24B-006.78" at bounding box center [249, 66] width 47 height 7
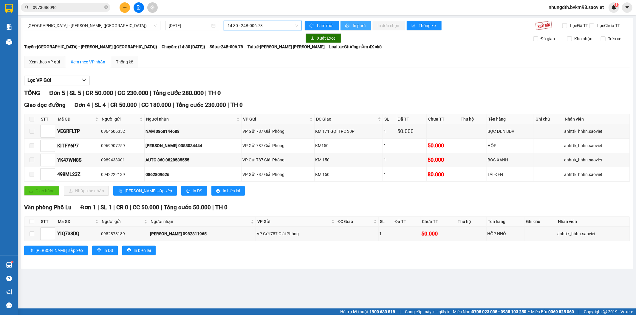
click at [355, 25] on span "In phơi" at bounding box center [360, 25] width 14 height 7
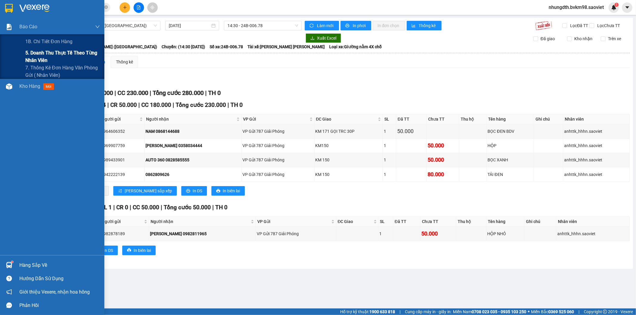
click at [35, 52] on span "5. Doanh thu thực tế theo từng nhân viên" at bounding box center [62, 56] width 75 height 15
